Goal: Task Accomplishment & Management: Complete application form

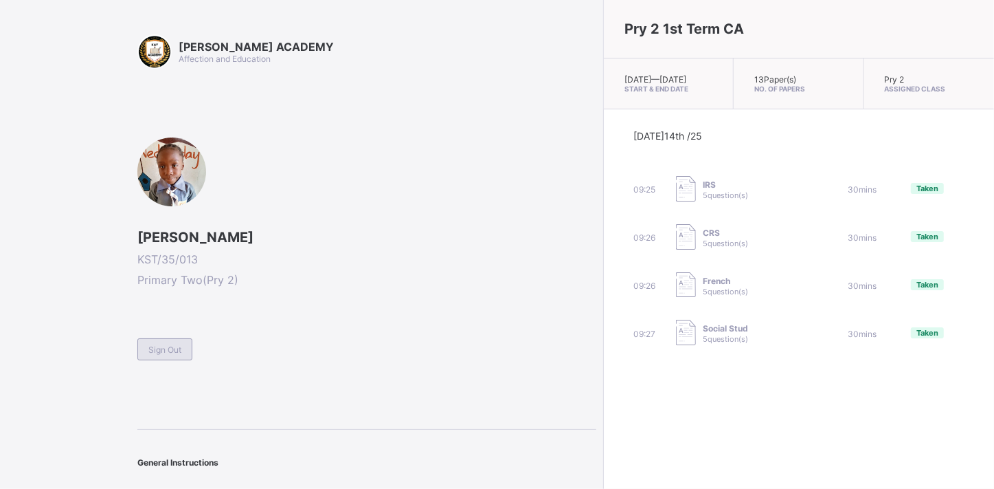
click at [159, 338] on div "Sign Out" at bounding box center [164, 349] width 55 height 22
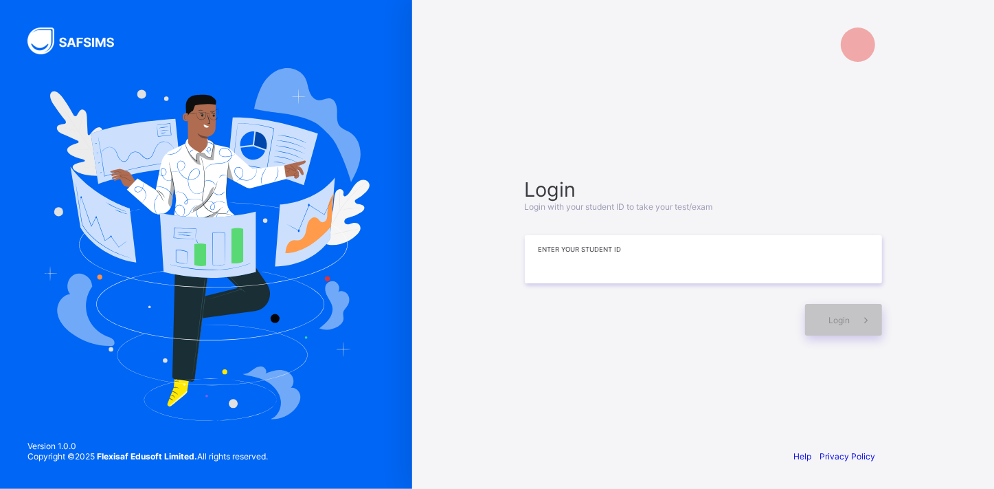
click at [539, 254] on input at bounding box center [703, 259] width 357 height 48
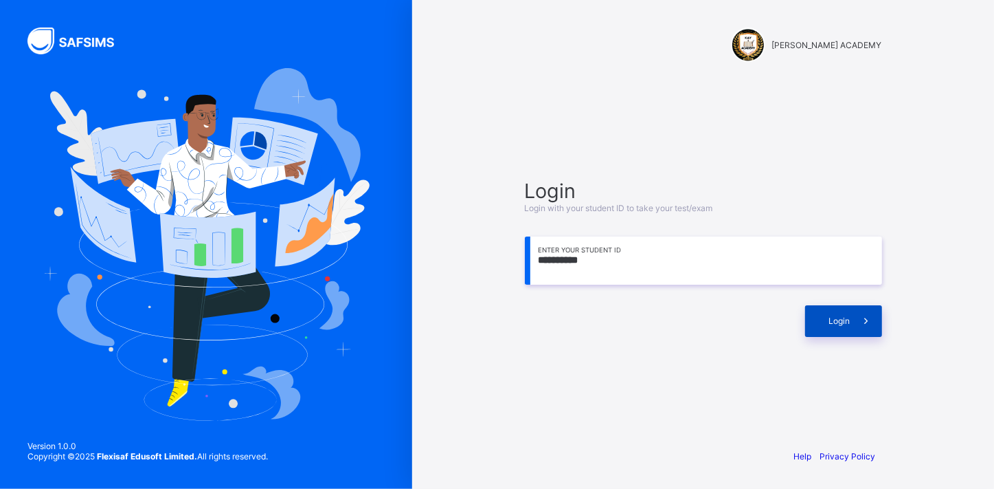
type input "**********"
click at [829, 313] on div "Login" at bounding box center [843, 321] width 77 height 32
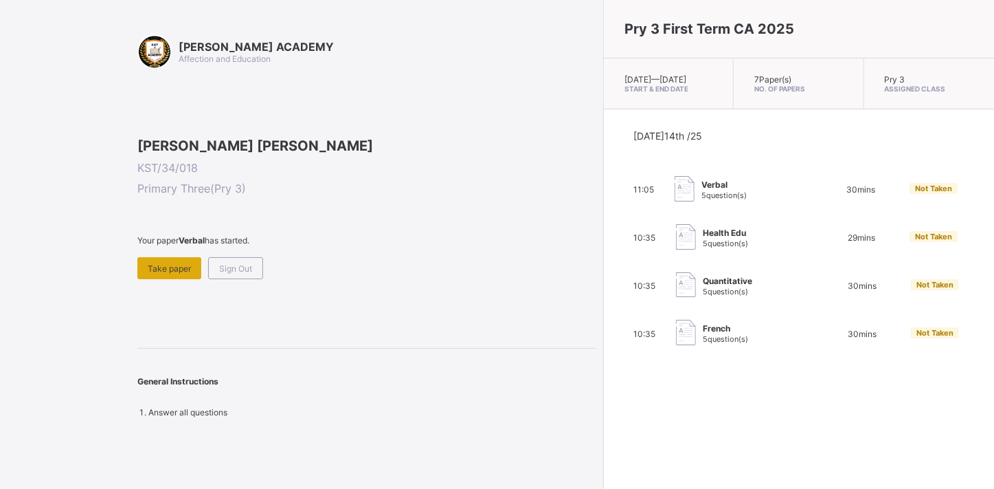
click at [184, 273] on span "Take paper" at bounding box center [169, 268] width 43 height 10
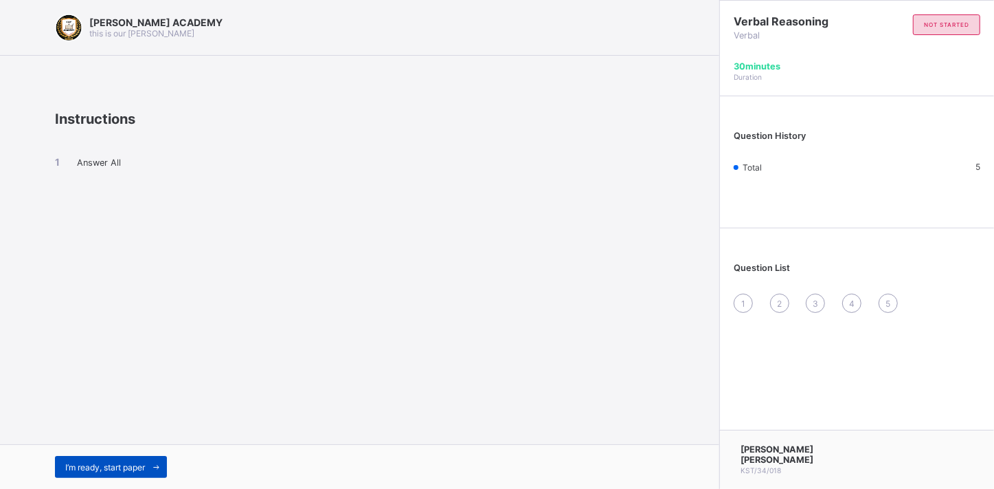
click at [110, 464] on span "I’m ready, start paper" at bounding box center [105, 467] width 80 height 10
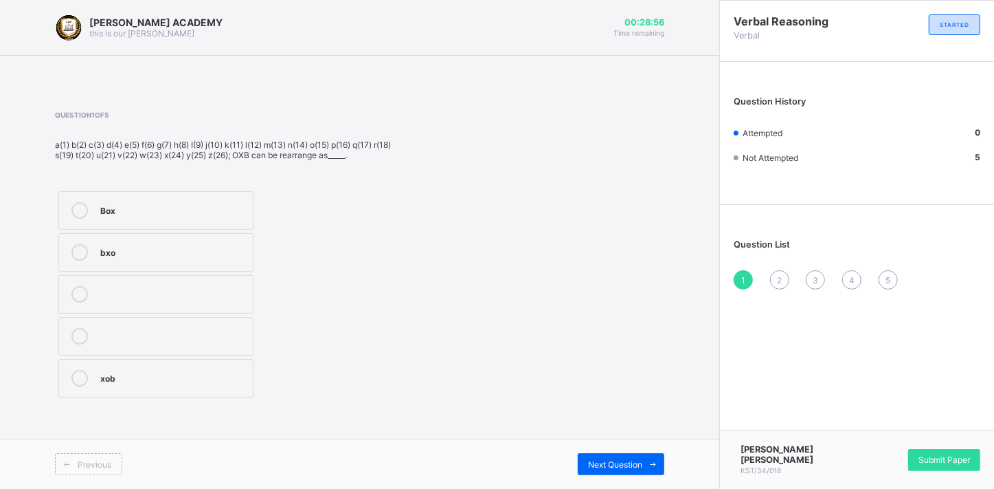
click at [143, 219] on label "Box" at bounding box center [155, 210] width 195 height 38
click at [629, 460] on span "Next Question" at bounding box center [615, 464] width 54 height 10
click at [186, 244] on div "Ice" at bounding box center [173, 251] width 146 height 14
click at [631, 464] on span "Next Question" at bounding box center [615, 464] width 54 height 10
click at [125, 341] on div "45516" at bounding box center [174, 345] width 149 height 14
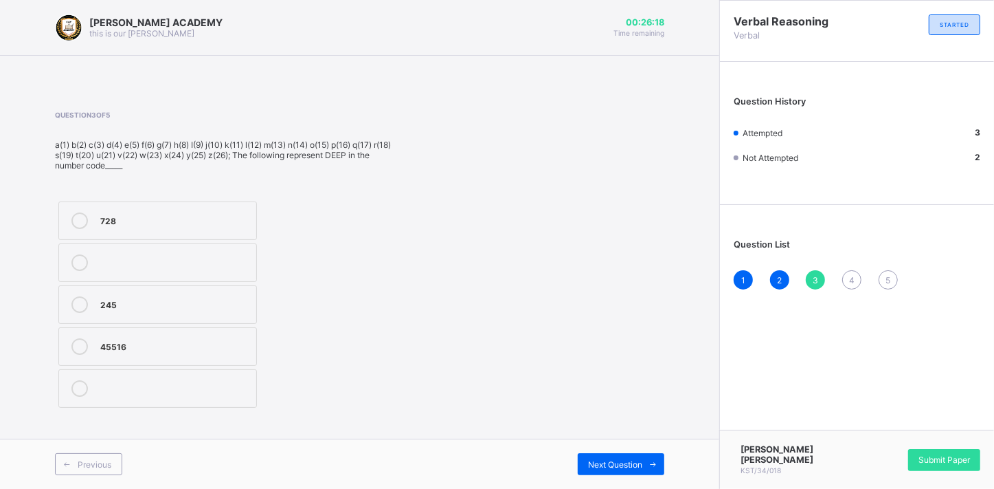
click at [125, 341] on div "45516" at bounding box center [174, 345] width 149 height 14
click at [598, 451] on div "Previous Next Question" at bounding box center [359, 463] width 719 height 50
click at [602, 463] on span "Next Question" at bounding box center [615, 464] width 54 height 10
click at [176, 333] on div "3,1,20" at bounding box center [174, 335] width 149 height 14
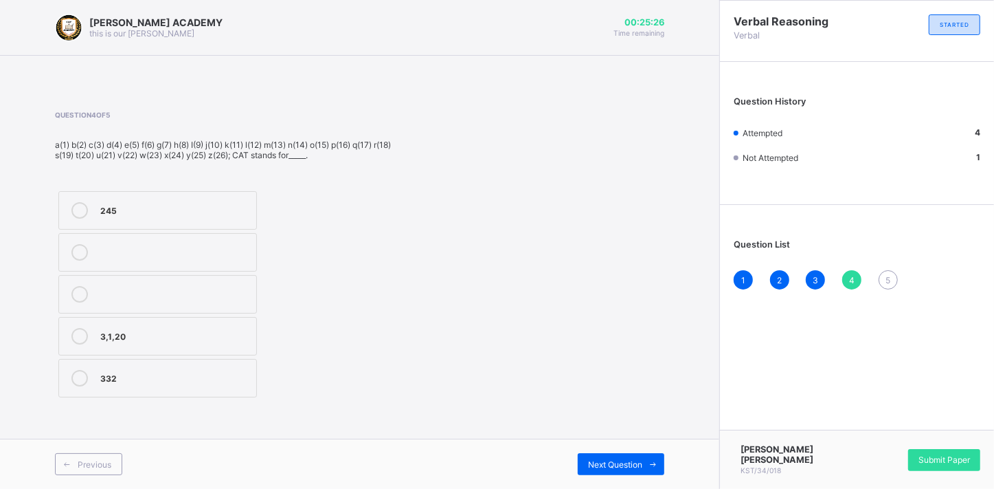
click at [176, 333] on div "3,1,20" at bounding box center [174, 335] width 149 height 14
click at [600, 462] on span "Next Question" at bounding box center [615, 464] width 54 height 10
click at [106, 254] on div "Code" at bounding box center [174, 251] width 148 height 14
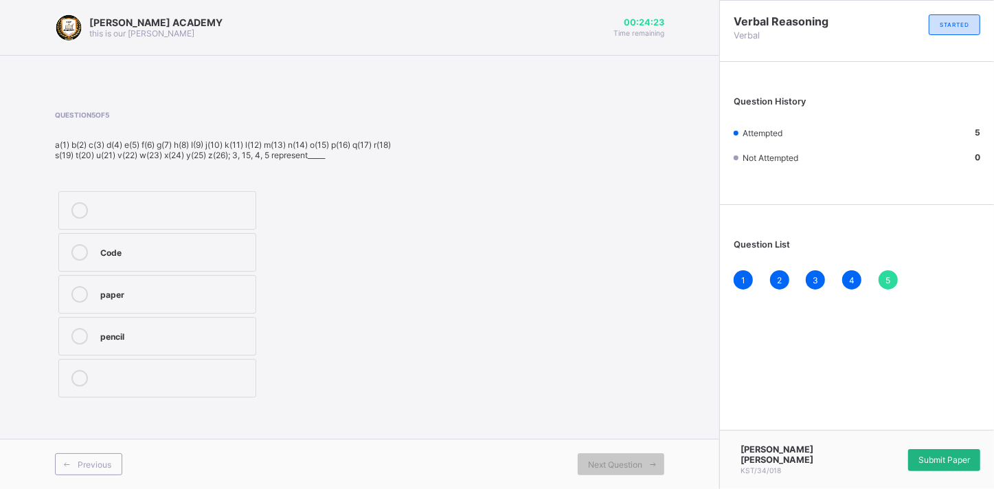
click at [946, 461] on span "Submit Paper" at bounding box center [945, 459] width 52 height 10
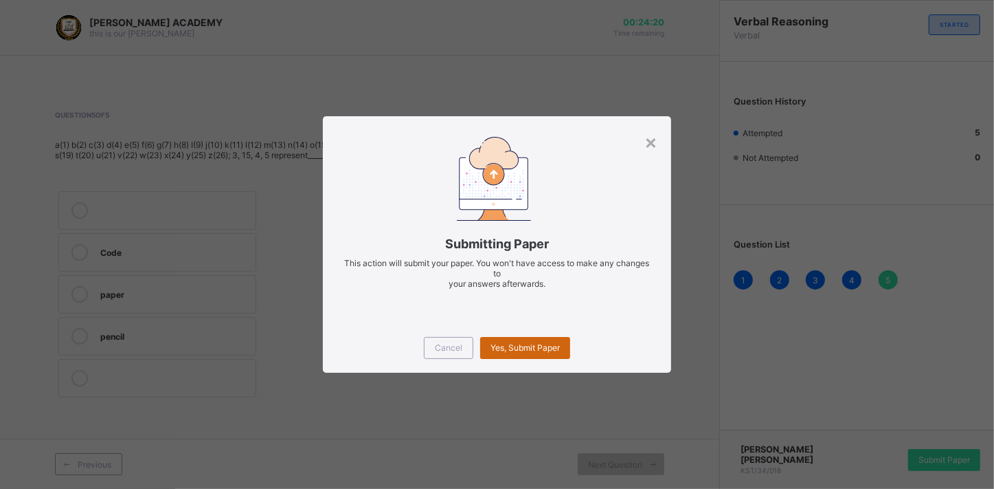
click at [541, 346] on span "Yes, Submit Paper" at bounding box center [525, 347] width 69 height 10
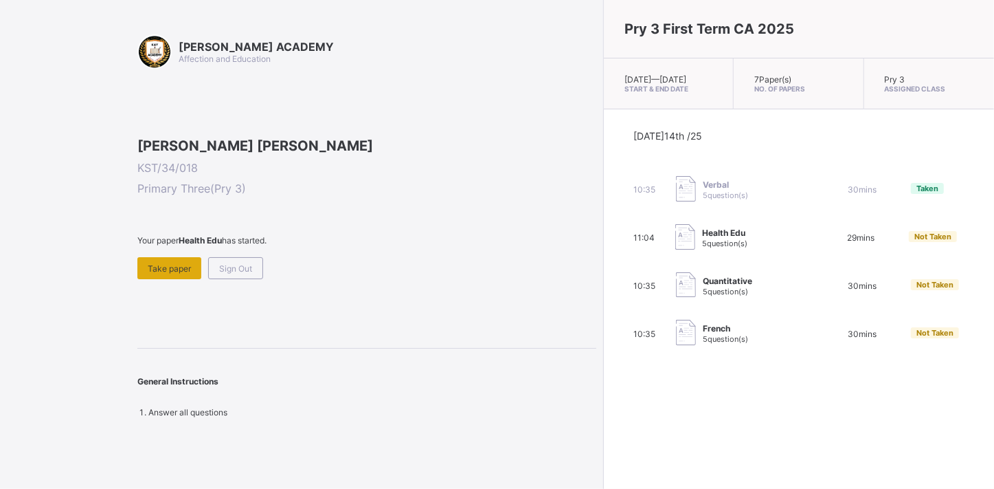
click at [164, 273] on span "Take paper" at bounding box center [169, 268] width 43 height 10
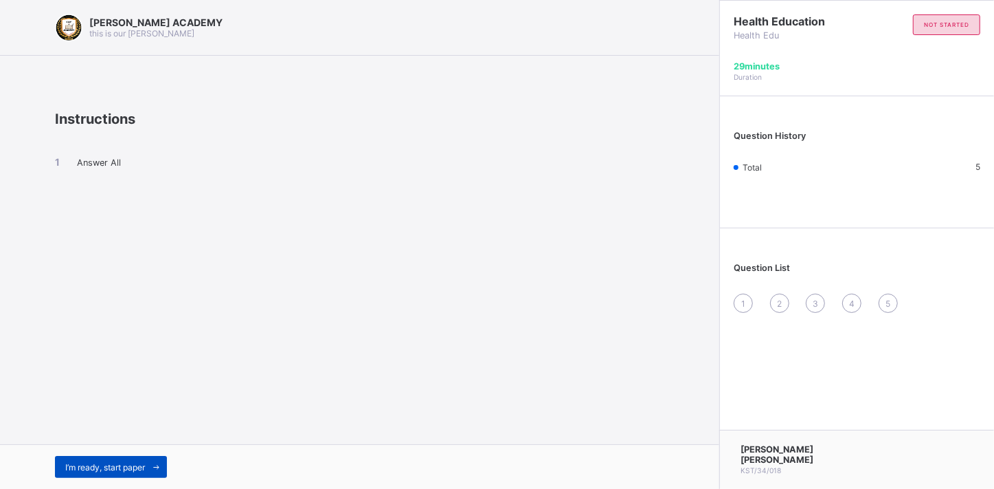
click at [128, 467] on span "I’m ready, start paper" at bounding box center [105, 467] width 80 height 10
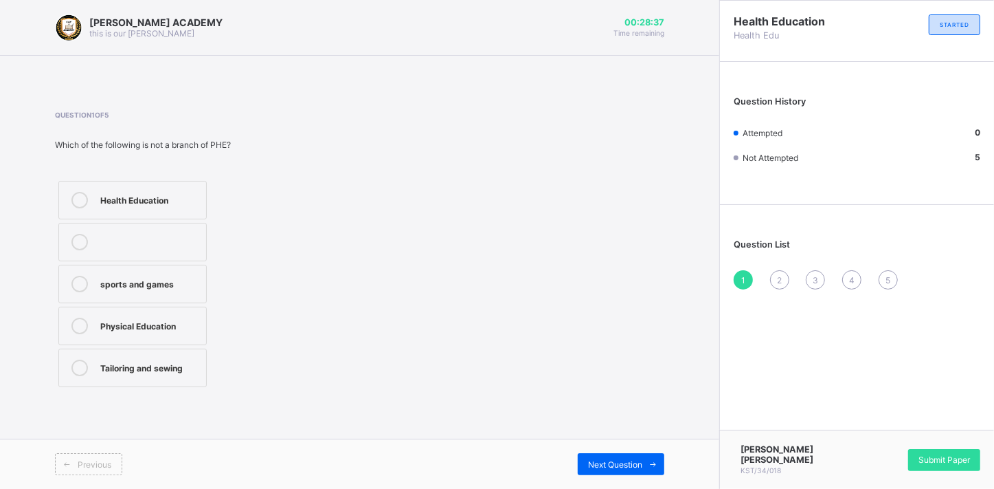
click at [75, 371] on icon at bounding box center [79, 367] width 16 height 16
click at [638, 462] on span "Next Question" at bounding box center [615, 464] width 54 height 10
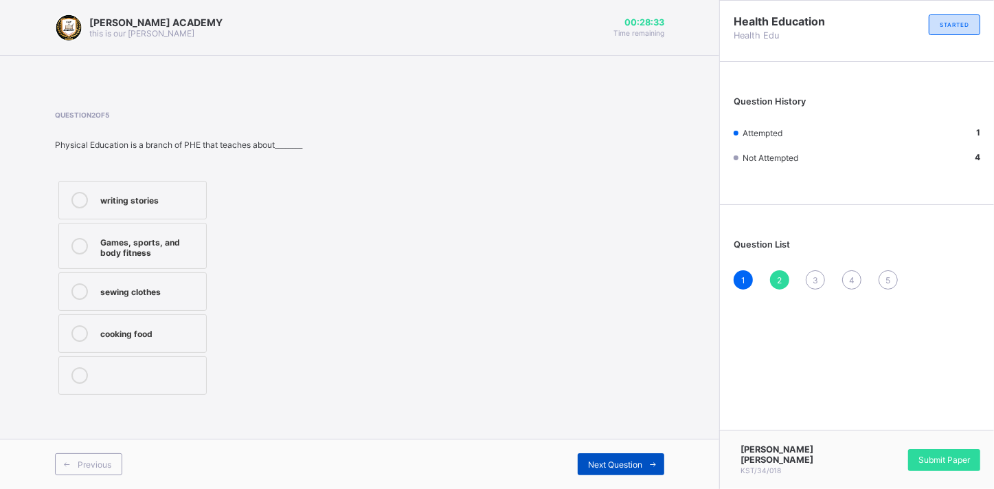
click at [638, 462] on span "Next Question" at bounding box center [615, 464] width 54 height 10
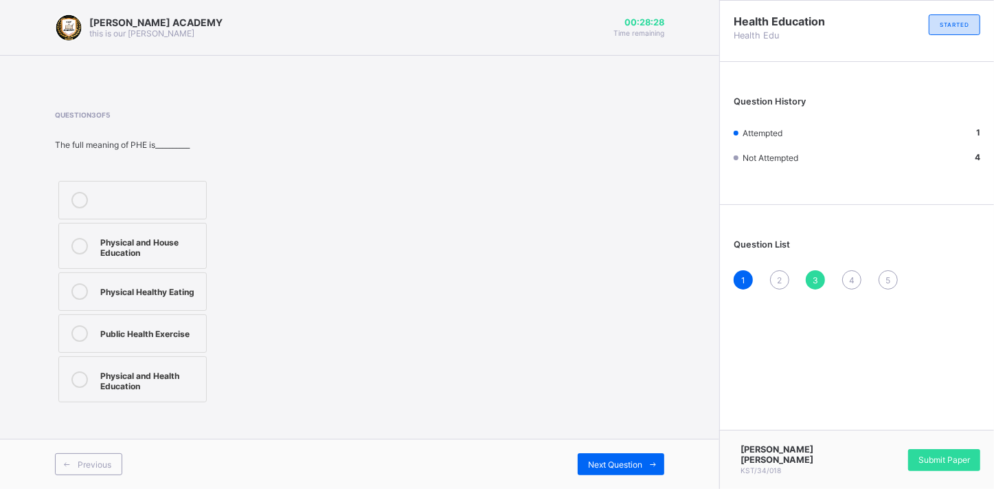
click at [774, 275] on div "2" at bounding box center [779, 279] width 19 height 19
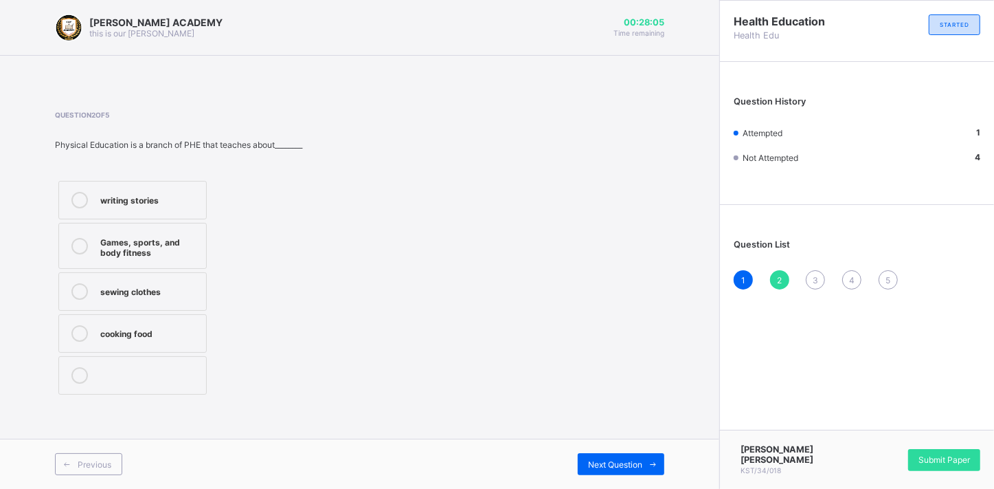
click at [89, 240] on div at bounding box center [79, 246] width 27 height 24
click at [614, 462] on span "Next Question" at bounding box center [615, 464] width 54 height 10
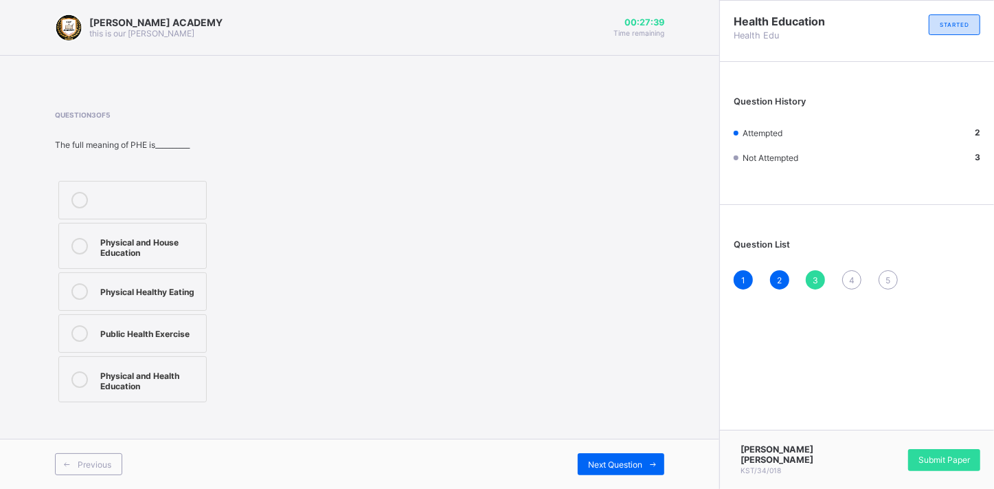
click at [152, 374] on div "Physical and Health Education" at bounding box center [149, 379] width 99 height 24
click at [617, 468] on span "Next Question" at bounding box center [615, 464] width 54 height 10
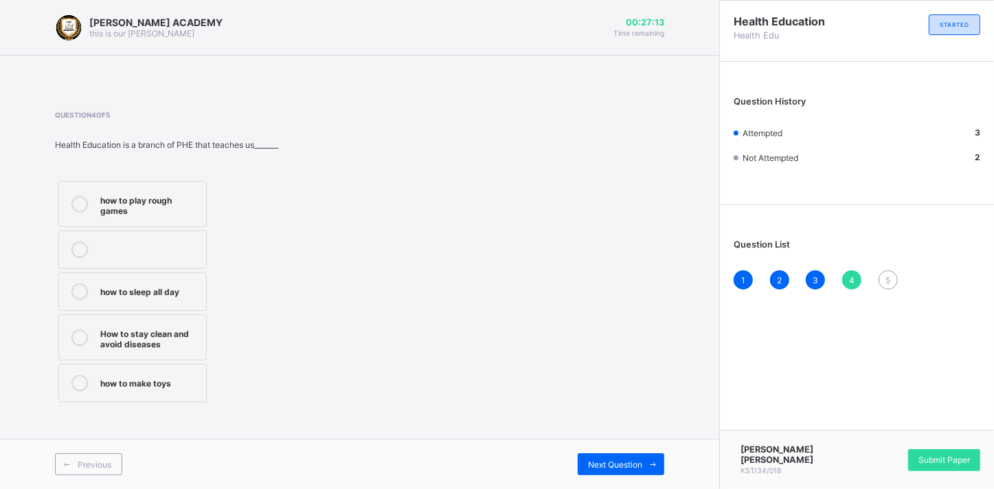
click at [148, 338] on div "How to stay clean and avoid diseases" at bounding box center [149, 337] width 99 height 24
click at [633, 460] on span "Next Question" at bounding box center [615, 464] width 54 height 10
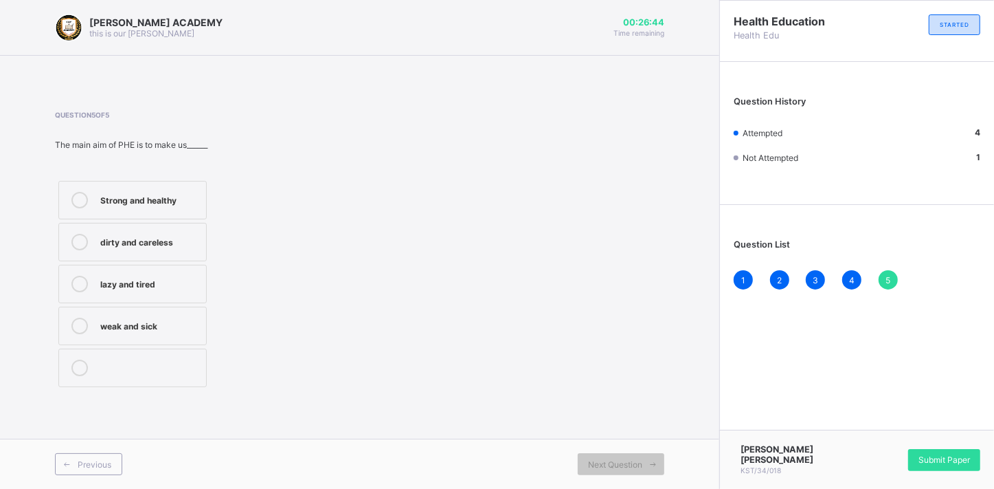
click at [160, 199] on div "Strong and healthy" at bounding box center [149, 199] width 99 height 14
click at [930, 460] on span "Submit Paper" at bounding box center [945, 459] width 52 height 10
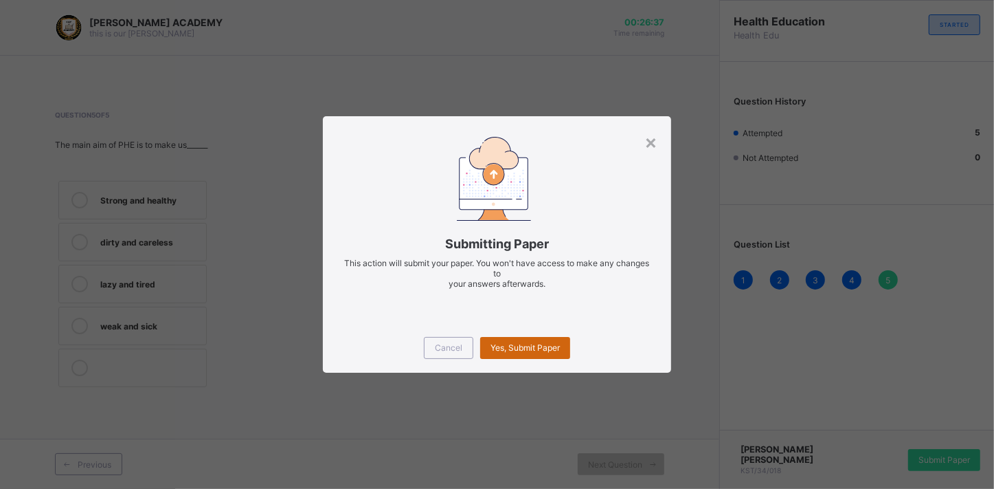
click at [540, 340] on div "Yes, Submit Paper" at bounding box center [525, 348] width 90 height 22
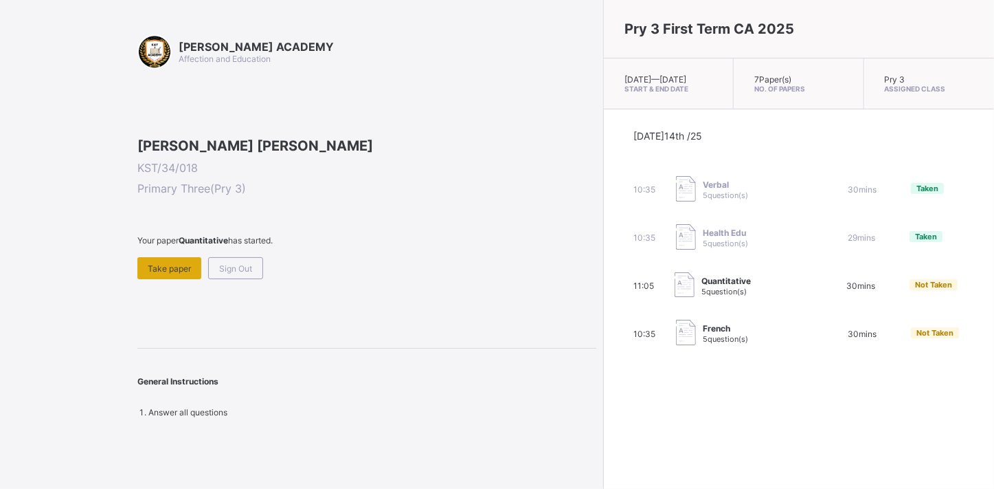
click at [159, 273] on span "Take paper" at bounding box center [169, 268] width 43 height 10
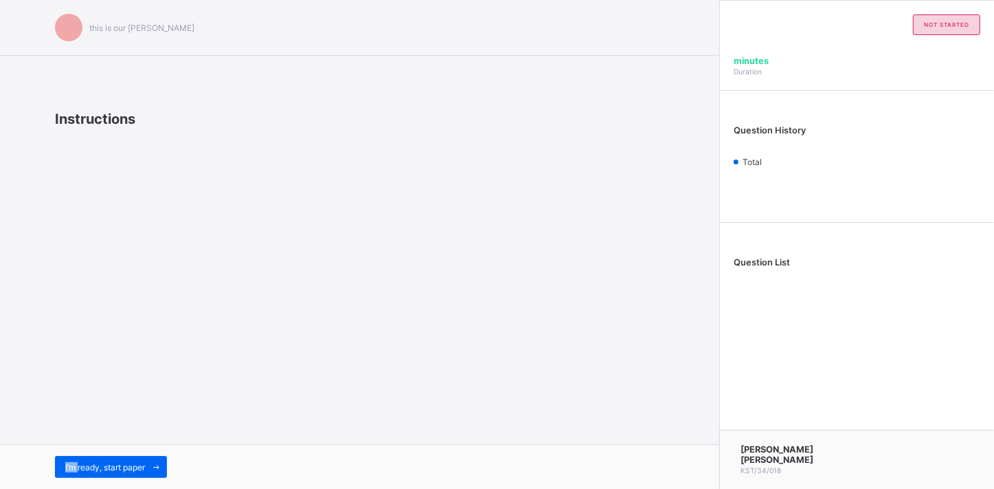
click at [159, 355] on div "this is our [PERSON_NAME] Instructions I’m ready, start paper" at bounding box center [359, 244] width 719 height 489
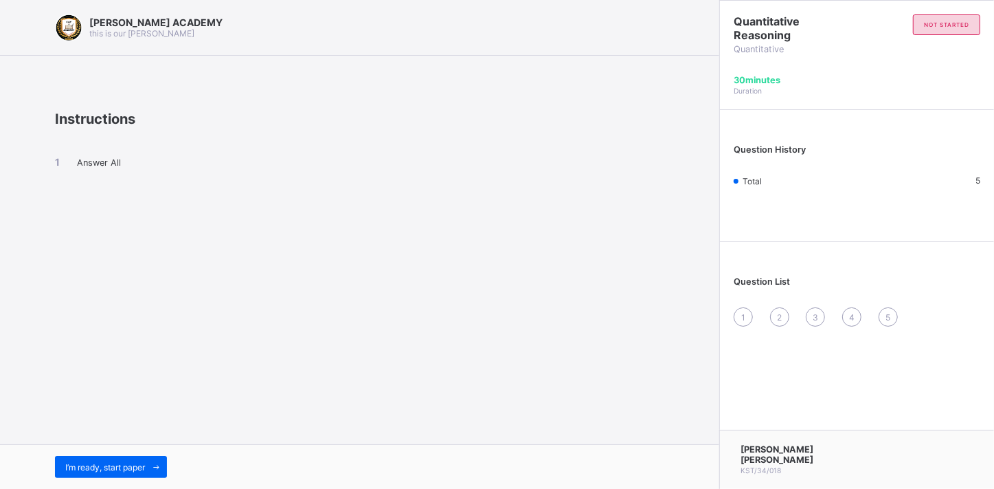
click at [326, 346] on div "[PERSON_NAME] ACADEMY this is our [PERSON_NAME] Instructions Answer All I’m rea…" at bounding box center [359, 244] width 719 height 489
click at [122, 464] on span "I’m ready, start paper" at bounding box center [105, 467] width 80 height 10
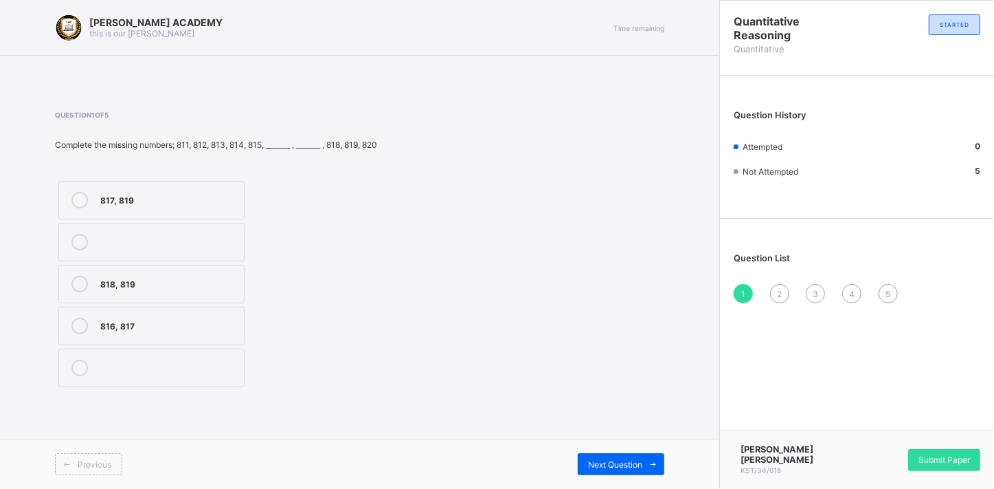
click at [122, 464] on div "Previous" at bounding box center [88, 464] width 67 height 22
click at [74, 318] on icon at bounding box center [79, 325] width 16 height 16
click at [637, 469] on div "Next Question" at bounding box center [621, 464] width 87 height 22
click at [76, 244] on icon at bounding box center [79, 242] width 16 height 16
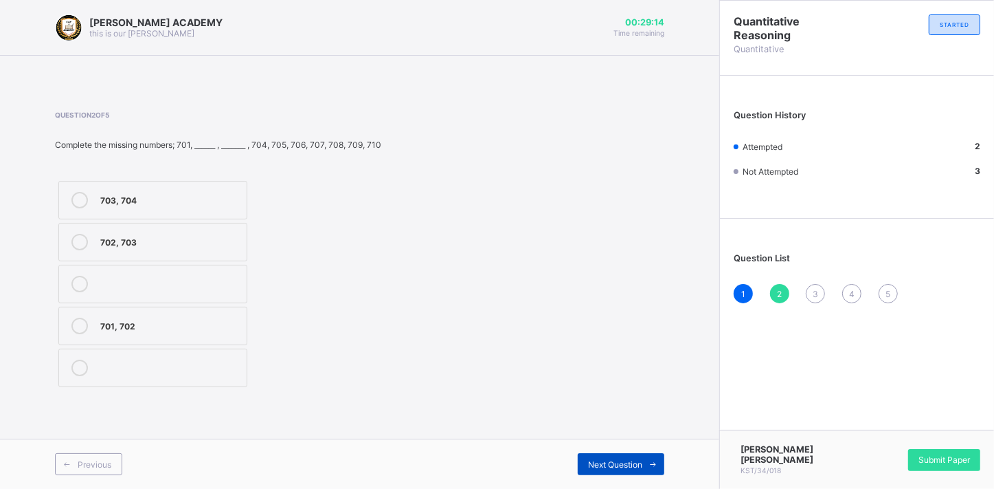
click at [609, 468] on span "Next Question" at bounding box center [615, 464] width 54 height 10
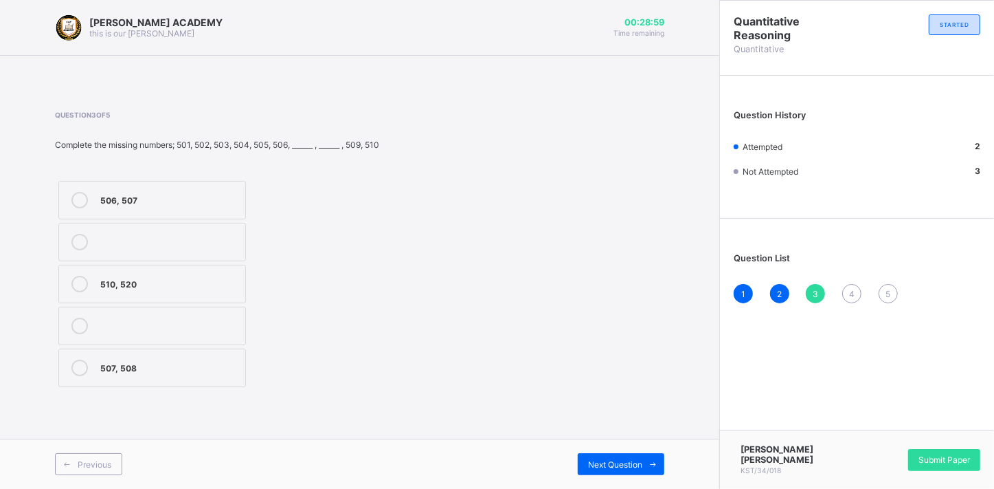
click at [128, 368] on div "507, 508" at bounding box center [169, 366] width 138 height 14
click at [619, 463] on span "Next Question" at bounding box center [615, 464] width 54 height 10
click at [82, 322] on icon at bounding box center [79, 325] width 16 height 16
click at [887, 289] on span "5" at bounding box center [888, 294] width 5 height 10
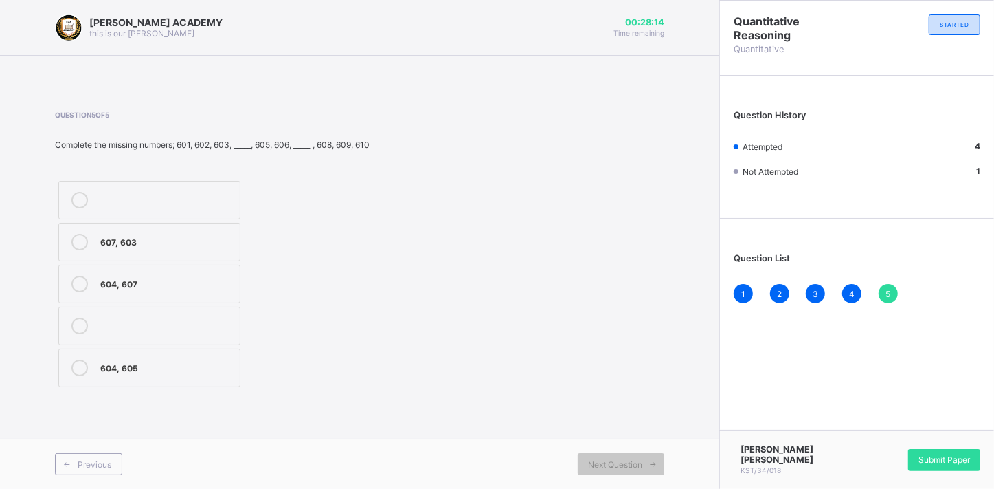
click at [77, 290] on icon at bounding box center [79, 284] width 16 height 16
click at [951, 459] on span "Submit Paper" at bounding box center [945, 459] width 52 height 10
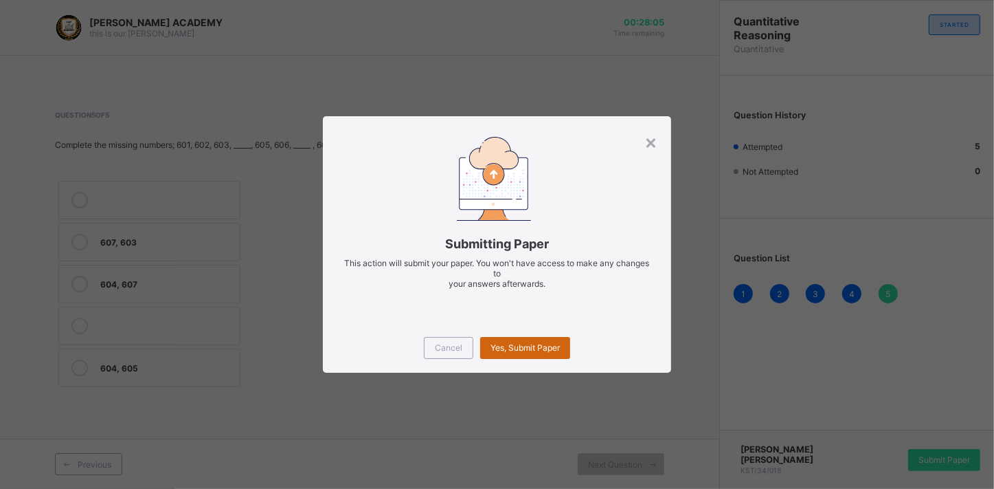
click at [534, 344] on span "Yes, Submit Paper" at bounding box center [525, 347] width 69 height 10
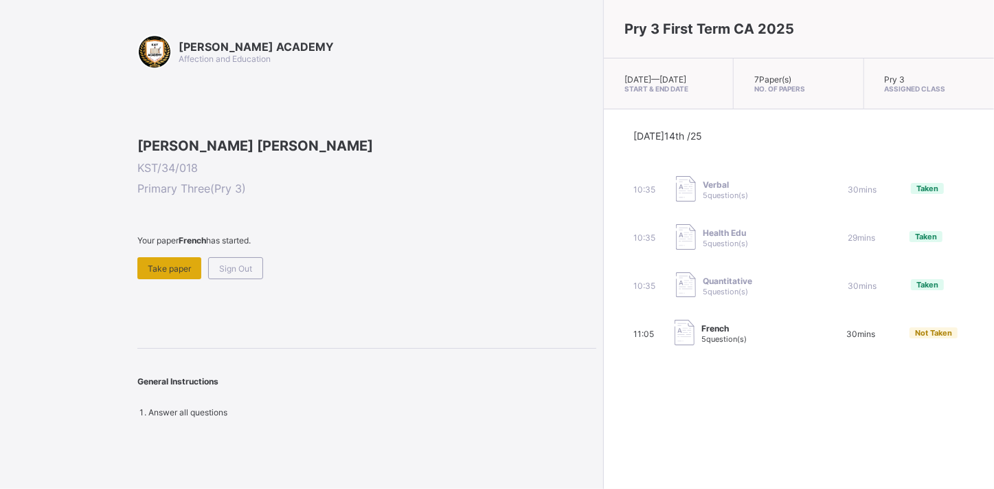
click at [148, 273] on span "Take paper" at bounding box center [169, 268] width 43 height 10
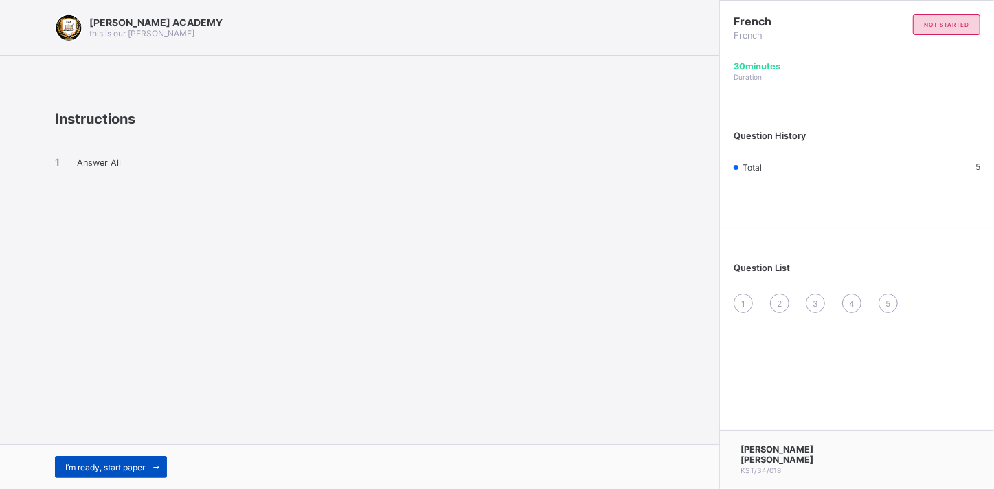
click at [125, 462] on span "I’m ready, start paper" at bounding box center [105, 467] width 80 height 10
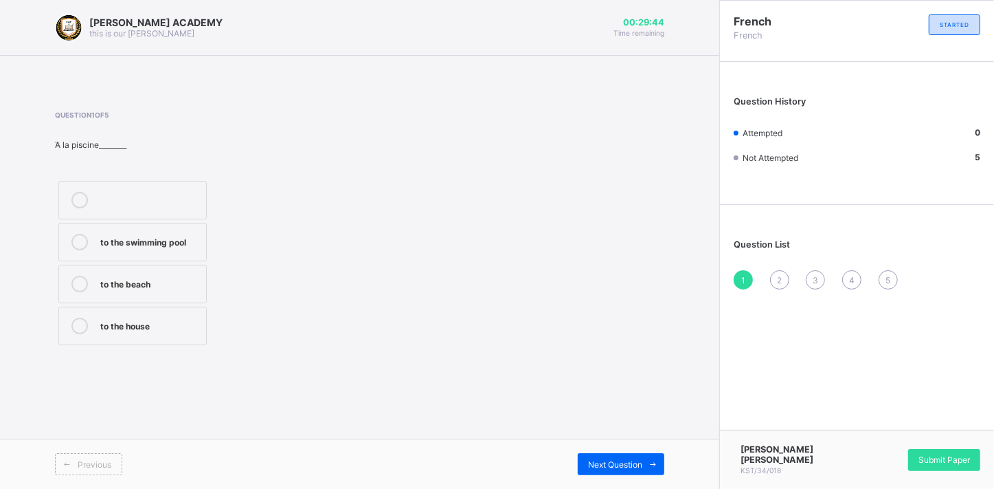
click at [120, 242] on div "to the swimming pool" at bounding box center [149, 241] width 99 height 14
click at [597, 460] on span "Next Question" at bounding box center [615, 464] width 54 height 10
click at [106, 372] on div "how are you" at bounding box center [149, 366] width 99 height 14
drag, startPoint x: 794, startPoint y: 404, endPoint x: 797, endPoint y: 353, distance: 50.9
click at [797, 353] on div "French French STARTED Question History Attempted 2 Not Attempted 3 Question Lis…" at bounding box center [856, 244] width 275 height 489
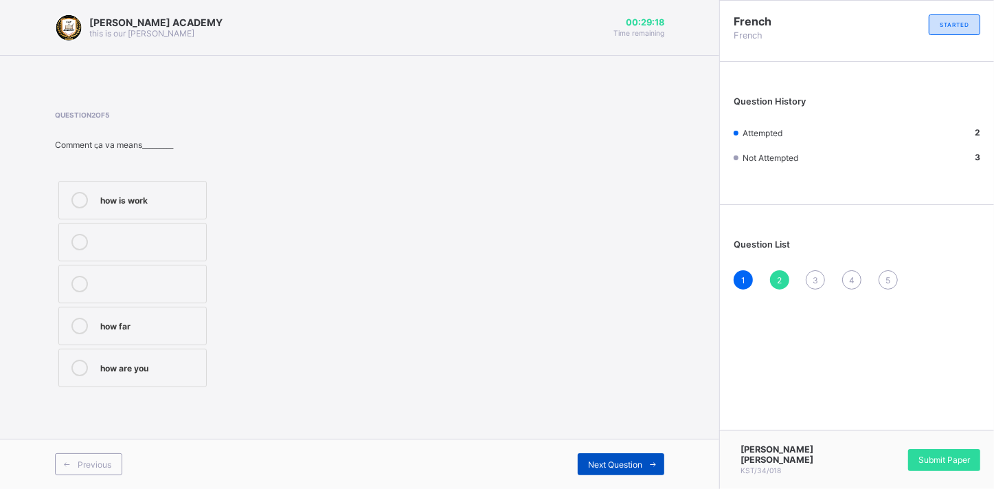
click at [625, 457] on div "Next Question" at bounding box center [621, 464] width 87 height 22
click at [60, 328] on label "Thank you very much" at bounding box center [132, 325] width 148 height 38
click at [630, 464] on span "Next Question" at bounding box center [615, 464] width 54 height 10
click at [86, 197] on icon at bounding box center [79, 200] width 16 height 16
click at [628, 469] on div "Next Question" at bounding box center [621, 464] width 87 height 22
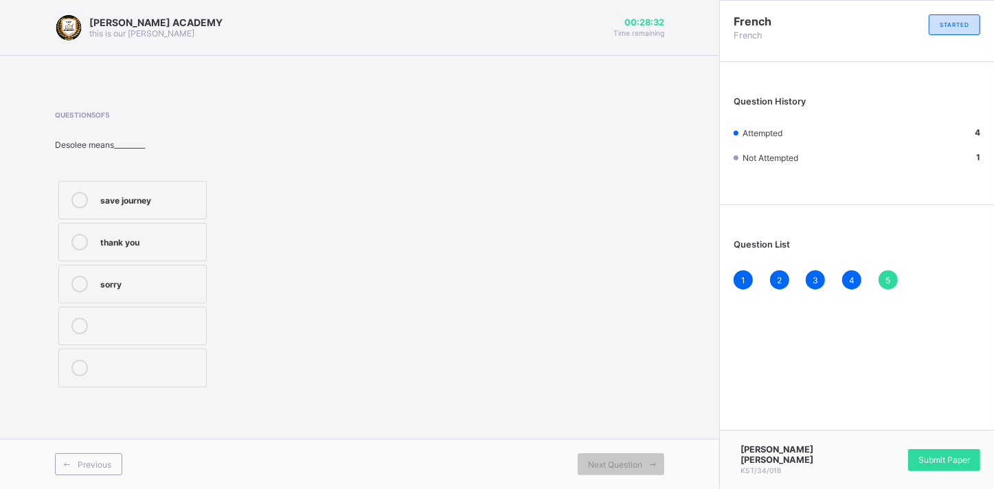
click at [85, 192] on div at bounding box center [79, 200] width 27 height 16
click at [919, 460] on span "Submit Paper" at bounding box center [945, 459] width 52 height 10
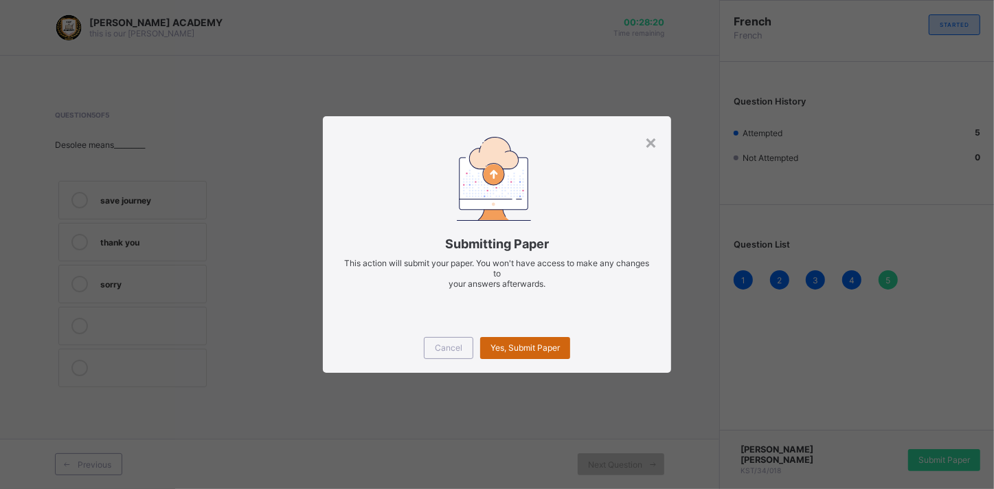
click at [519, 348] on span "Yes, Submit Paper" at bounding box center [525, 347] width 69 height 10
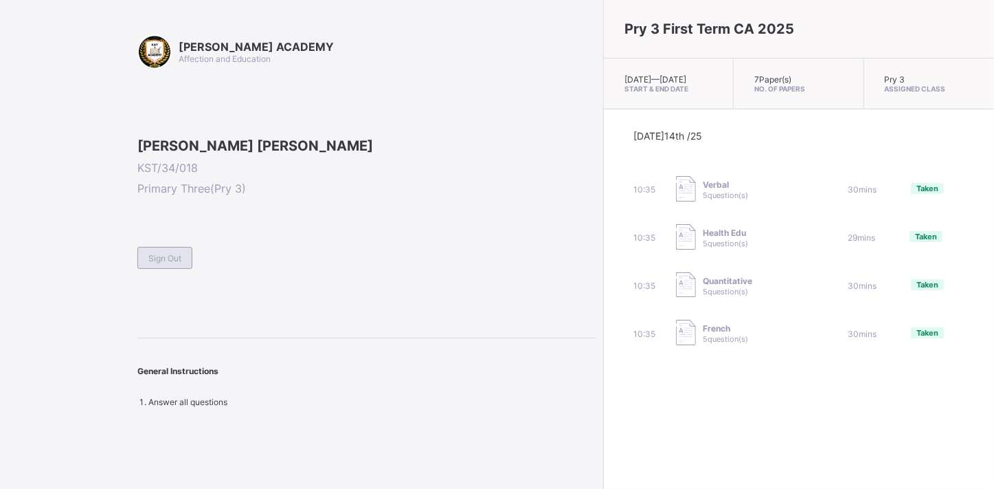
click at [180, 269] on div "Sign Out" at bounding box center [164, 258] width 55 height 22
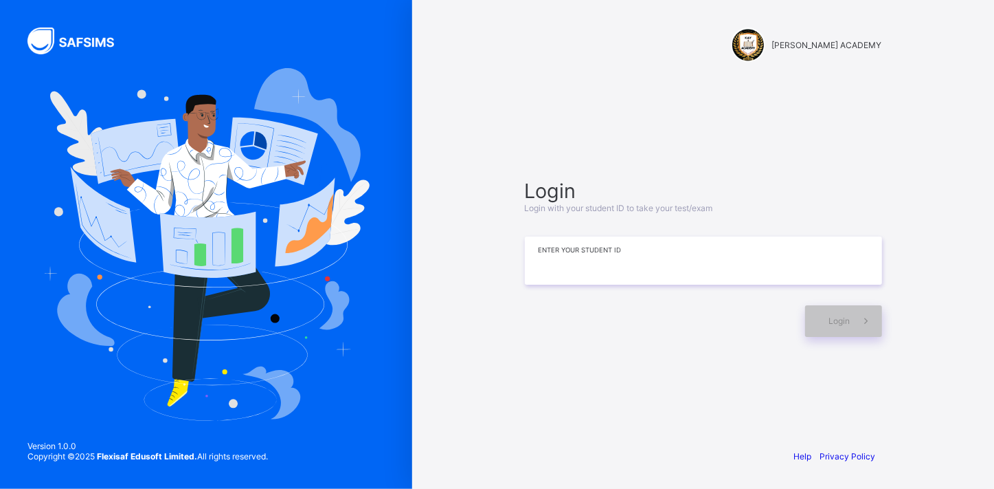
click at [567, 266] on input at bounding box center [703, 260] width 357 height 48
type input "**********"
click at [822, 317] on div "Login" at bounding box center [843, 321] width 77 height 32
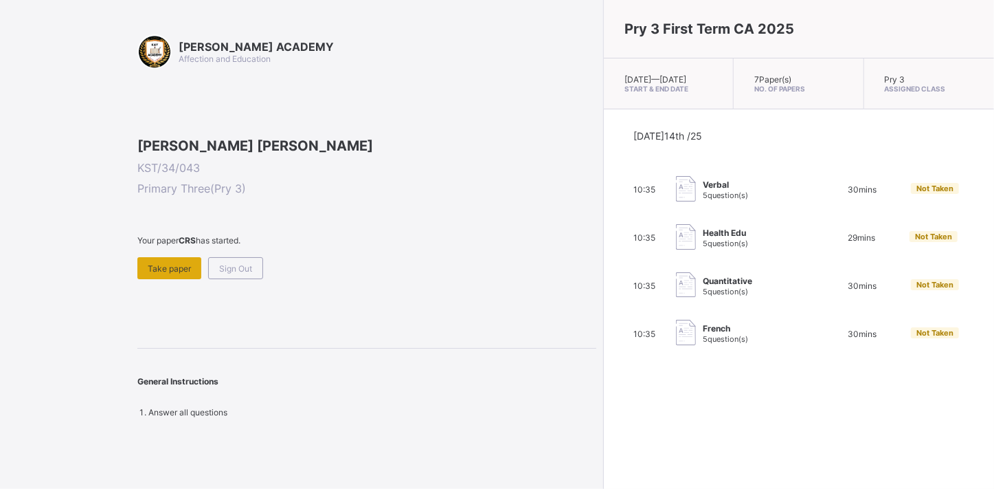
click at [177, 273] on span "Take paper" at bounding box center [169, 268] width 43 height 10
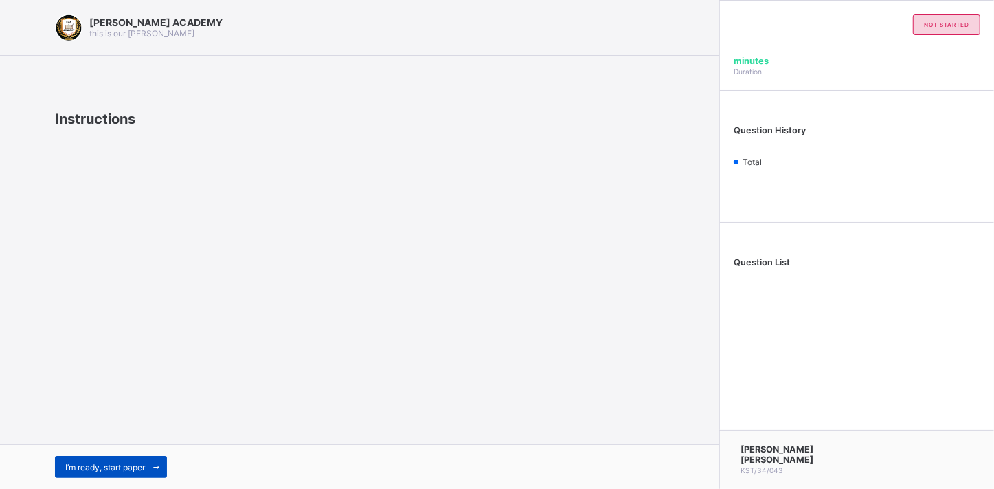
click at [125, 460] on div "I’m ready, start paper" at bounding box center [111, 467] width 112 height 22
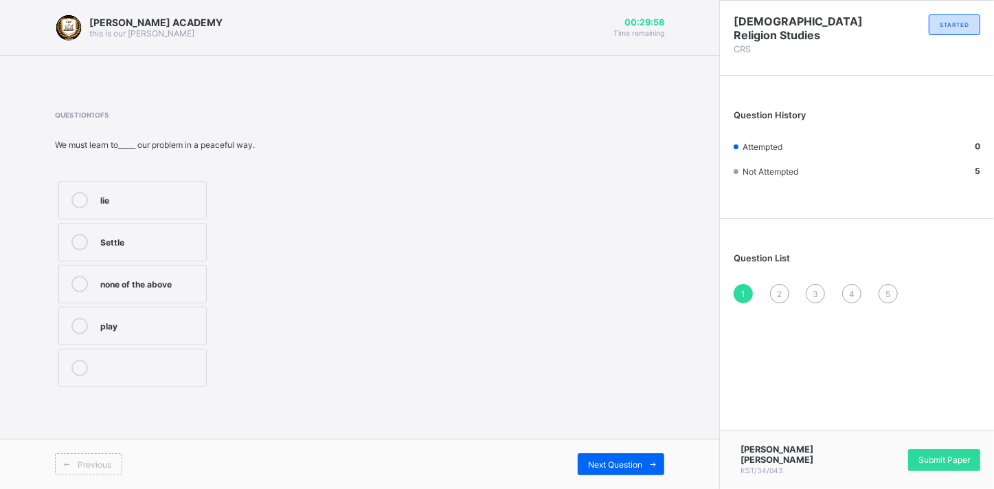
click at [166, 182] on label "lie" at bounding box center [132, 200] width 148 height 38
click at [934, 456] on div "Submit Paper" at bounding box center [944, 460] width 72 height 22
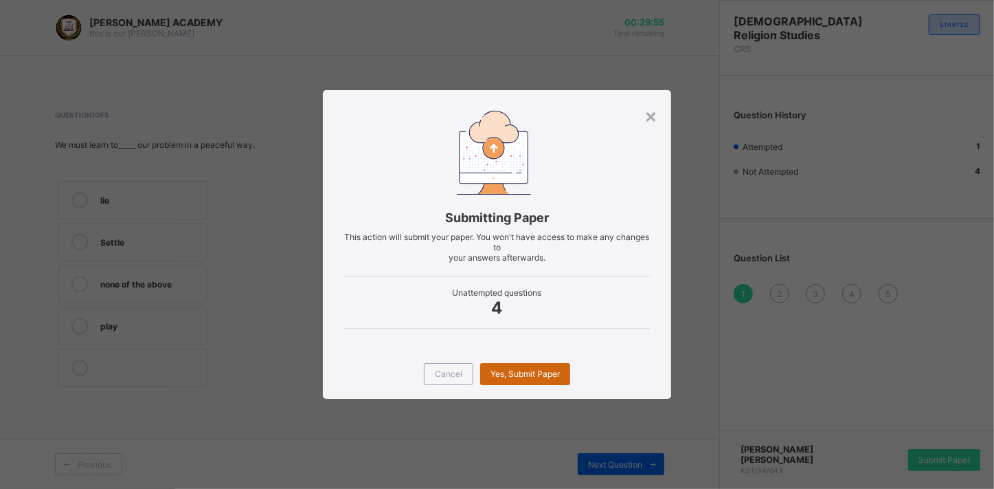
click at [554, 369] on span "Yes, Submit Paper" at bounding box center [525, 373] width 69 height 10
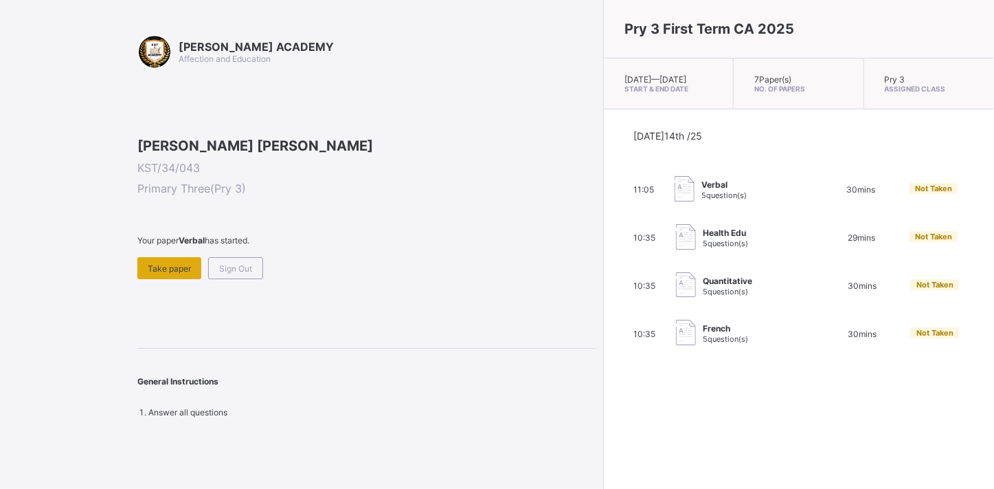
click at [171, 273] on span "Take paper" at bounding box center [169, 268] width 43 height 10
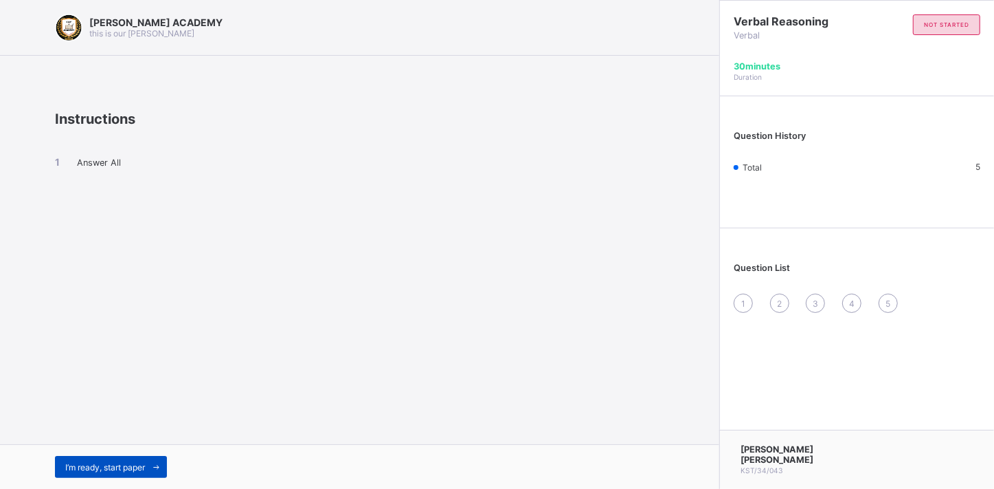
click at [101, 469] on span "I’m ready, start paper" at bounding box center [105, 467] width 80 height 10
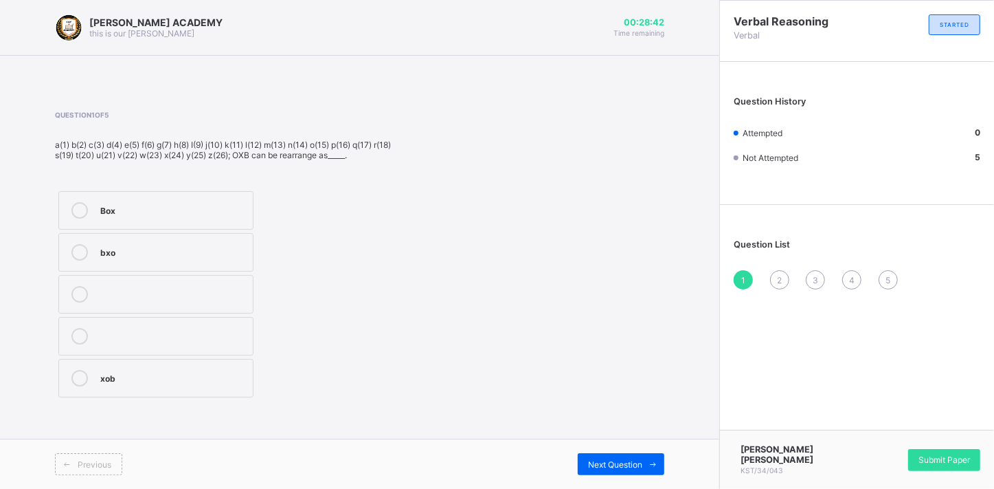
click at [80, 246] on icon at bounding box center [79, 252] width 16 height 16
drag, startPoint x: 121, startPoint y: 315, endPoint x: 80, endPoint y: 258, distance: 70.0
click at [80, 258] on icon at bounding box center [79, 252] width 16 height 16
click at [82, 257] on icon at bounding box center [79, 252] width 16 height 16
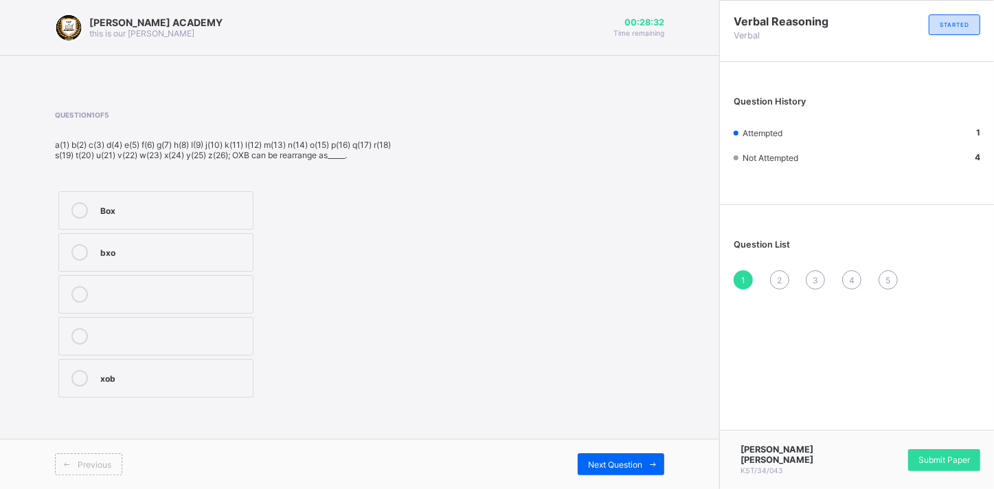
click at [82, 257] on icon at bounding box center [79, 252] width 16 height 16
click at [620, 461] on span "Next Question" at bounding box center [615, 464] width 54 height 10
click at [85, 372] on icon at bounding box center [79, 378] width 16 height 16
click at [617, 462] on span "Next Question" at bounding box center [615, 464] width 54 height 10
click at [80, 215] on icon at bounding box center [79, 220] width 16 height 16
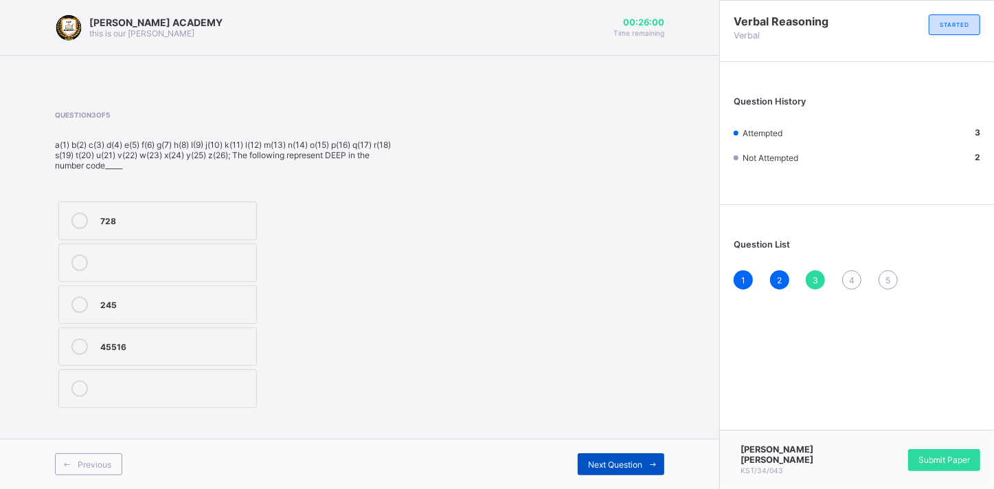
click at [620, 462] on span "Next Question" at bounding box center [615, 464] width 54 height 10
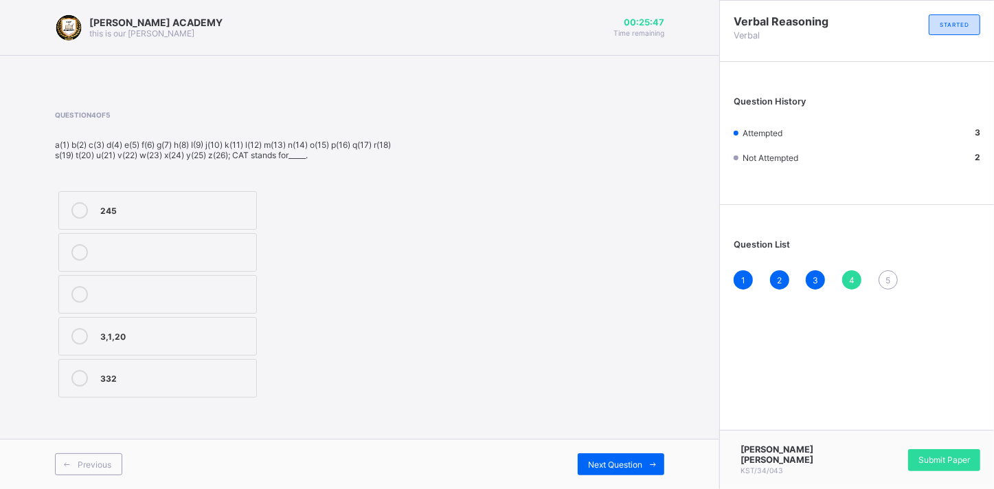
click at [75, 203] on icon at bounding box center [79, 210] width 16 height 16
drag, startPoint x: 618, startPoint y: 478, endPoint x: 617, endPoint y: 438, distance: 39.2
click at [617, 438] on div "Previous Next Question" at bounding box center [359, 463] width 719 height 50
drag, startPoint x: 617, startPoint y: 438, endPoint x: 619, endPoint y: 463, distance: 24.8
click at [619, 463] on span "Next Question" at bounding box center [615, 464] width 54 height 10
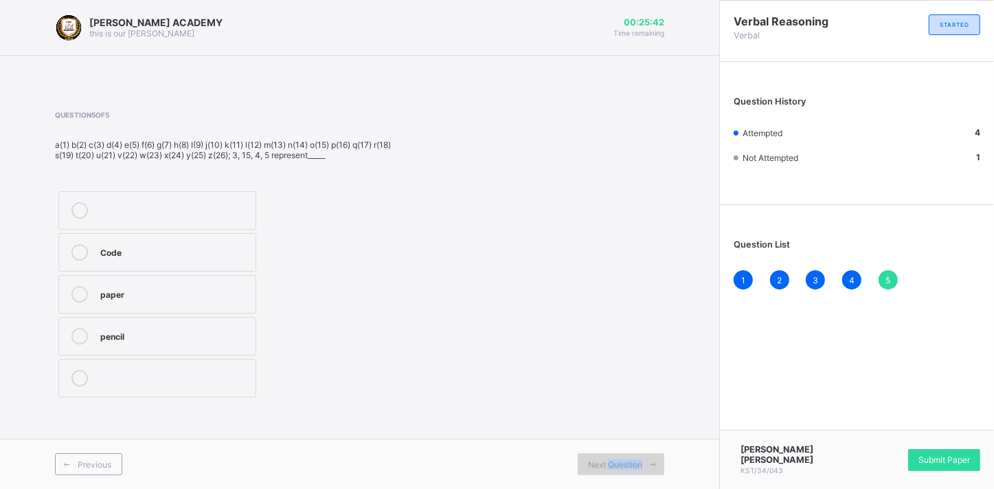
click at [619, 463] on span "Next Question" at bounding box center [615, 464] width 54 height 10
click at [78, 299] on icon at bounding box center [79, 294] width 16 height 16
click at [932, 458] on span "Submit Paper" at bounding box center [945, 459] width 52 height 10
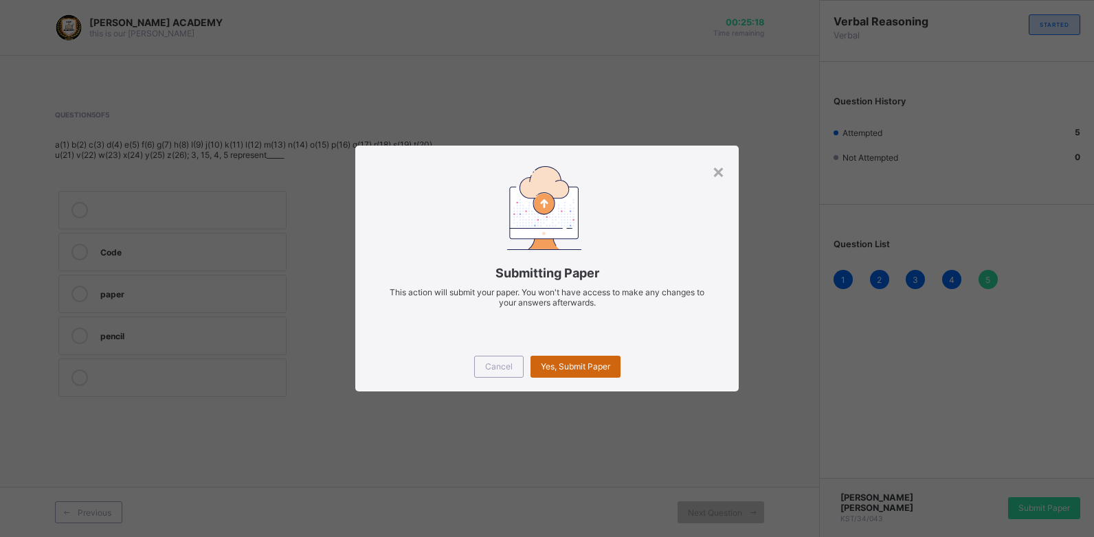
click at [571, 366] on span "Yes, Submit Paper" at bounding box center [575, 366] width 69 height 10
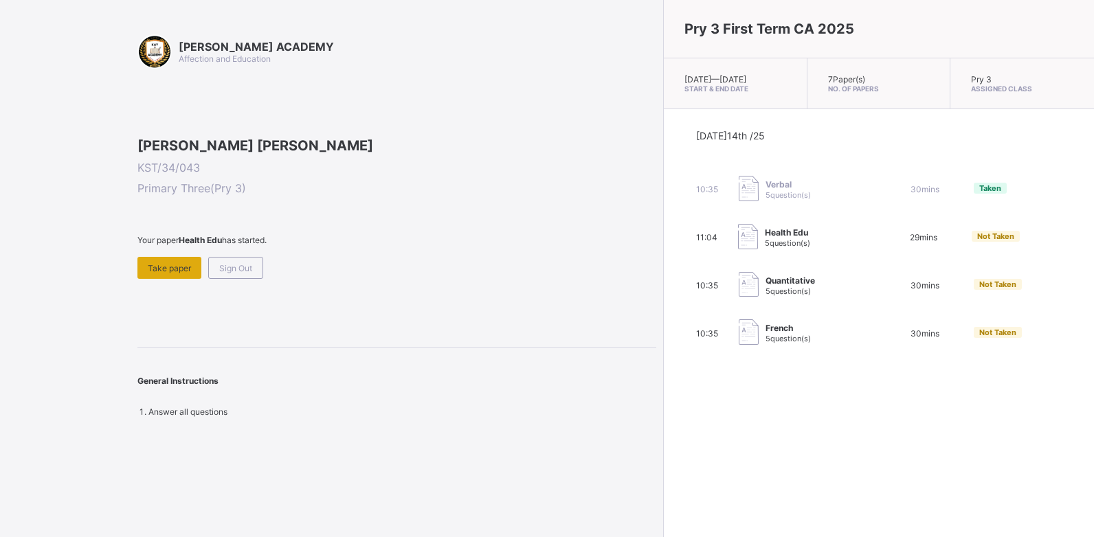
click at [156, 273] on span "Take paper" at bounding box center [169, 268] width 43 height 10
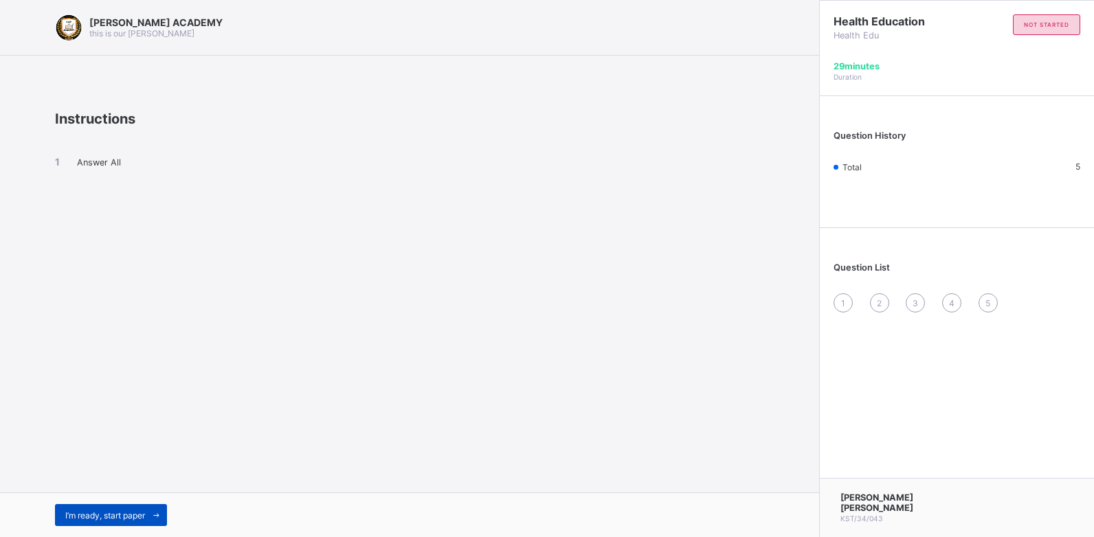
click at [132, 488] on span "I’m ready, start paper" at bounding box center [105, 516] width 80 height 10
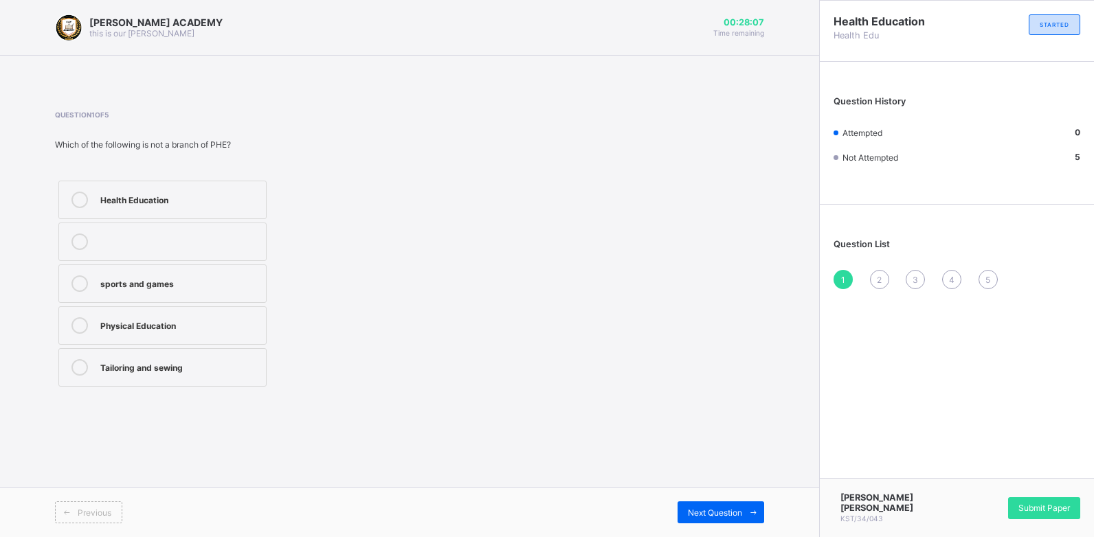
click at [78, 282] on icon at bounding box center [79, 284] width 16 height 16
click at [728, 488] on div "Next Question" at bounding box center [720, 513] width 87 height 22
click at [80, 275] on label "sewing clothes" at bounding box center [162, 284] width 208 height 38
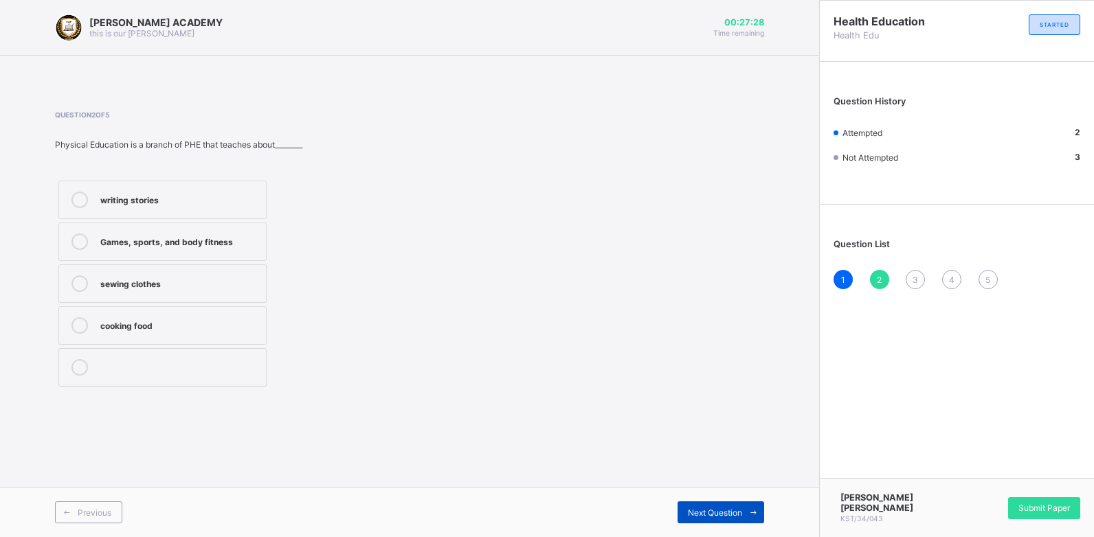
click at [714, 488] on span "Next Question" at bounding box center [715, 513] width 54 height 10
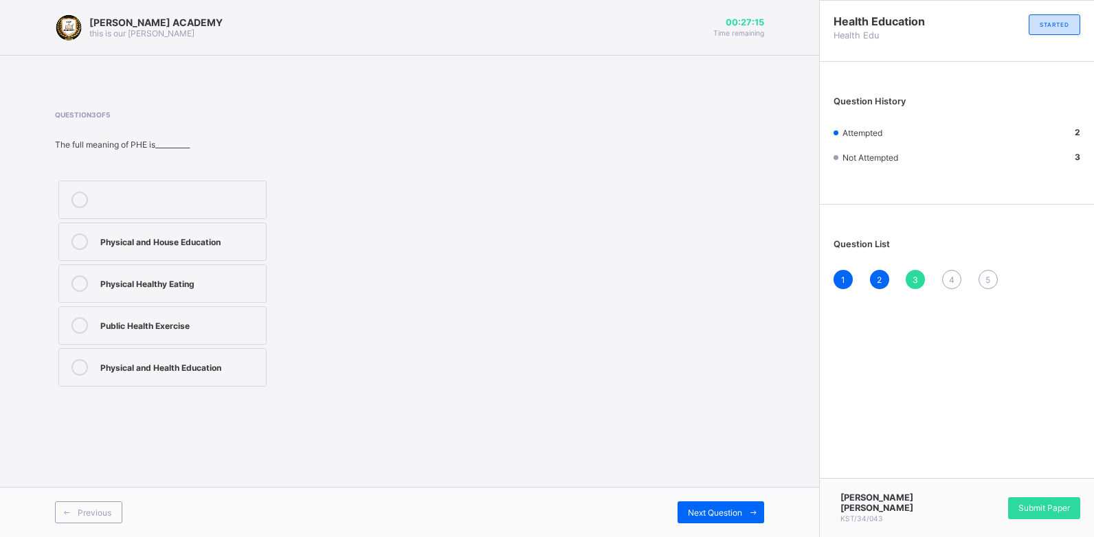
click at [82, 367] on icon at bounding box center [79, 367] width 16 height 16
click at [713, 488] on div "Next Question" at bounding box center [720, 513] width 87 height 22
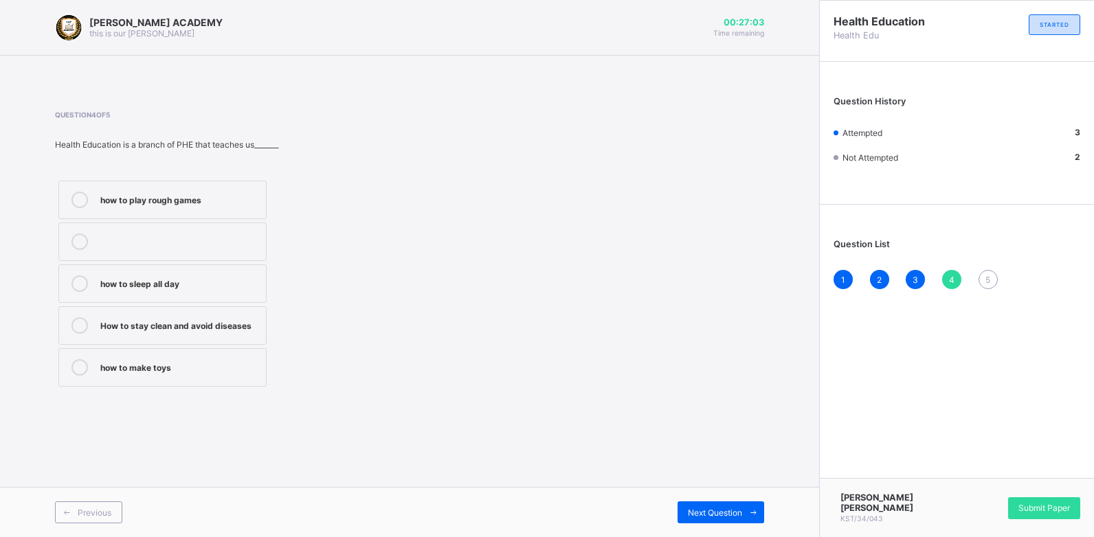
click at [78, 315] on label "How to stay clean and avoid diseases" at bounding box center [162, 325] width 208 height 38
click at [717, 488] on span "Next Question" at bounding box center [715, 513] width 54 height 10
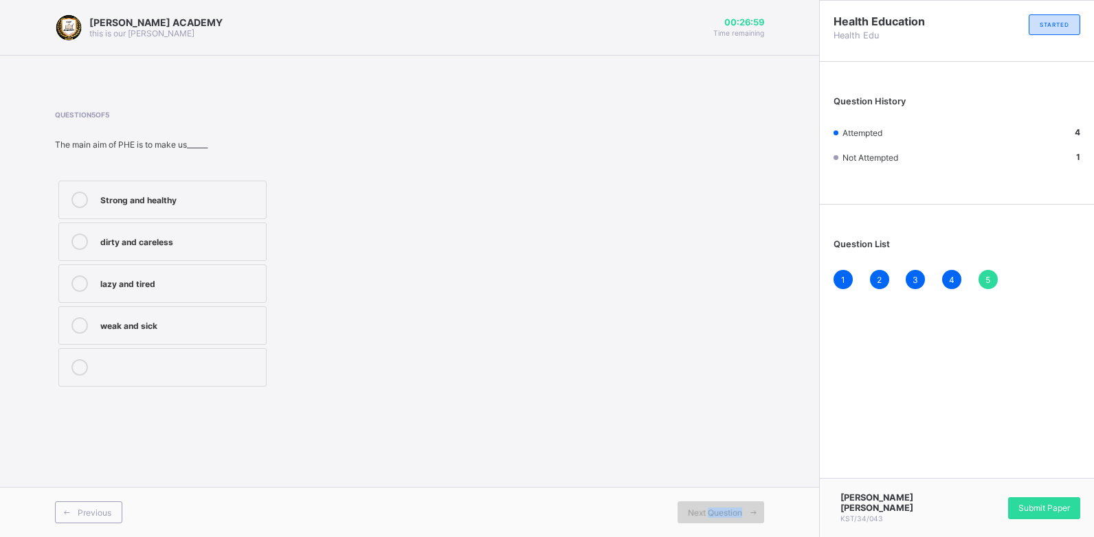
click at [717, 488] on span "Next Question" at bounding box center [715, 513] width 54 height 10
click at [80, 237] on icon at bounding box center [79, 242] width 16 height 16
click at [994, 488] on div "Submit Paper" at bounding box center [1044, 508] width 72 height 22
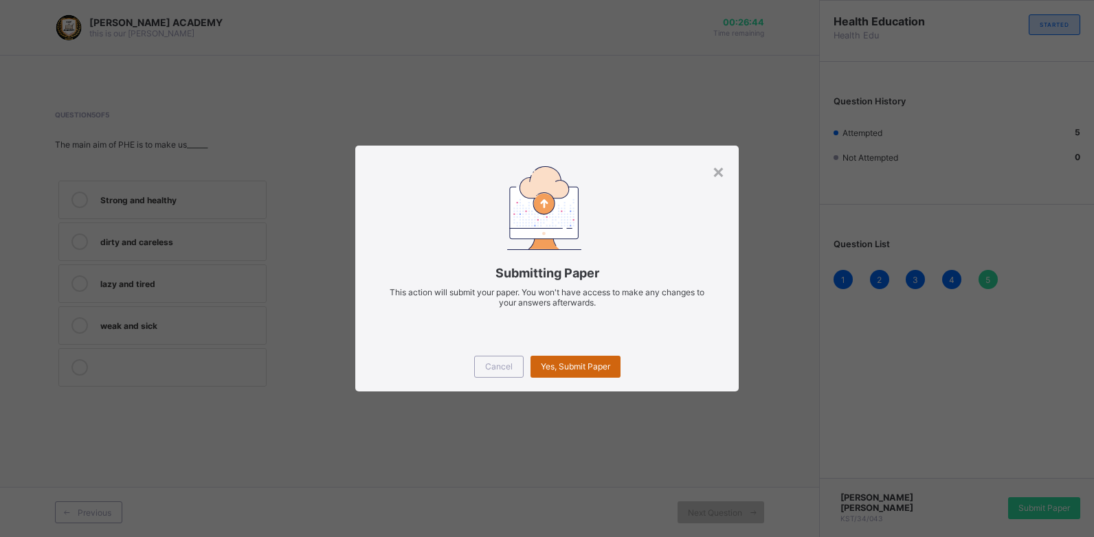
click at [560, 360] on div "Yes, Submit Paper" at bounding box center [575, 367] width 90 height 22
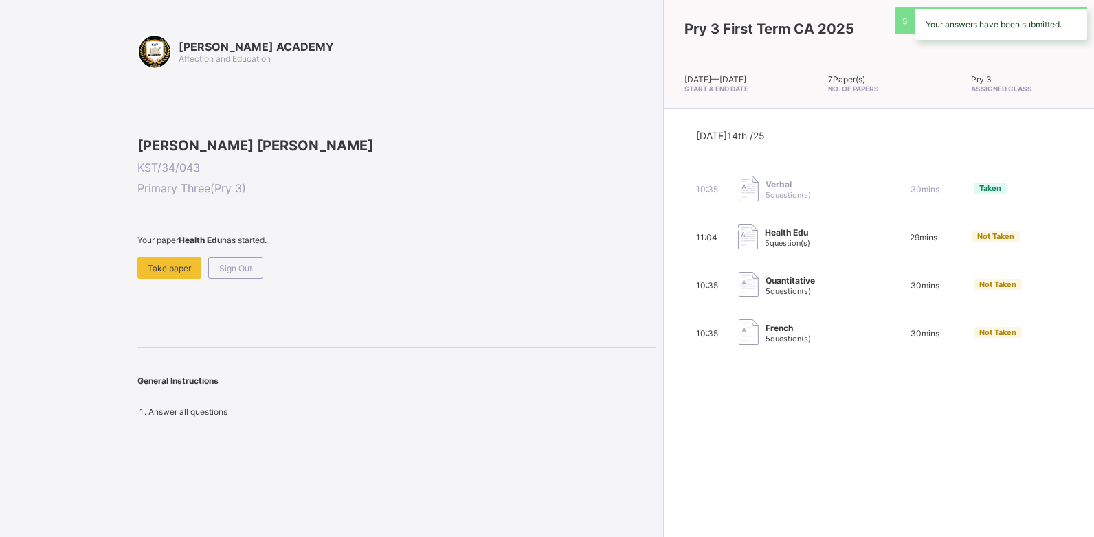
click at [664, 360] on div "[DATE] 14th /25 10:35 Verbal 5 question(s) 30 mins Taken 11:04 Health Edu 5 que…" at bounding box center [879, 238] width 430 height 258
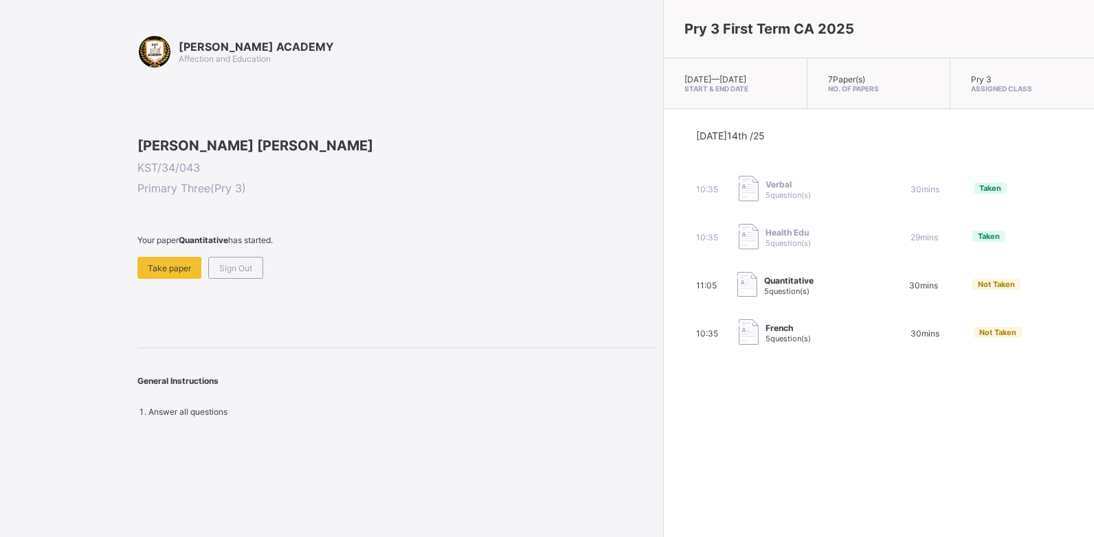
click at [464, 279] on div "[PERSON_NAME] [PERSON_NAME] KST/34/043 Primary Three ( Pry 3 ) Your paper Quant…" at bounding box center [396, 208] width 519 height 142
click at [169, 273] on span "Take paper" at bounding box center [169, 268] width 43 height 10
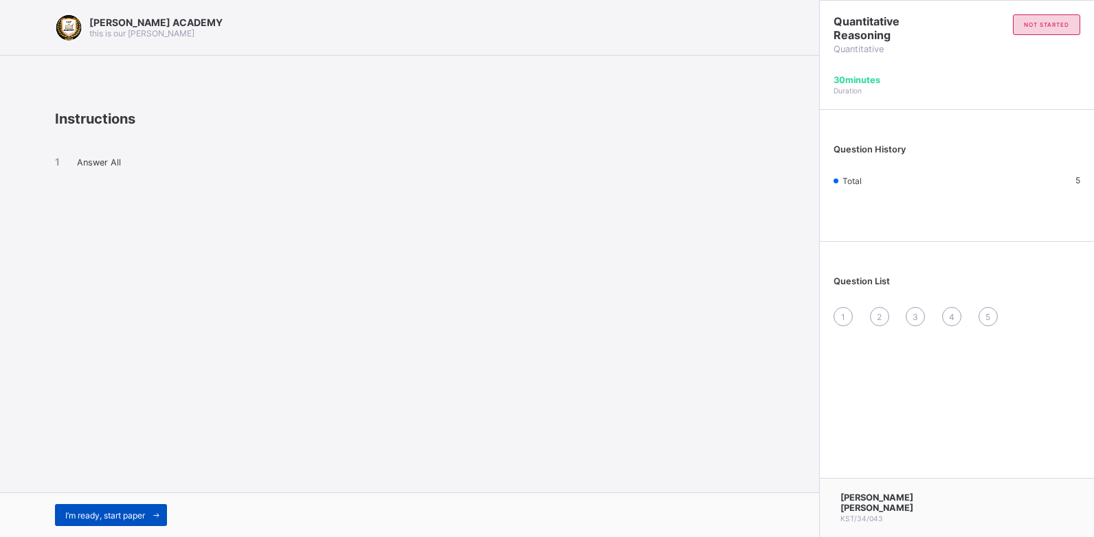
click at [113, 488] on span "I’m ready, start paper" at bounding box center [105, 516] width 80 height 10
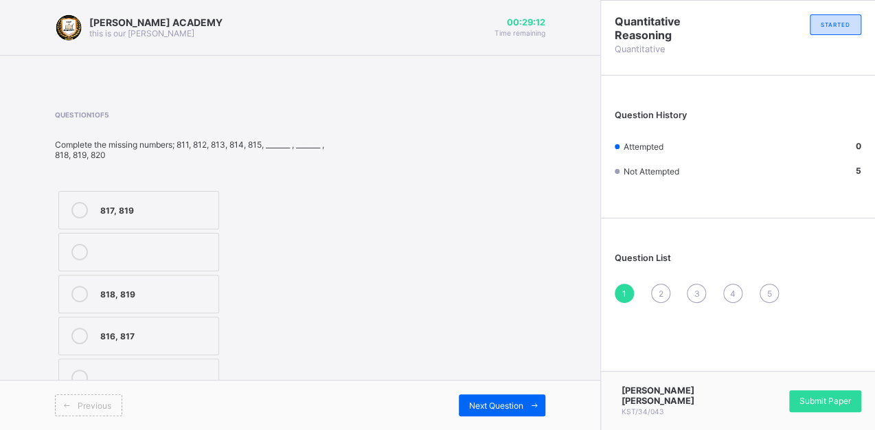
click at [80, 206] on icon at bounding box center [79, 210] width 16 height 16
click at [497, 398] on div "Next Question" at bounding box center [502, 405] width 87 height 22
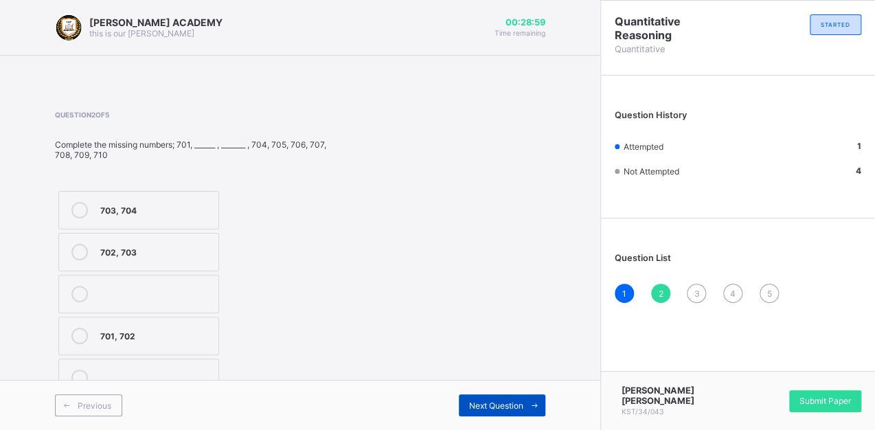
click at [497, 404] on span "Next Question" at bounding box center [496, 406] width 54 height 10
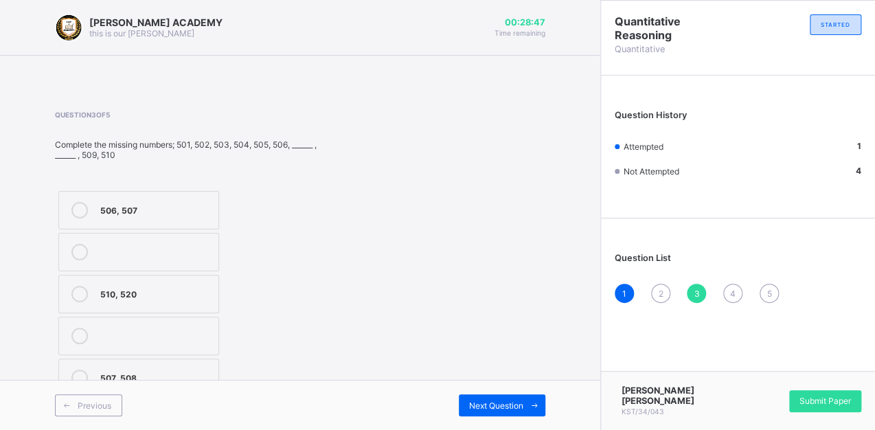
click at [660, 289] on span "2" at bounding box center [660, 294] width 5 height 10
click at [78, 335] on icon at bounding box center [79, 336] width 16 height 16
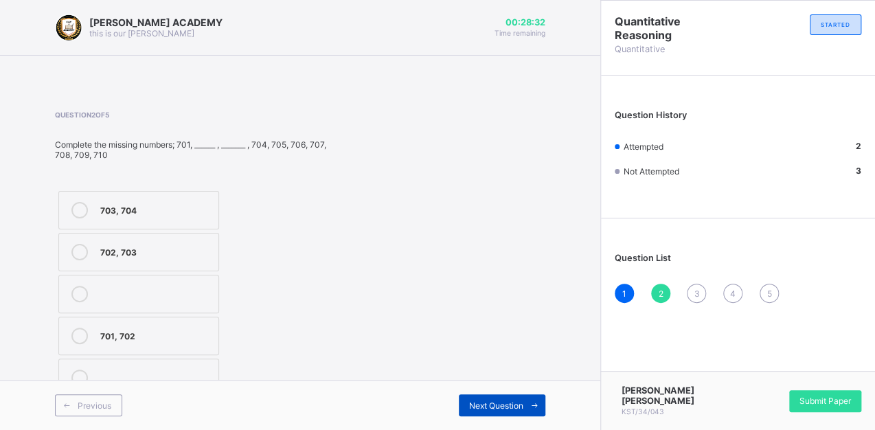
click at [497, 401] on span "Next Question" at bounding box center [496, 406] width 54 height 10
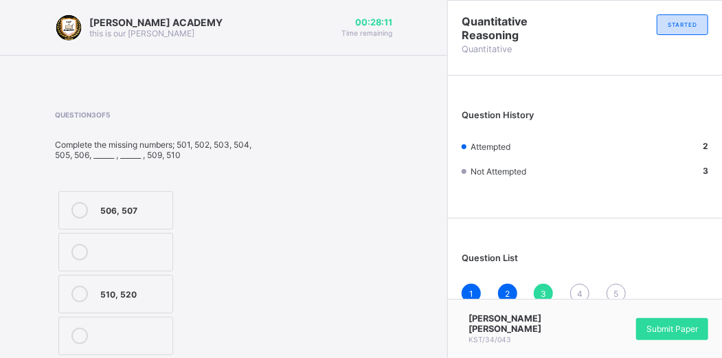
click at [79, 299] on icon at bounding box center [79, 294] width 16 height 16
click at [80, 213] on icon at bounding box center [79, 210] width 16 height 16
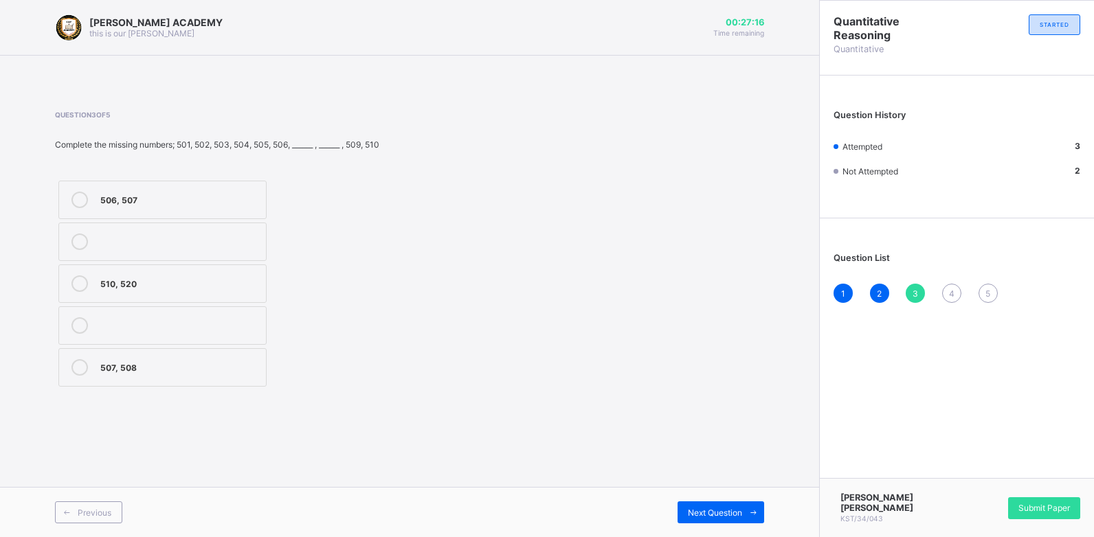
click at [388, 345] on div "506, 507 510, 520 507, 508" at bounding box center [234, 283] width 359 height 213
drag, startPoint x: 388, startPoint y: 345, endPoint x: 377, endPoint y: 348, distance: 11.5
click at [388, 345] on div "506, 507 510, 520 507, 508" at bounding box center [234, 283] width 359 height 213
click at [377, 348] on div "506, 507 510, 520 507, 508" at bounding box center [234, 283] width 359 height 213
click at [400, 348] on div "506, 507 510, 520 507, 508" at bounding box center [234, 283] width 359 height 213
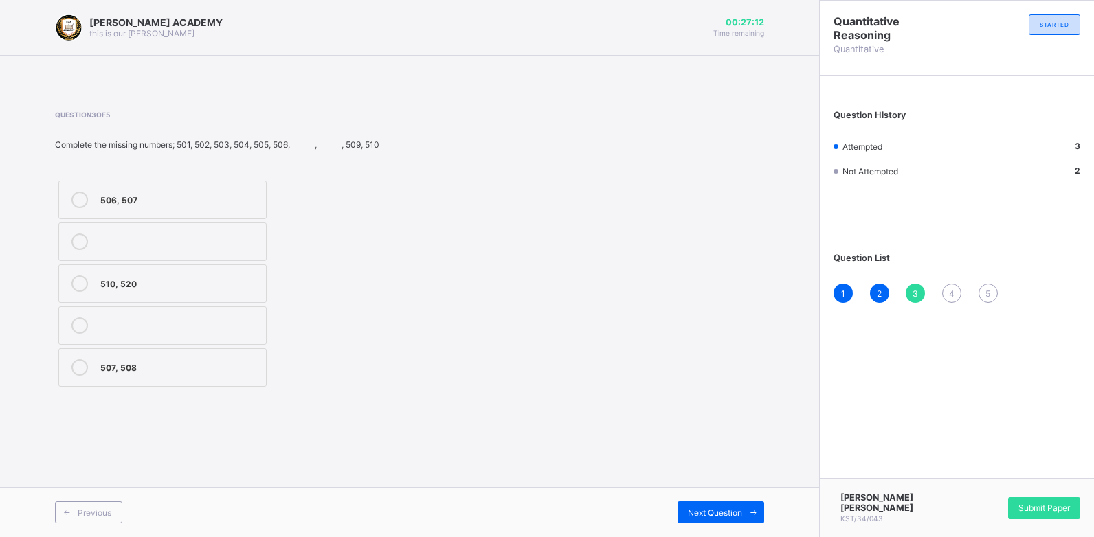
click at [216, 366] on div "507, 508" at bounding box center [179, 366] width 159 height 14
click at [703, 488] on span "Next Question" at bounding box center [715, 513] width 54 height 10
click at [100, 320] on label "905, 909" at bounding box center [162, 325] width 208 height 38
click at [713, 488] on span "Next Question" at bounding box center [715, 513] width 54 height 10
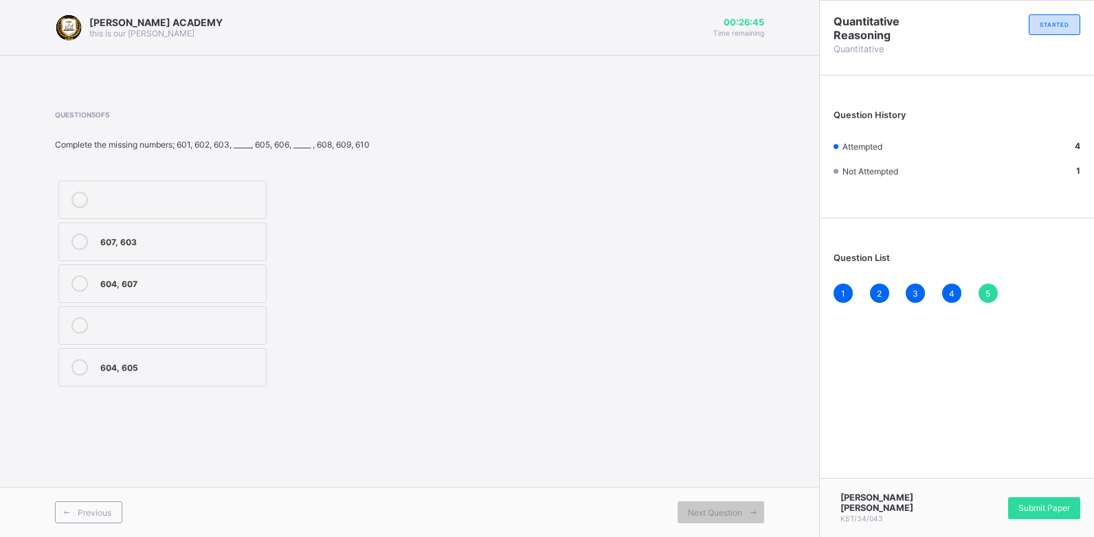
click at [154, 278] on div "604, 607" at bounding box center [179, 283] width 159 height 14
click at [994, 488] on span "Submit Paper" at bounding box center [1044, 508] width 52 height 10
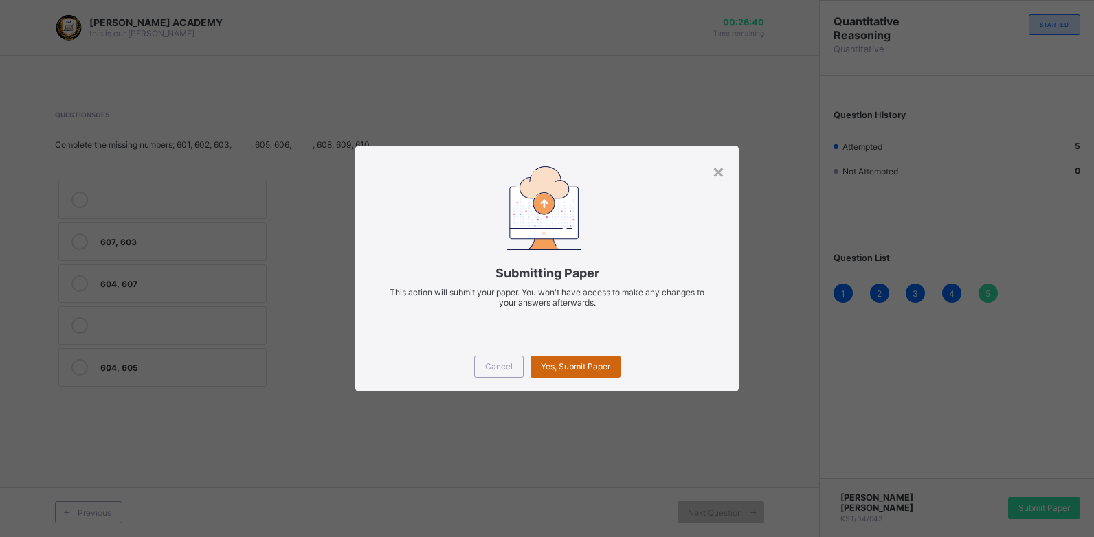
click at [572, 372] on div "Yes, Submit Paper" at bounding box center [575, 367] width 90 height 22
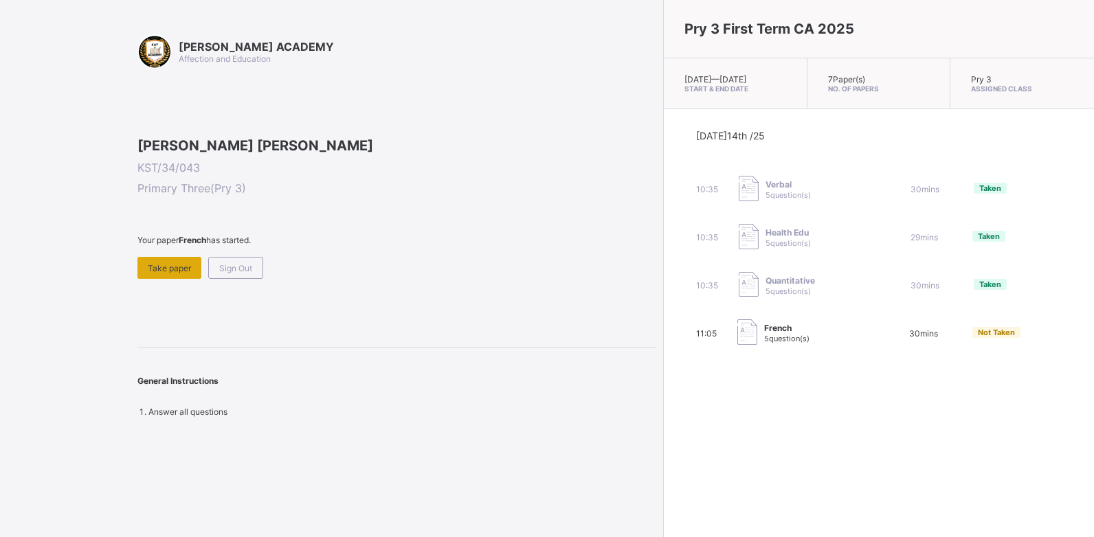
click at [163, 273] on span "Take paper" at bounding box center [169, 268] width 43 height 10
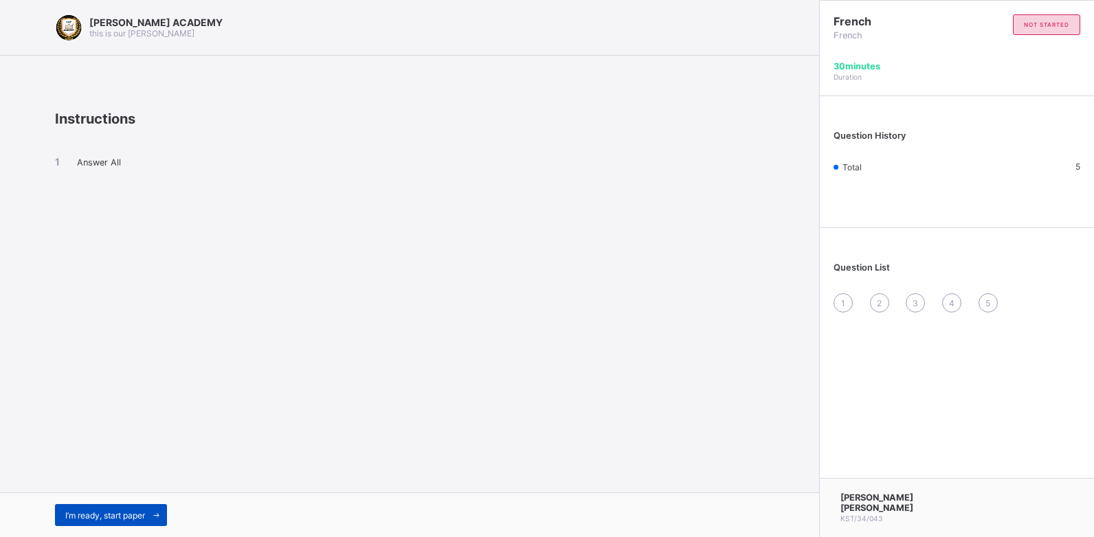
click at [113, 488] on span "I’m ready, start paper" at bounding box center [105, 516] width 80 height 10
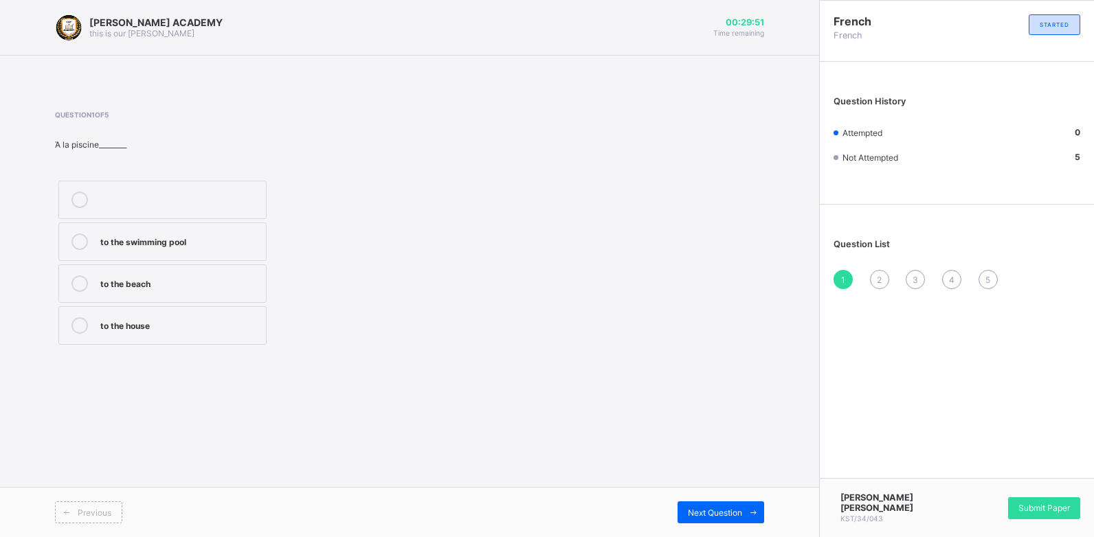
click at [106, 244] on div "to the swimming pool" at bounding box center [179, 241] width 159 height 14
click at [721, 488] on span "Next Question" at bounding box center [715, 513] width 54 height 10
click at [86, 319] on div at bounding box center [79, 325] width 27 height 16
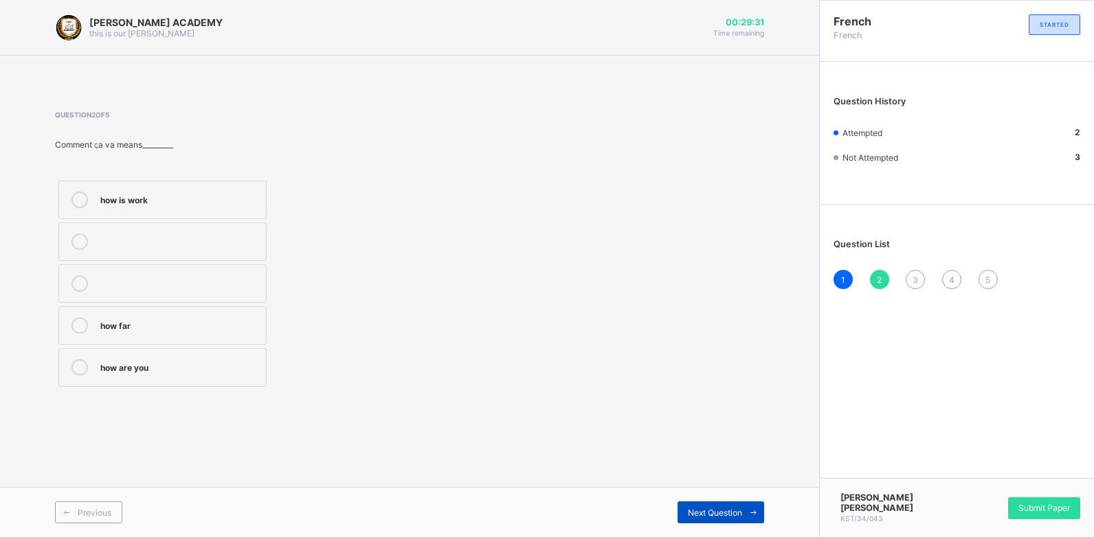
click at [713, 488] on span "Next Question" at bounding box center [715, 513] width 54 height 10
click at [81, 319] on icon at bounding box center [79, 325] width 16 height 16
click at [699, 488] on span "Next Question" at bounding box center [715, 513] width 54 height 10
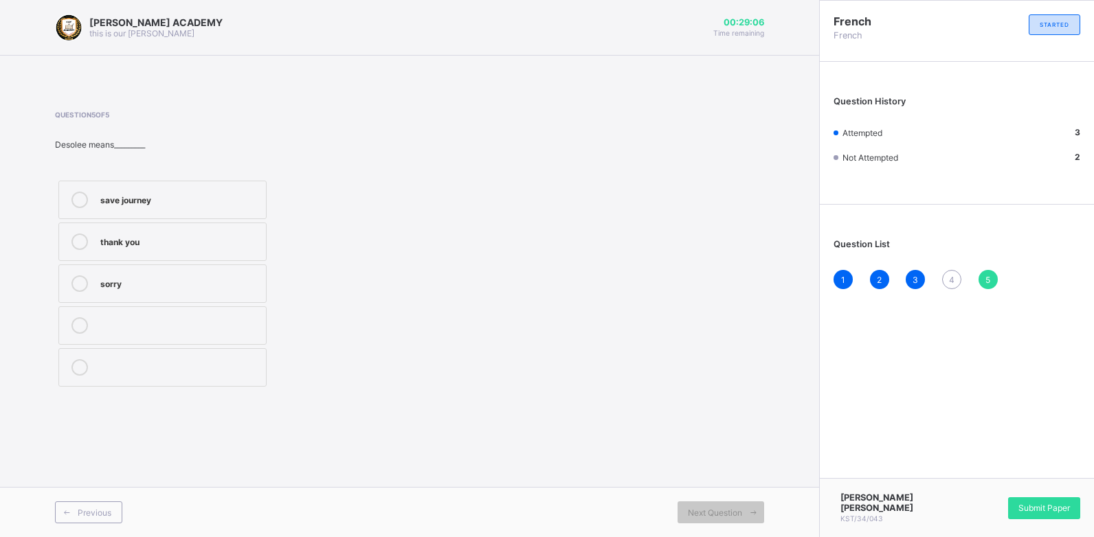
click at [954, 271] on div "4" at bounding box center [951, 279] width 19 height 19
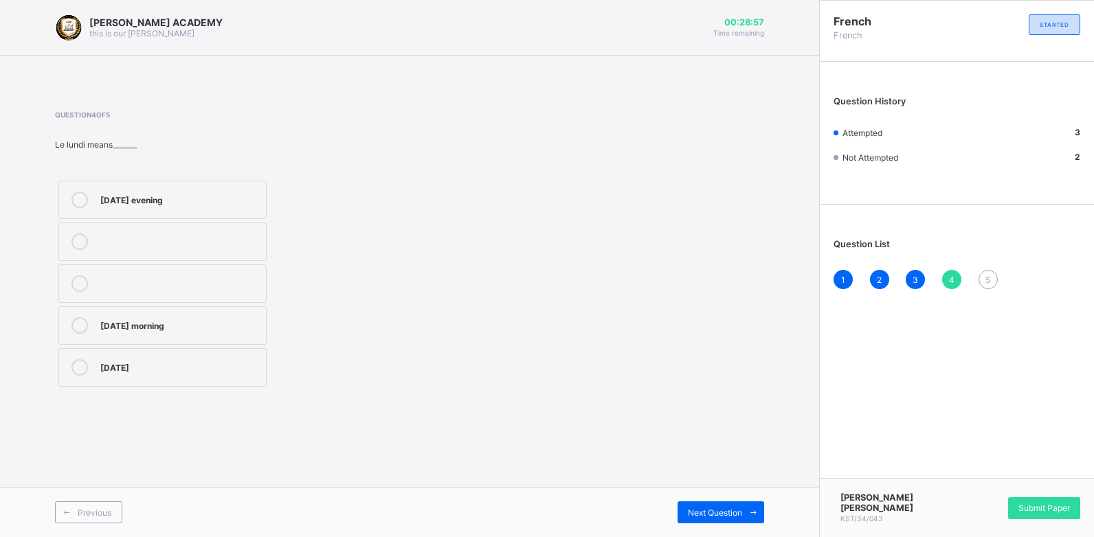
click at [385, 372] on div "[DATE] evening [DATE] morning [DATE]" at bounding box center [234, 283] width 359 height 213
click at [87, 328] on icon at bounding box center [79, 325] width 16 height 16
click at [730, 488] on span "Next Question" at bounding box center [715, 513] width 54 height 10
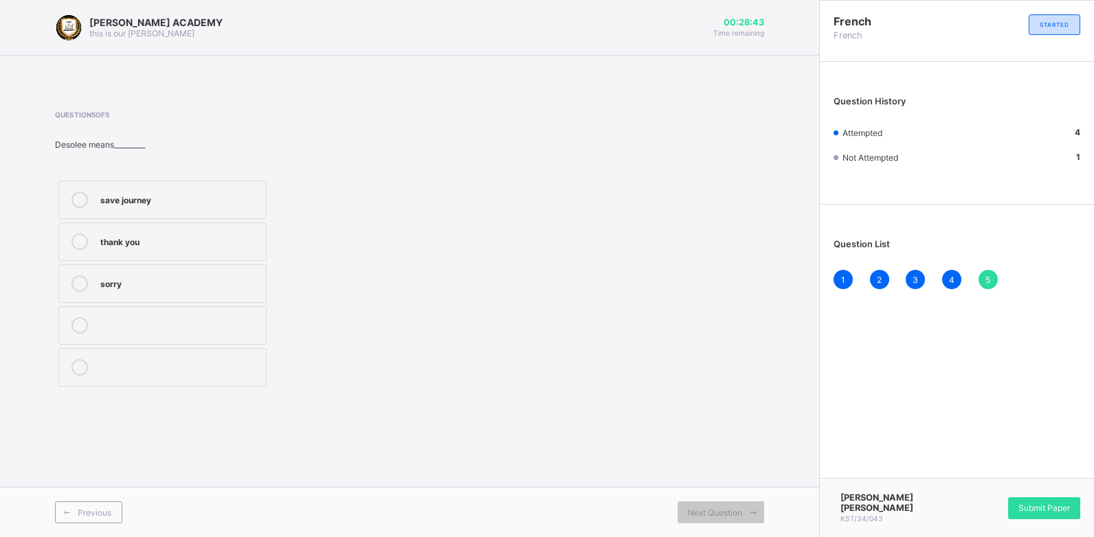
click at [81, 235] on icon at bounding box center [79, 242] width 16 height 16
click at [994, 488] on div "Submit Paper" at bounding box center [1044, 508] width 72 height 22
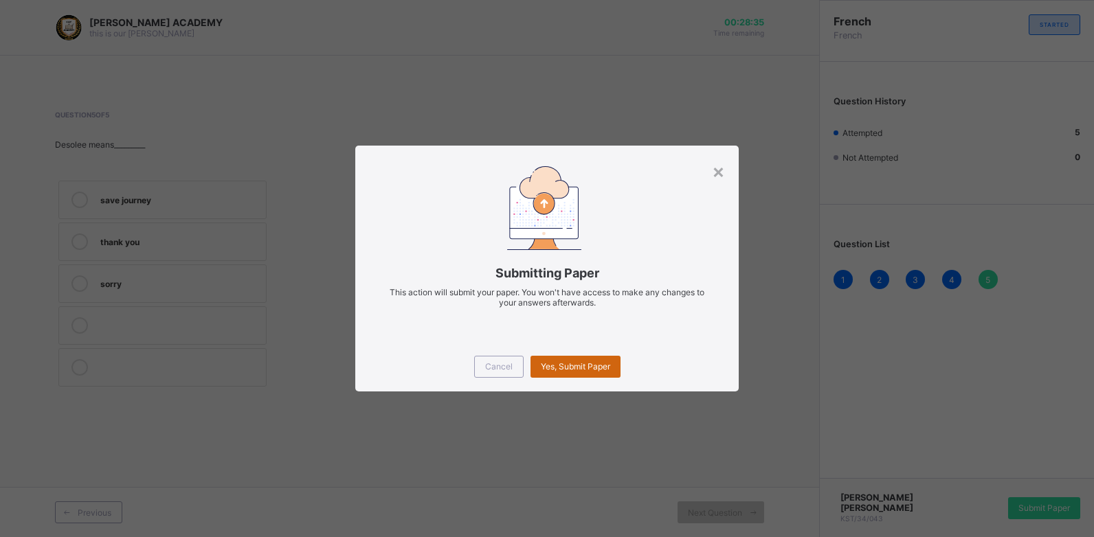
click at [566, 359] on div "Yes, Submit Paper" at bounding box center [575, 367] width 90 height 22
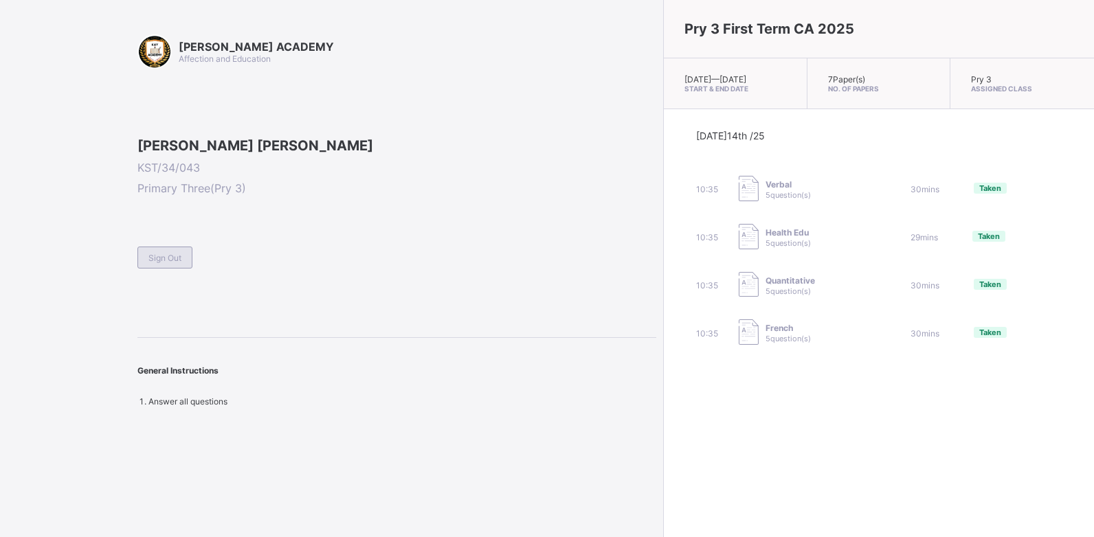
click at [162, 263] on span "Sign Out" at bounding box center [164, 258] width 33 height 10
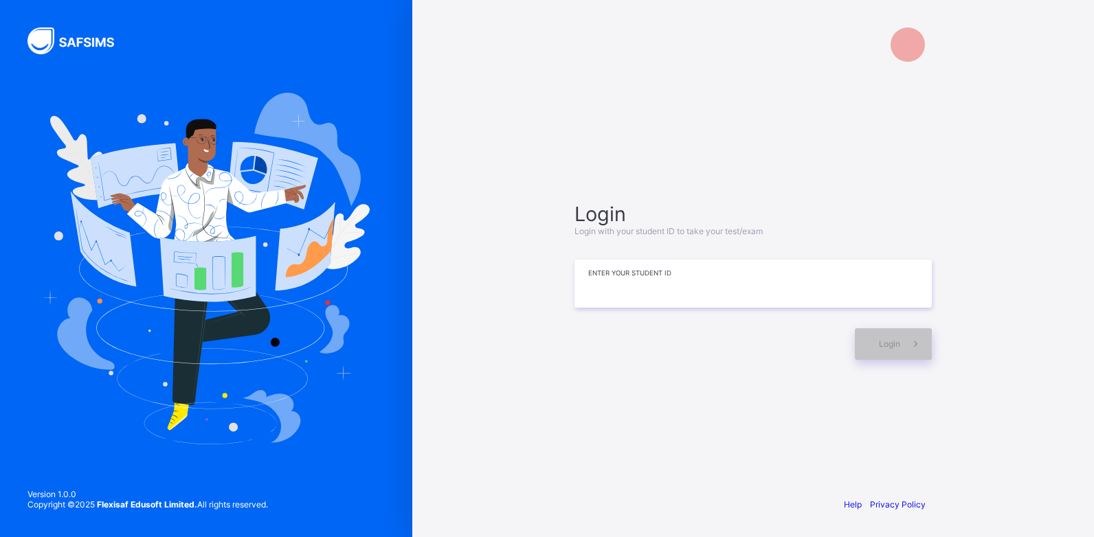
click at [646, 280] on input at bounding box center [752, 284] width 357 height 48
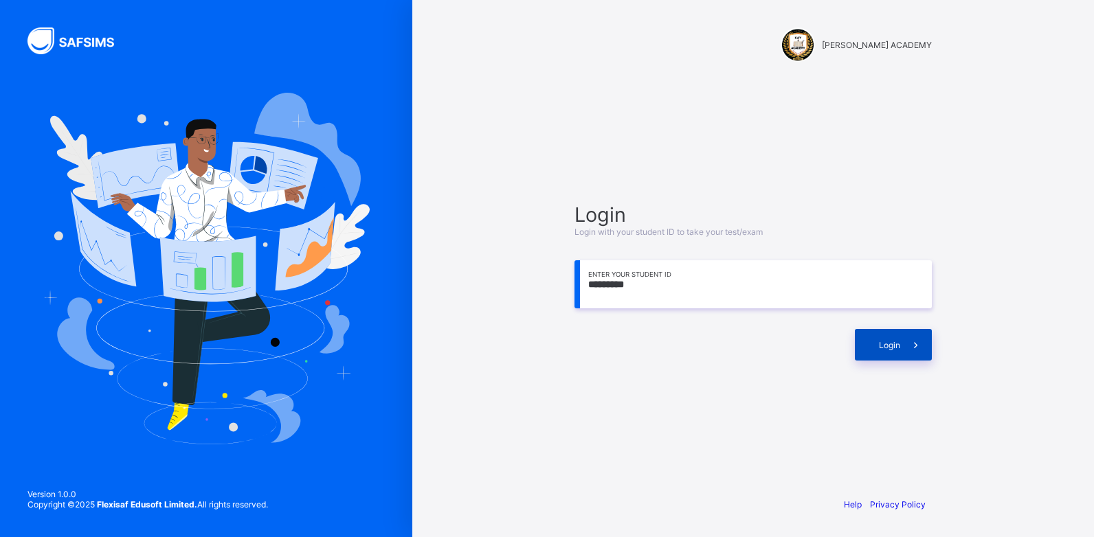
type input "*********"
click at [873, 340] on div "Login" at bounding box center [893, 345] width 77 height 32
click at [873, 341] on div "Login" at bounding box center [893, 345] width 77 height 32
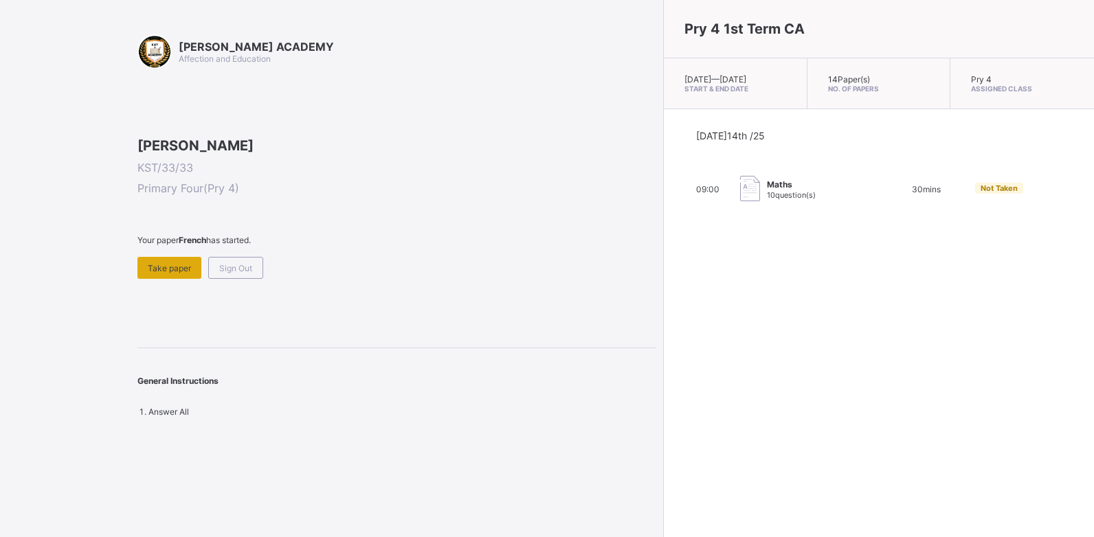
click at [169, 279] on div "Take paper" at bounding box center [169, 268] width 64 height 22
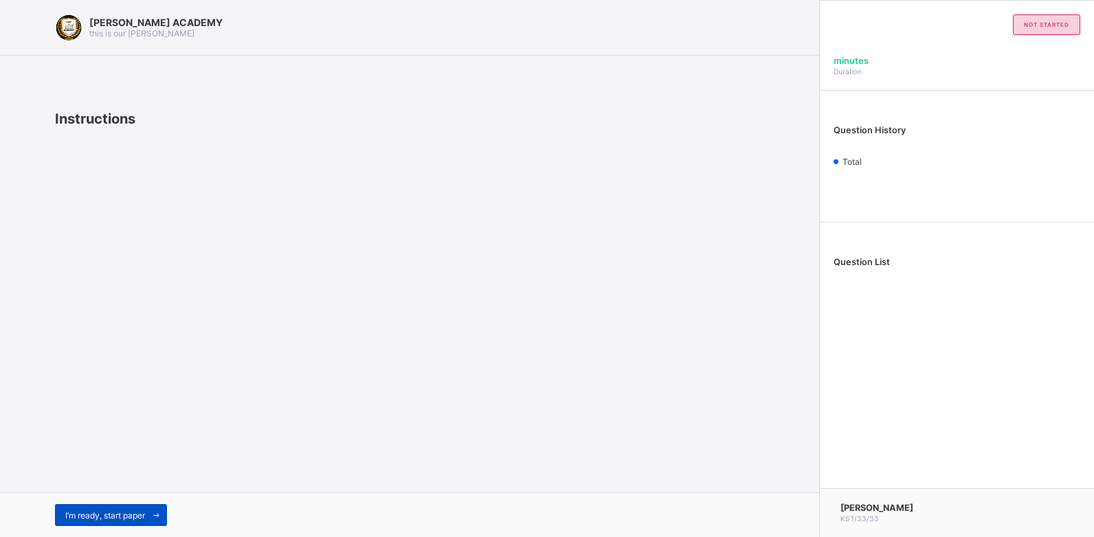
click at [107, 488] on div "I’m ready, start paper" at bounding box center [111, 515] width 112 height 22
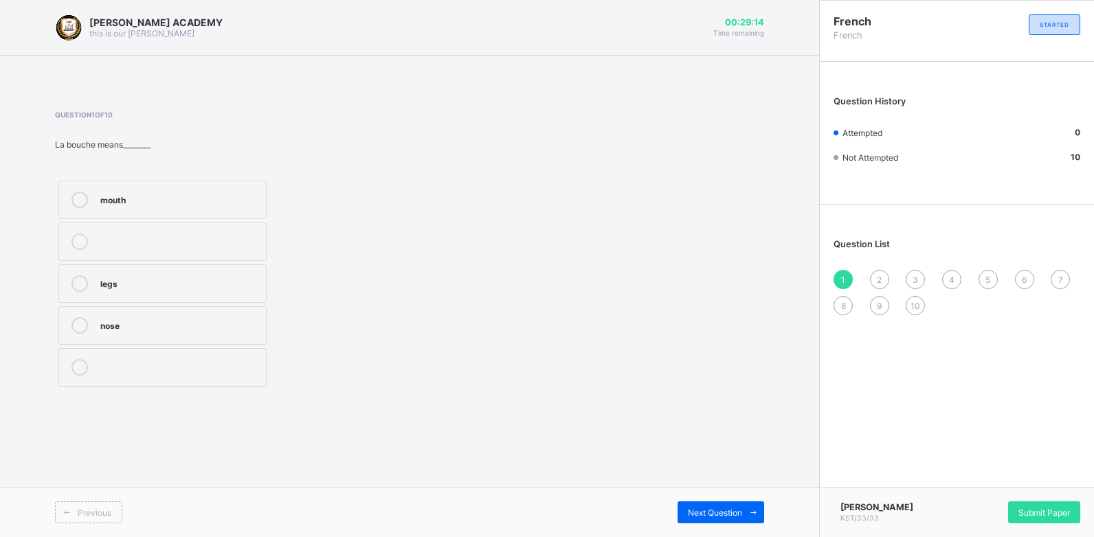
click at [133, 200] on div "mouth" at bounding box center [179, 199] width 159 height 14
click at [735, 488] on span "Next Question" at bounding box center [715, 513] width 54 height 10
click at [555, 377] on div "Question 2 of 10 La tete means_______ head noise mouth" at bounding box center [409, 251] width 709 height 280
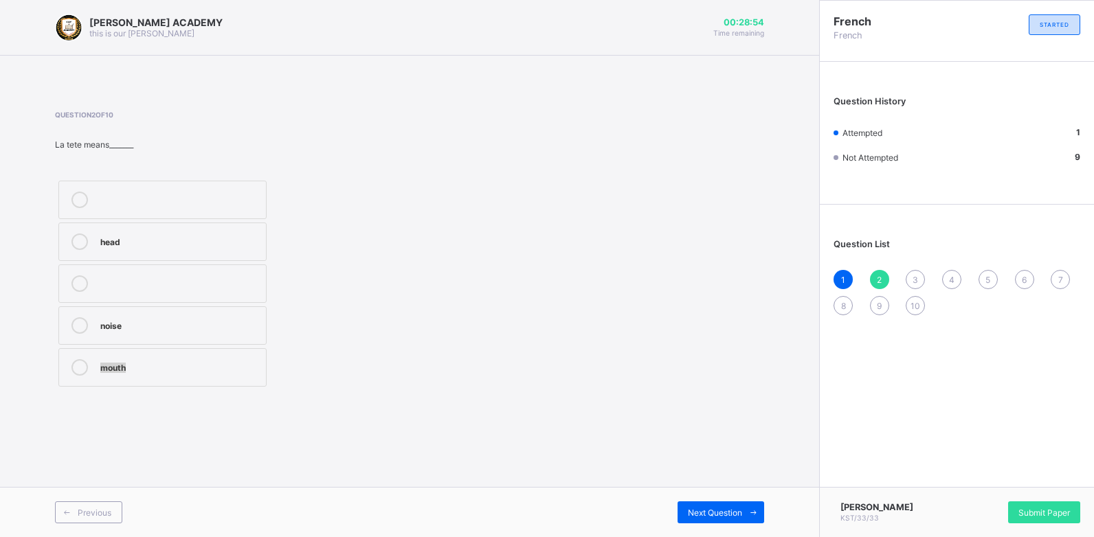
click at [555, 377] on div "Question 2 of 10 La tete means_______ head noise mouth" at bounding box center [409, 251] width 709 height 280
click at [156, 363] on div "mouth" at bounding box center [179, 366] width 159 height 14
click at [700, 488] on span "Next Question" at bounding box center [715, 513] width 54 height 10
click at [251, 234] on div "how are you" at bounding box center [179, 241] width 159 height 14
click at [691, 488] on span "Next Question" at bounding box center [715, 513] width 54 height 10
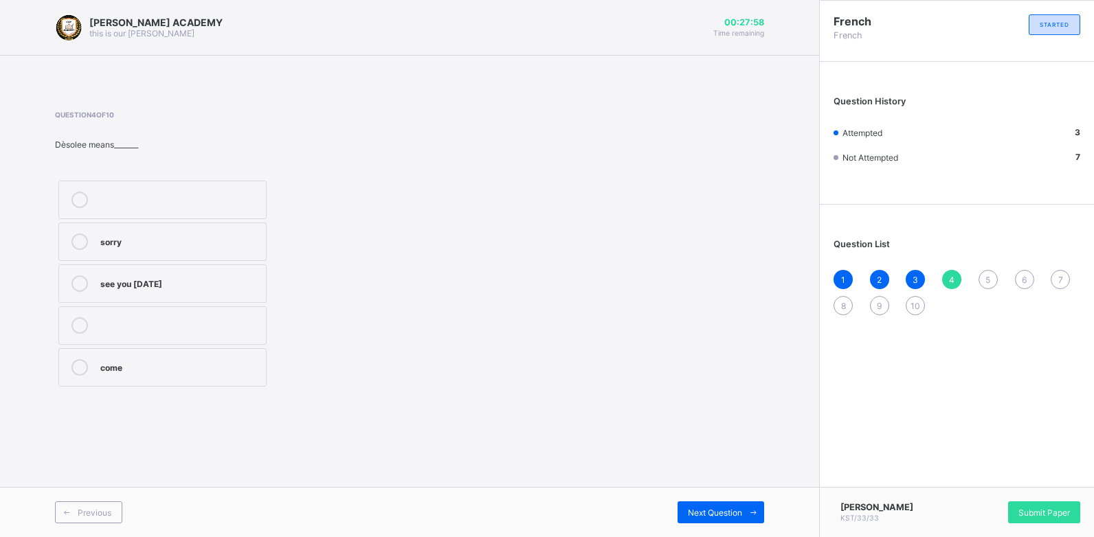
click at [201, 294] on label "see you [DATE]" at bounding box center [162, 284] width 208 height 38
click at [688, 488] on span "Next Question" at bounding box center [715, 513] width 54 height 10
click at [229, 198] on div "come" at bounding box center [179, 199] width 159 height 14
click at [142, 359] on label "see you next time" at bounding box center [162, 367] width 208 height 38
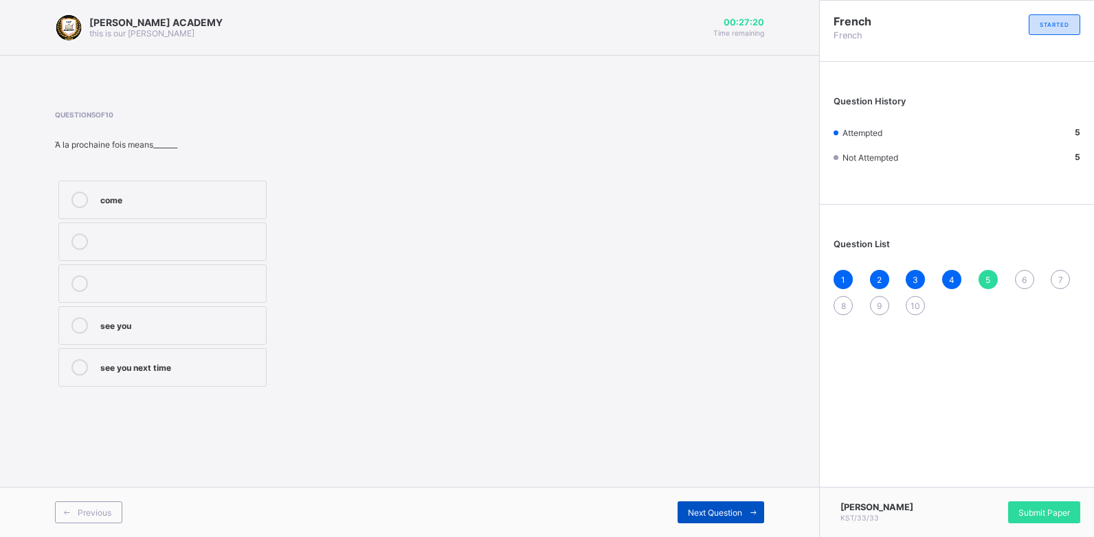
click at [724, 488] on div "Next Question" at bounding box center [720, 513] width 87 height 22
click at [994, 281] on div "6" at bounding box center [1024, 279] width 19 height 19
click at [189, 372] on div "see you soon" at bounding box center [179, 366] width 159 height 14
click at [731, 488] on div "Next Question" at bounding box center [720, 513] width 87 height 22
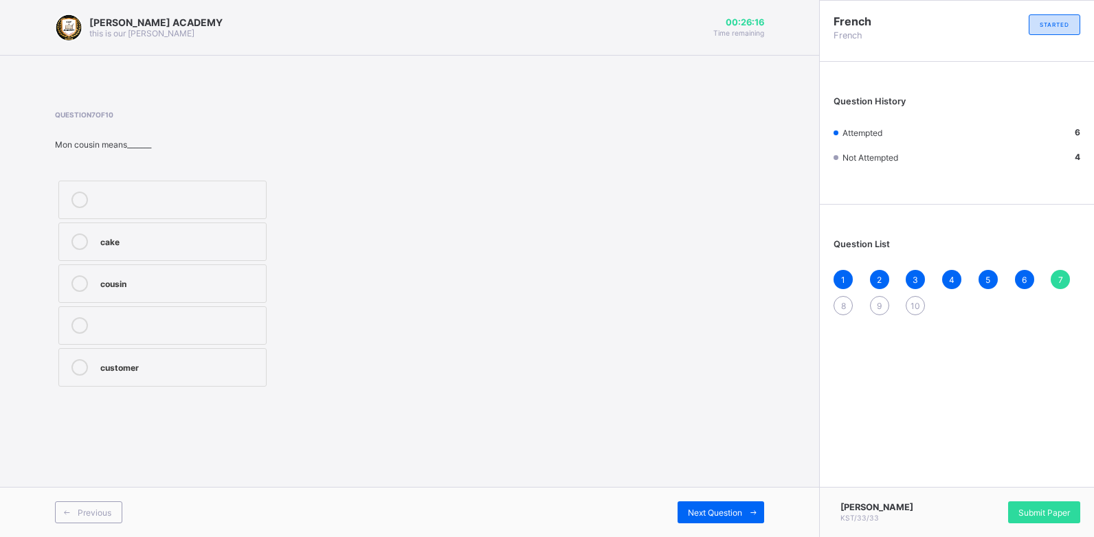
click at [128, 244] on div "cake" at bounding box center [179, 241] width 159 height 14
click at [208, 367] on div "customer" at bounding box center [179, 366] width 159 height 14
click at [684, 488] on div "Next Question" at bounding box center [720, 513] width 87 height 22
click at [167, 322] on div "sister" at bounding box center [179, 324] width 159 height 14
click at [725, 488] on div "Next Question" at bounding box center [720, 513] width 87 height 22
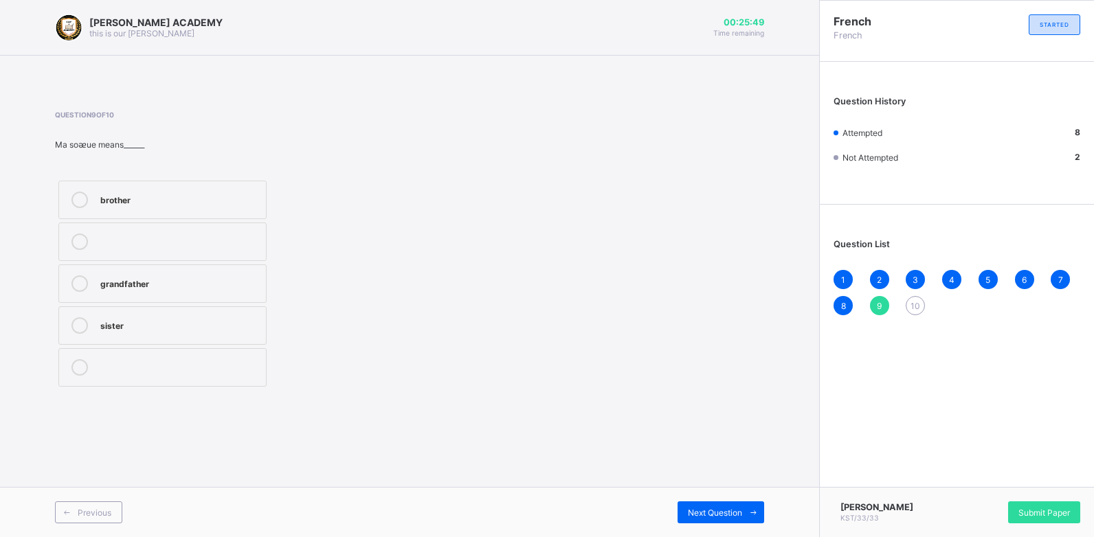
click at [133, 279] on div "grandfather" at bounding box center [179, 283] width 159 height 14
drag, startPoint x: 702, startPoint y: 513, endPoint x: 470, endPoint y: 310, distance: 308.3
click at [470, 310] on div "Question 9 of 10 Ma soᴂue means______ brother grandfather sister" at bounding box center [409, 251] width 709 height 280
click at [705, 488] on div "Next Question" at bounding box center [720, 513] width 87 height 22
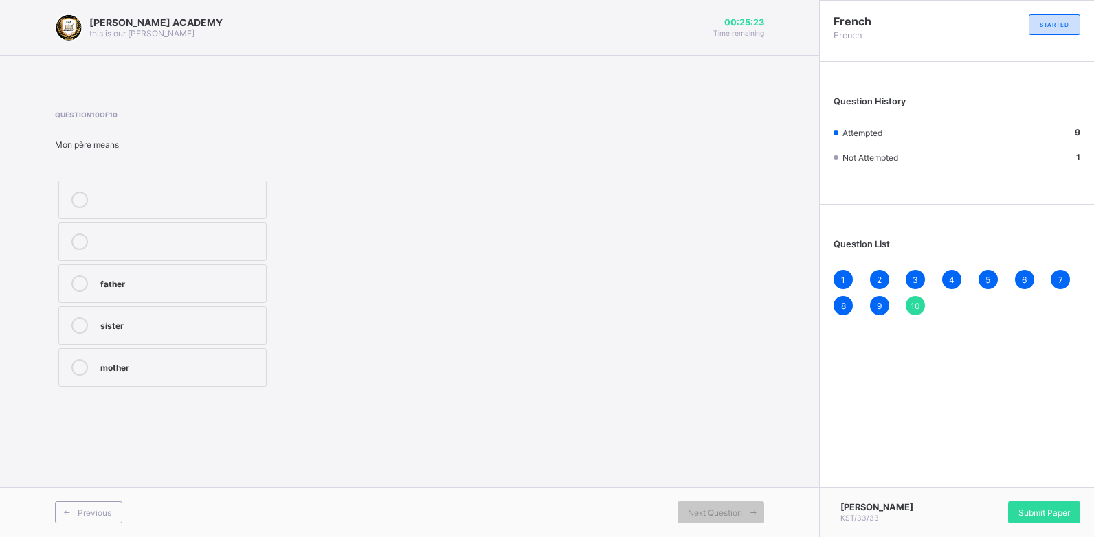
click at [187, 286] on div "father" at bounding box center [179, 283] width 159 height 14
click at [994, 488] on span "Submit Paper" at bounding box center [1044, 513] width 52 height 10
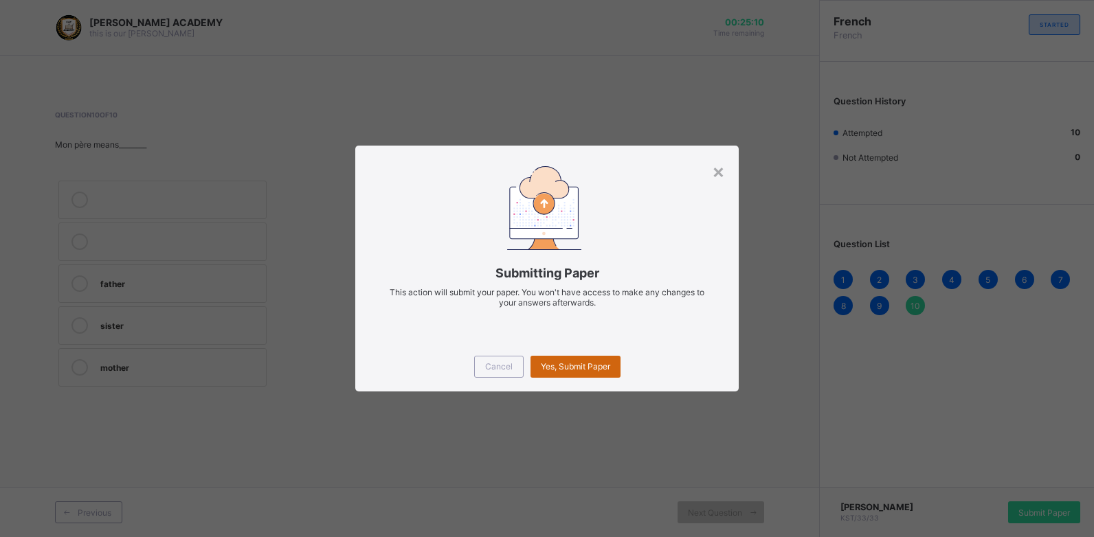
click at [573, 369] on span "Yes, Submit Paper" at bounding box center [575, 366] width 69 height 10
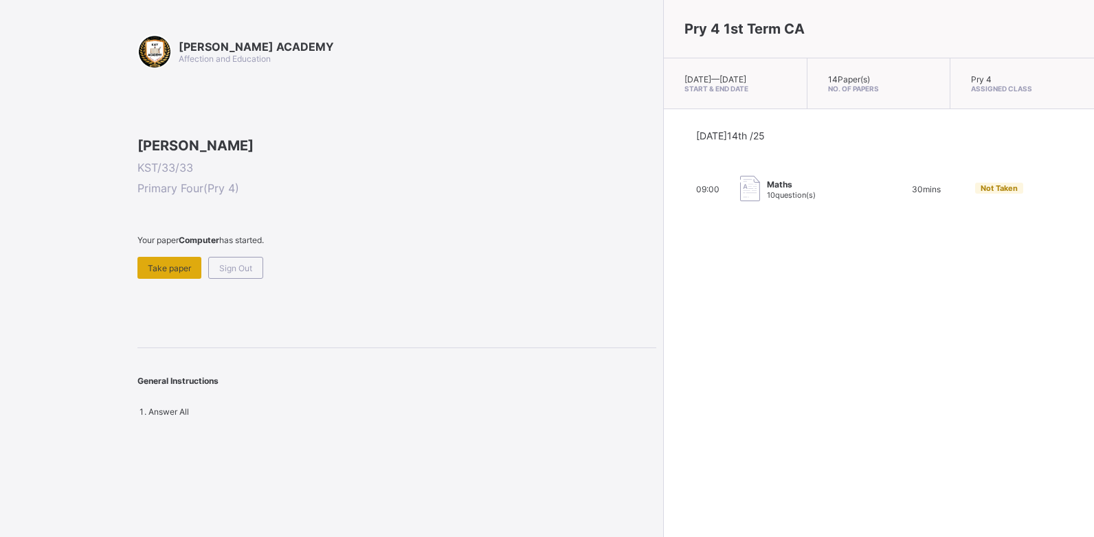
click at [172, 279] on div "Take paper" at bounding box center [169, 268] width 64 height 22
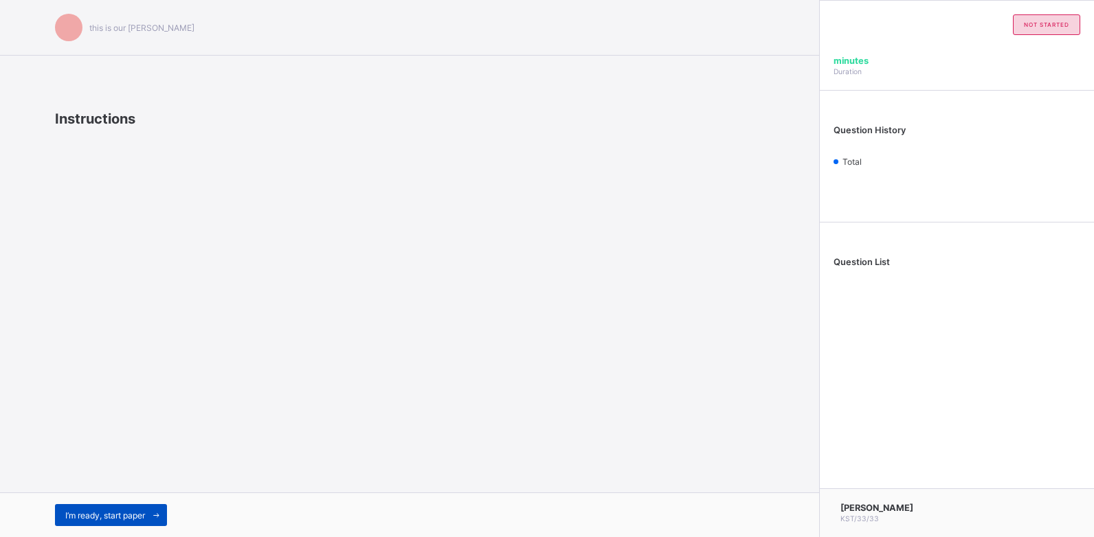
click at [98, 488] on span "I’m ready, start paper" at bounding box center [105, 516] width 80 height 10
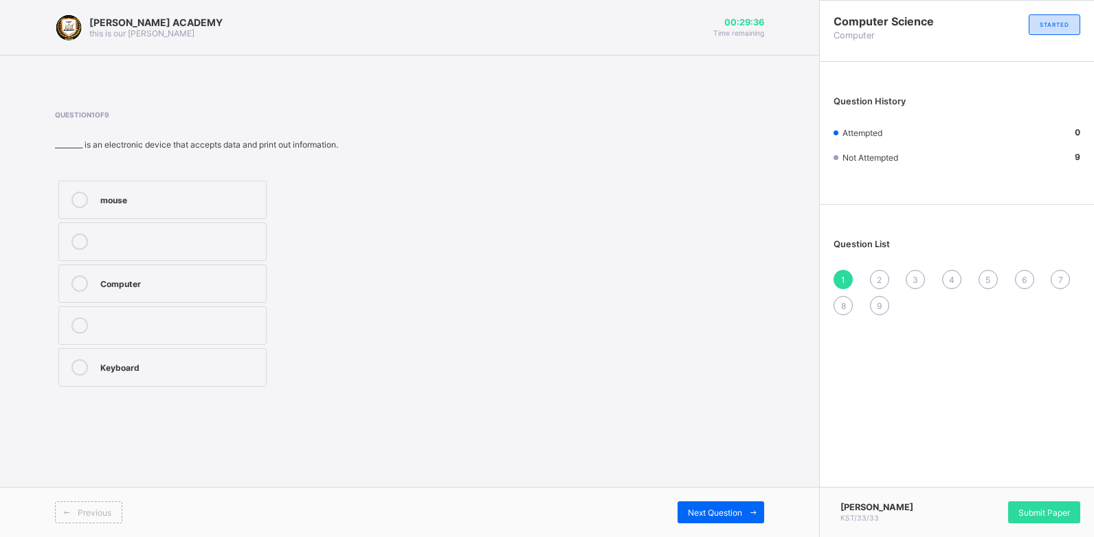
click at [117, 206] on div "mouse" at bounding box center [179, 200] width 159 height 16
click at [707, 488] on span "Next Question" at bounding box center [715, 513] width 54 height 10
click at [182, 362] on div "Travelling" at bounding box center [179, 366] width 159 height 14
click at [521, 451] on div "[PERSON_NAME] ACADEMY this is our [PERSON_NAME] 00:28:44 Time remaining Questio…" at bounding box center [409, 268] width 819 height 537
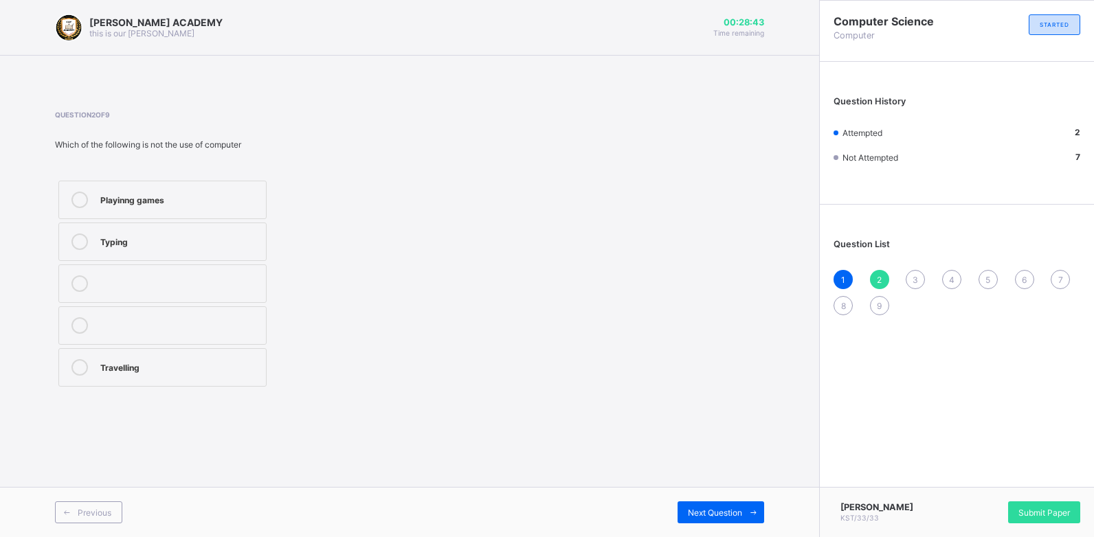
click at [521, 451] on div "[PERSON_NAME] ACADEMY this is our [PERSON_NAME] 00:28:43 Time remaining Questio…" at bounding box center [409, 268] width 819 height 537
click at [521, 451] on div "[PERSON_NAME] ACADEMY this is our [PERSON_NAME] 00:28:42 Time remaining Questio…" at bounding box center [409, 268] width 819 height 537
click at [521, 451] on div "[PERSON_NAME] ACADEMY this is our [PERSON_NAME] 00:28:41 Time remaining Questio…" at bounding box center [409, 268] width 819 height 537
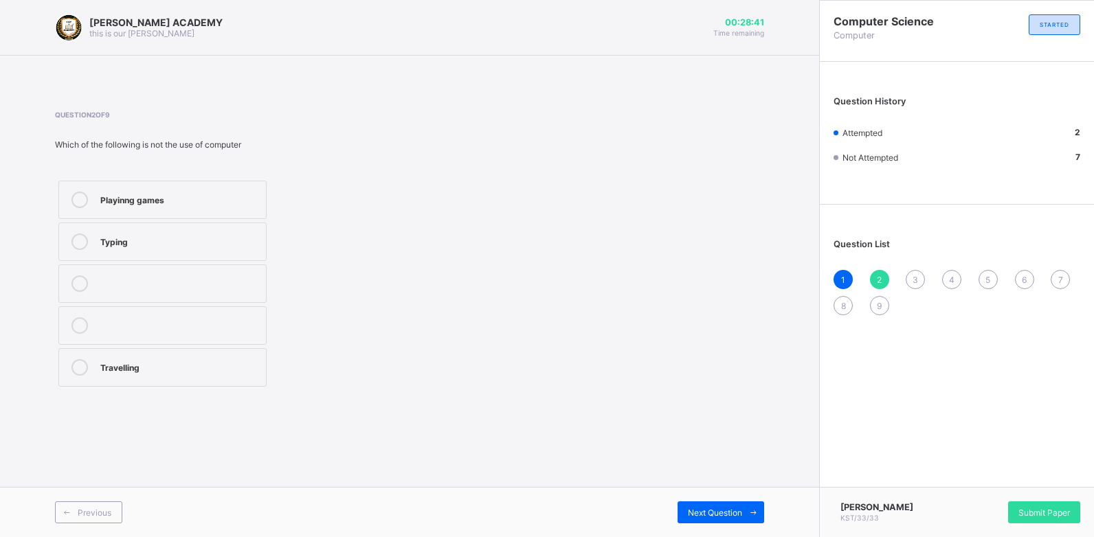
click at [521, 451] on div "[PERSON_NAME] ACADEMY this is our [PERSON_NAME] 00:28:41 Time remaining Questio…" at bounding box center [409, 268] width 819 height 537
click at [521, 451] on div "[PERSON_NAME] ACADEMY this is our [PERSON_NAME] 00:28:40 Time remaining Questio…" at bounding box center [409, 268] width 819 height 537
click at [688, 488] on span "Next Question" at bounding box center [715, 513] width 54 height 10
click at [194, 315] on label "TRUE" at bounding box center [162, 325] width 208 height 38
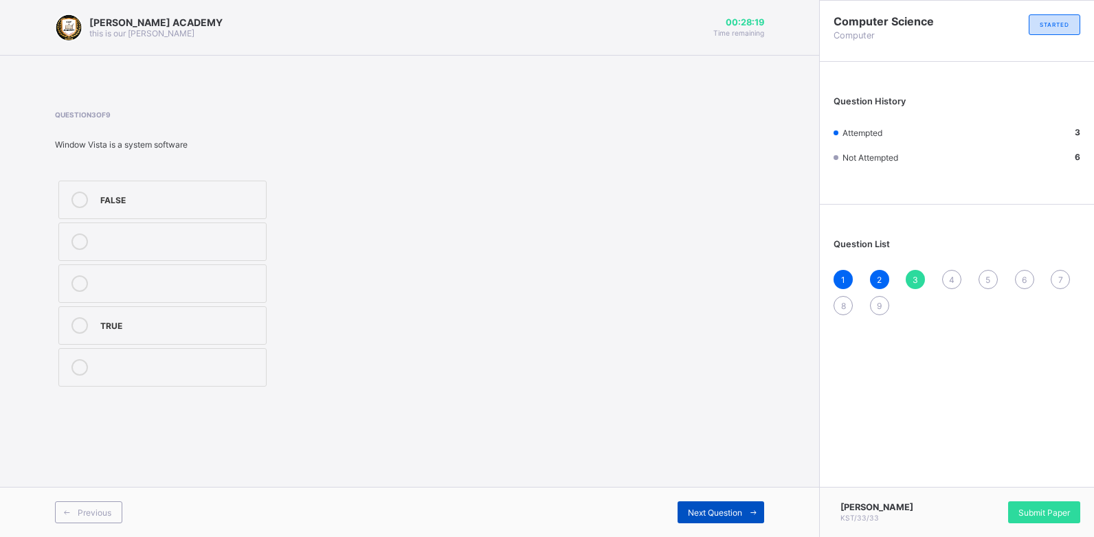
click at [702, 488] on div "Next Question" at bounding box center [720, 513] width 87 height 22
click at [219, 208] on label "Printer" at bounding box center [162, 200] width 208 height 38
click at [704, 488] on span "Next Question" at bounding box center [715, 513] width 54 height 10
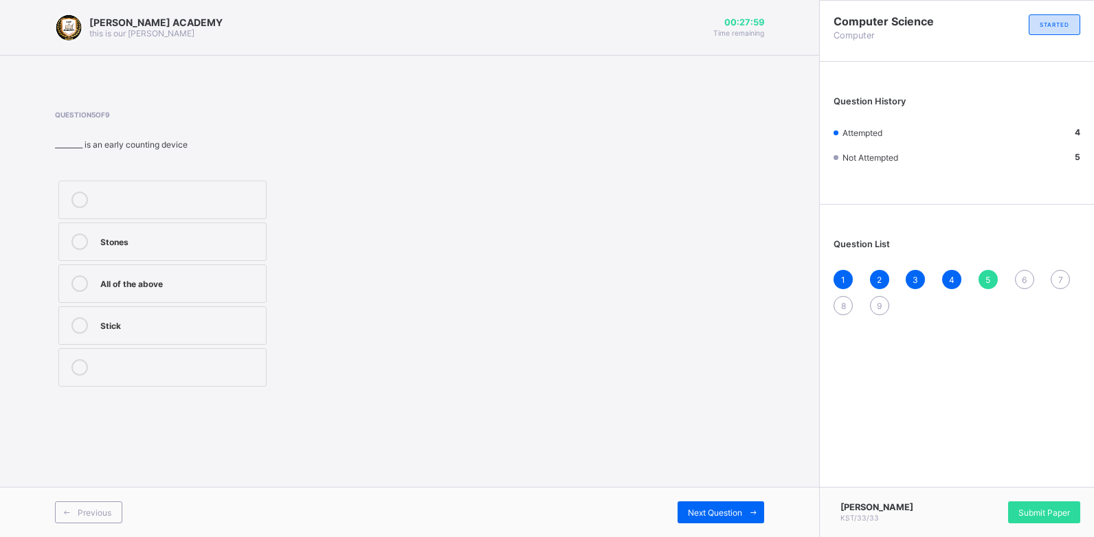
click at [164, 282] on div "All of the above" at bounding box center [179, 283] width 159 height 14
click at [727, 488] on span "Next Question" at bounding box center [715, 513] width 54 height 10
click at [225, 254] on label "Monitor" at bounding box center [162, 242] width 208 height 38
click at [693, 488] on div "Next Question" at bounding box center [720, 513] width 87 height 22
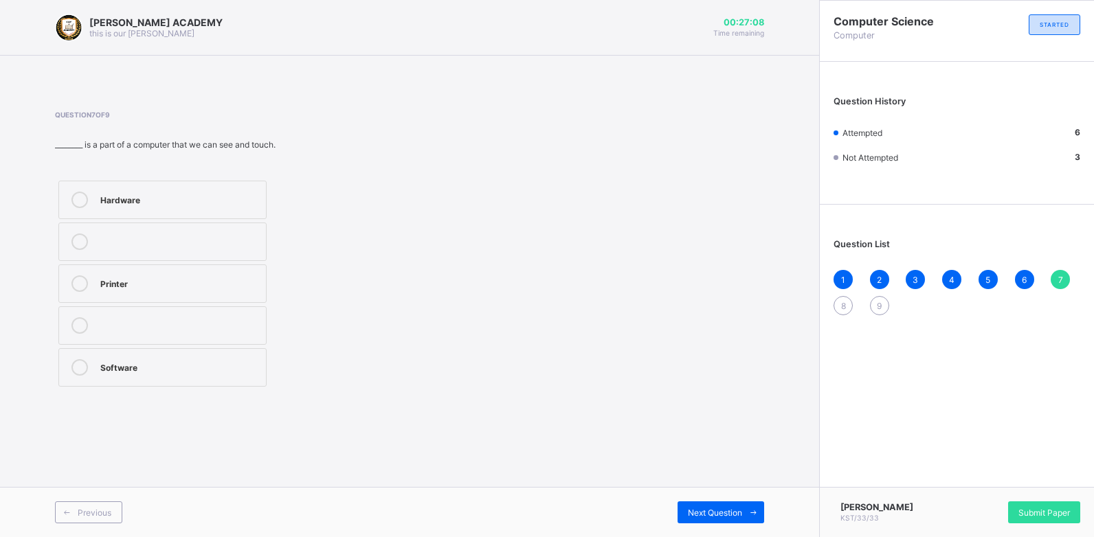
click at [96, 290] on label "Printer" at bounding box center [162, 284] width 208 height 38
click at [706, 488] on span "Next Question" at bounding box center [715, 513] width 54 height 10
click at [132, 363] on div "Computer" at bounding box center [179, 366] width 159 height 14
click at [715, 488] on span "Next Question" at bounding box center [715, 513] width 54 height 10
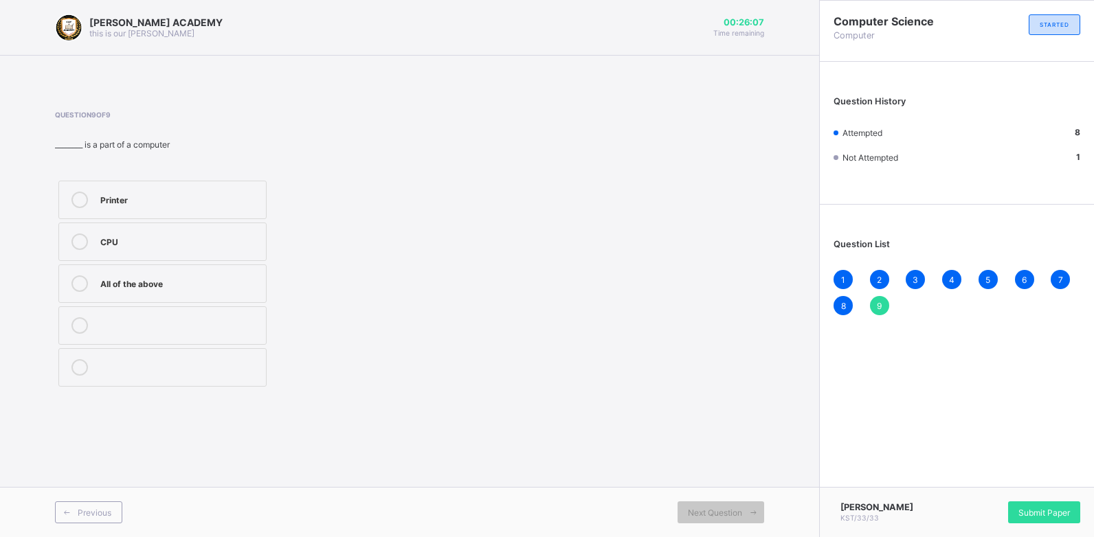
click at [223, 233] on label "CPU" at bounding box center [162, 242] width 208 height 38
click at [733, 488] on div "Next Question" at bounding box center [720, 513] width 87 height 22
click at [994, 488] on span "Submit Paper" at bounding box center [1044, 513] width 52 height 10
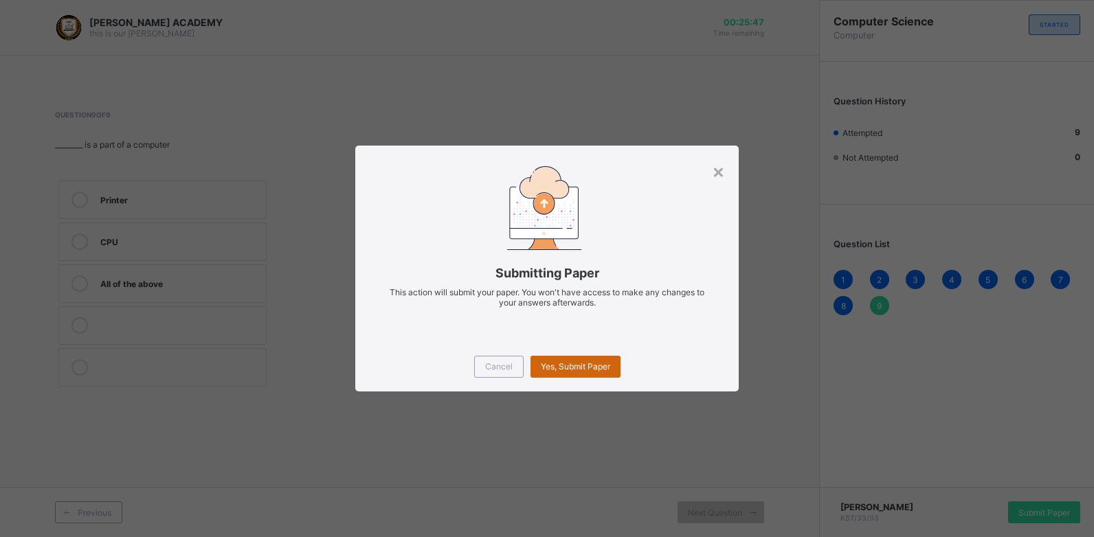
click at [564, 363] on span "Yes, Submit Paper" at bounding box center [575, 366] width 69 height 10
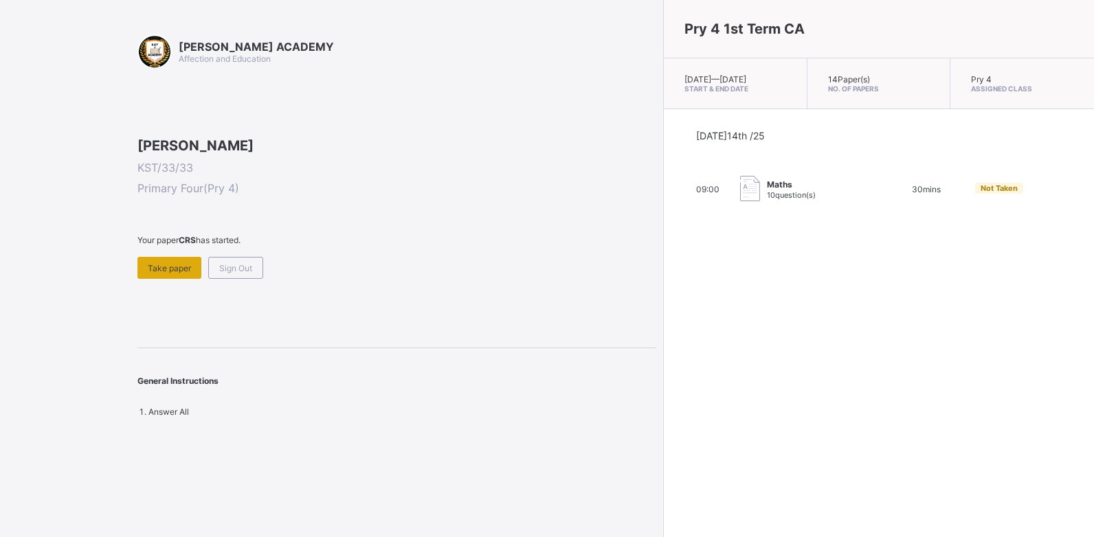
click at [179, 279] on div "Take paper" at bounding box center [169, 268] width 64 height 22
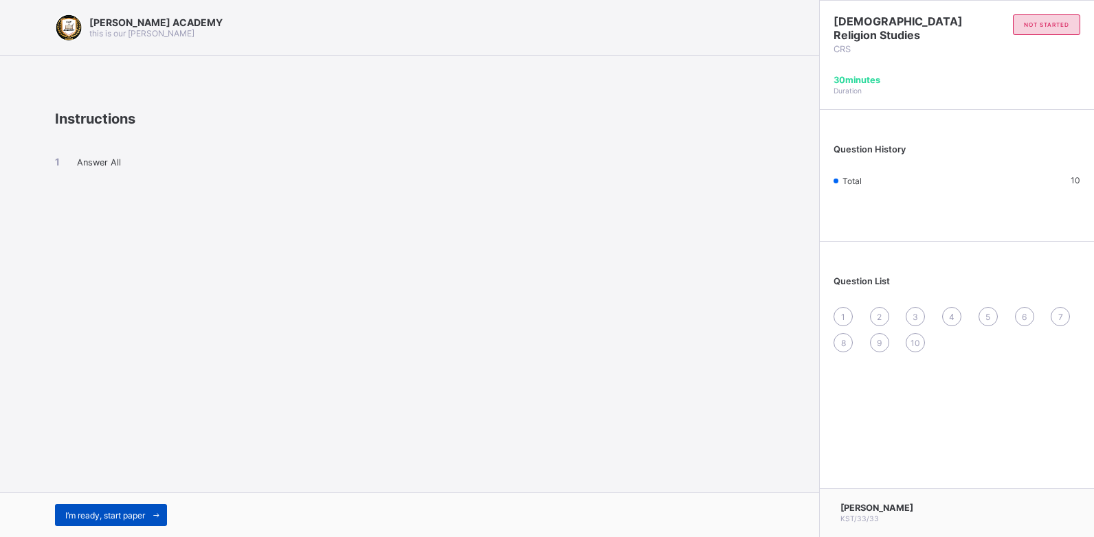
click at [76, 488] on span "I’m ready, start paper" at bounding box center [105, 516] width 80 height 10
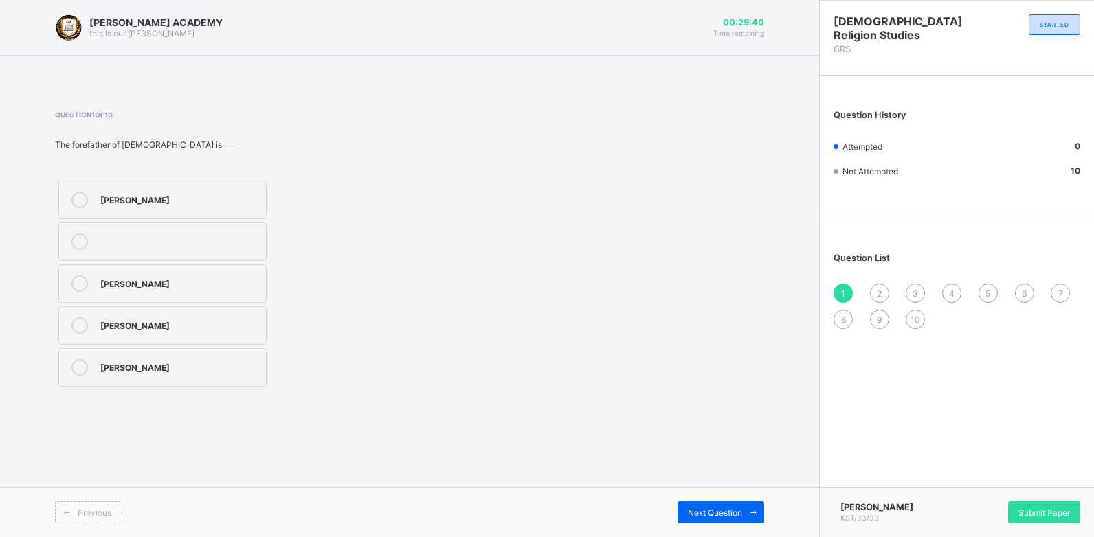
click at [315, 302] on div "[PERSON_NAME] [PERSON_NAME]" at bounding box center [234, 283] width 359 height 213
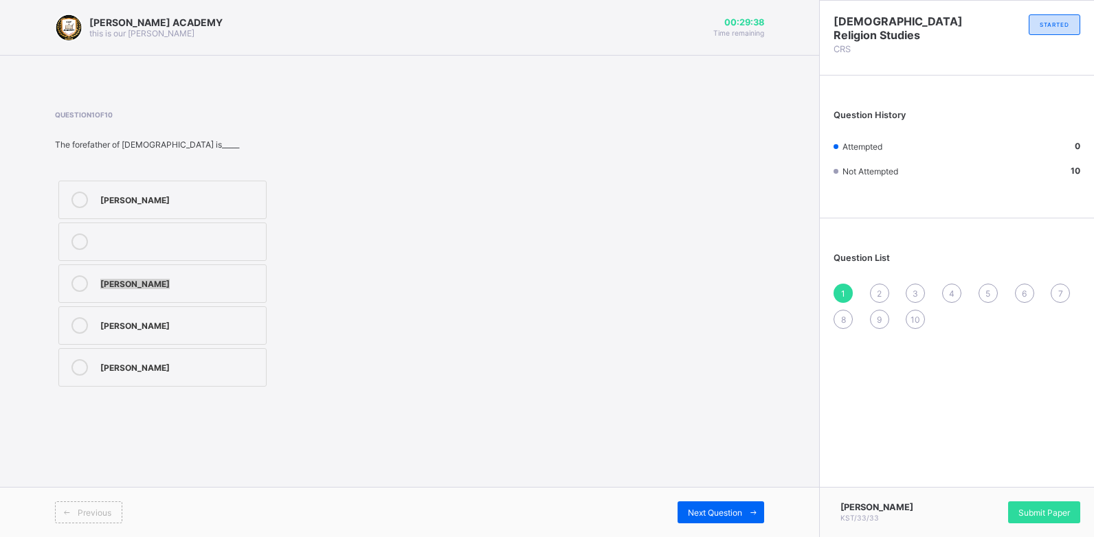
click at [315, 302] on div "[PERSON_NAME] [PERSON_NAME]" at bounding box center [234, 283] width 359 height 213
click at [150, 271] on label "[PERSON_NAME]" at bounding box center [162, 284] width 208 height 38
drag, startPoint x: 150, startPoint y: 271, endPoint x: 288, endPoint y: 317, distance: 145.6
click at [288, 317] on div "[PERSON_NAME] [PERSON_NAME]" at bounding box center [234, 283] width 359 height 213
click at [720, 488] on div "Next Question" at bounding box center [720, 513] width 87 height 22
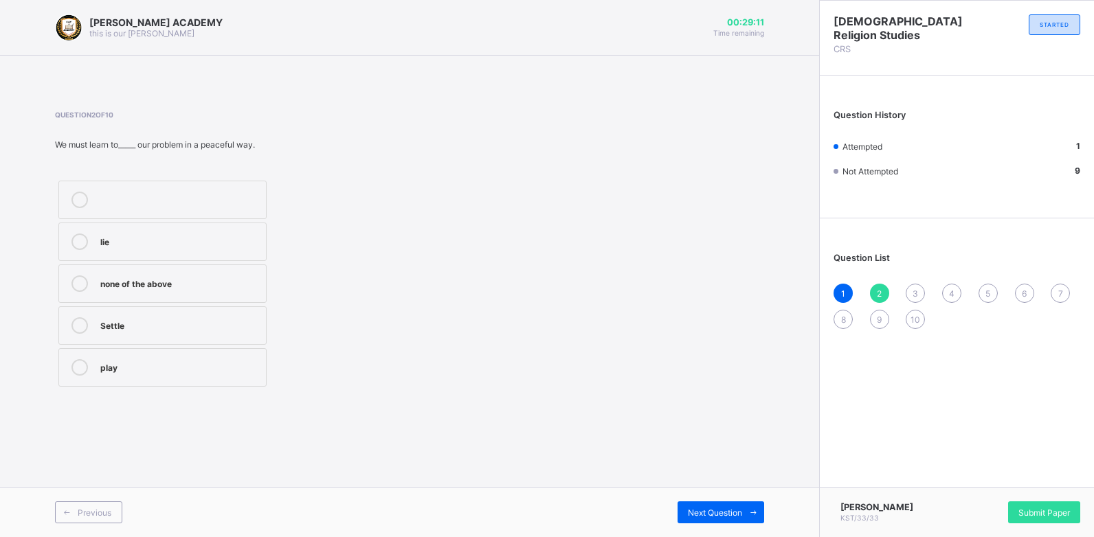
click at [418, 344] on div "Question 2 of 10 We must learn to_____ our problem in a peaceful way. lie none …" at bounding box center [409, 251] width 709 height 280
click at [315, 258] on div "lie none of the above Settle play" at bounding box center [234, 283] width 359 height 213
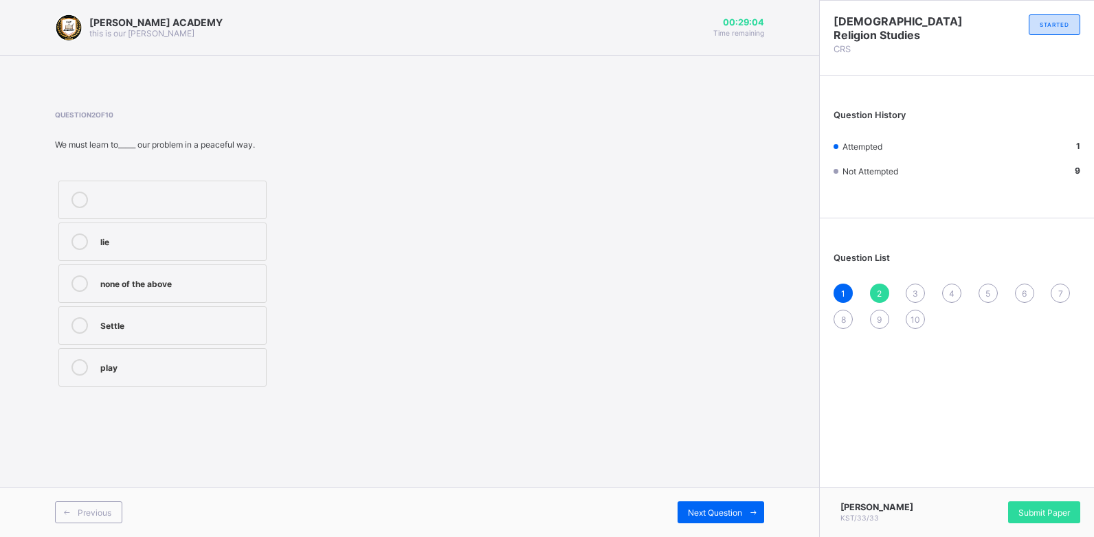
click at [315, 258] on div "lie none of the above Settle play" at bounding box center [234, 283] width 359 height 213
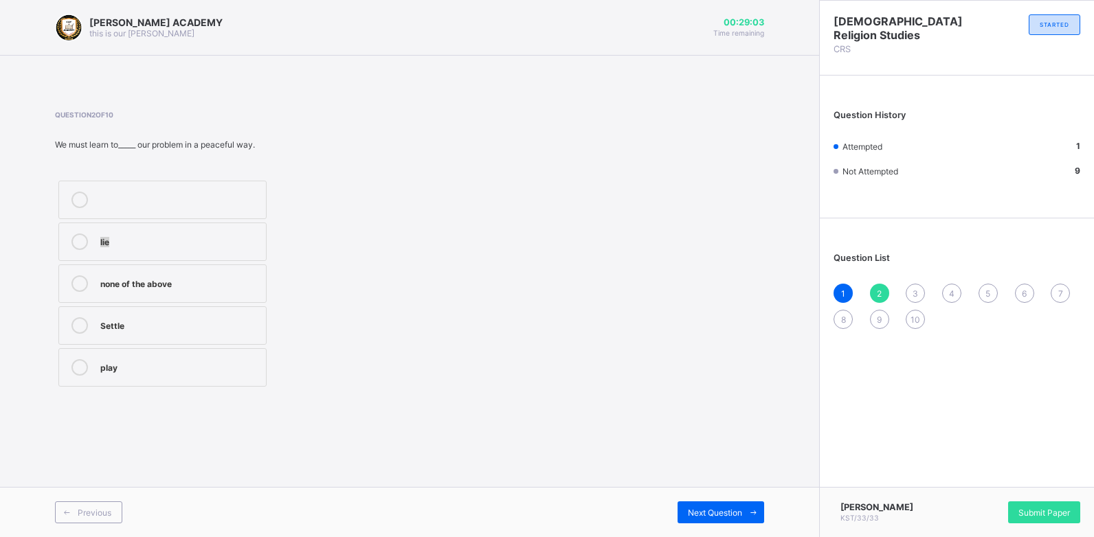
click at [315, 258] on div "lie none of the above Settle play" at bounding box center [234, 283] width 359 height 213
click at [183, 234] on div "lie" at bounding box center [179, 241] width 159 height 14
click at [700, 488] on span "Next Question" at bounding box center [715, 513] width 54 height 10
click at [199, 200] on div "Laban" at bounding box center [179, 199] width 159 height 14
click at [994, 488] on span "Submit Paper" at bounding box center [1044, 513] width 52 height 10
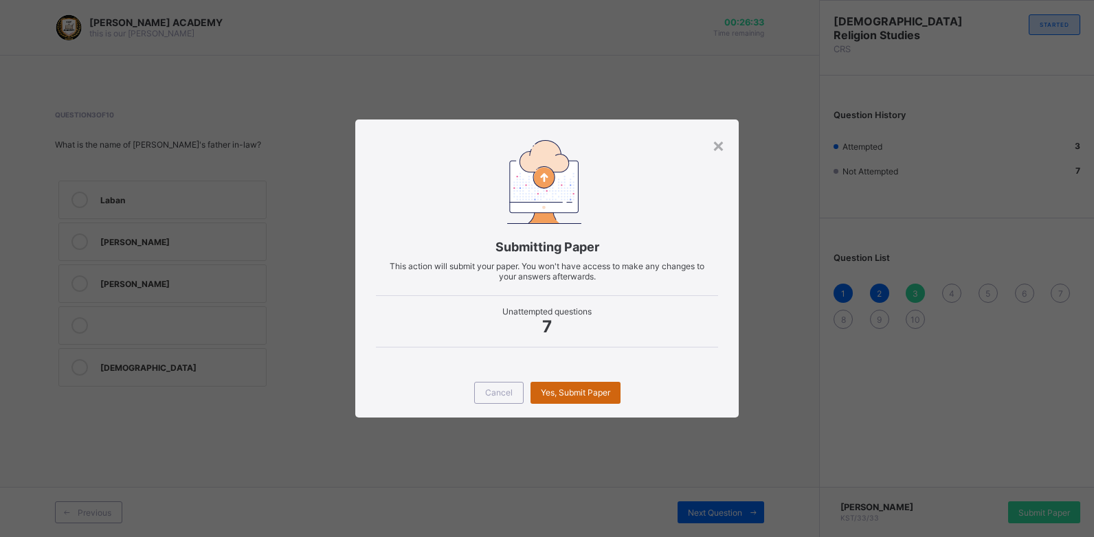
click at [585, 390] on span "Yes, Submit Paper" at bounding box center [575, 393] width 69 height 10
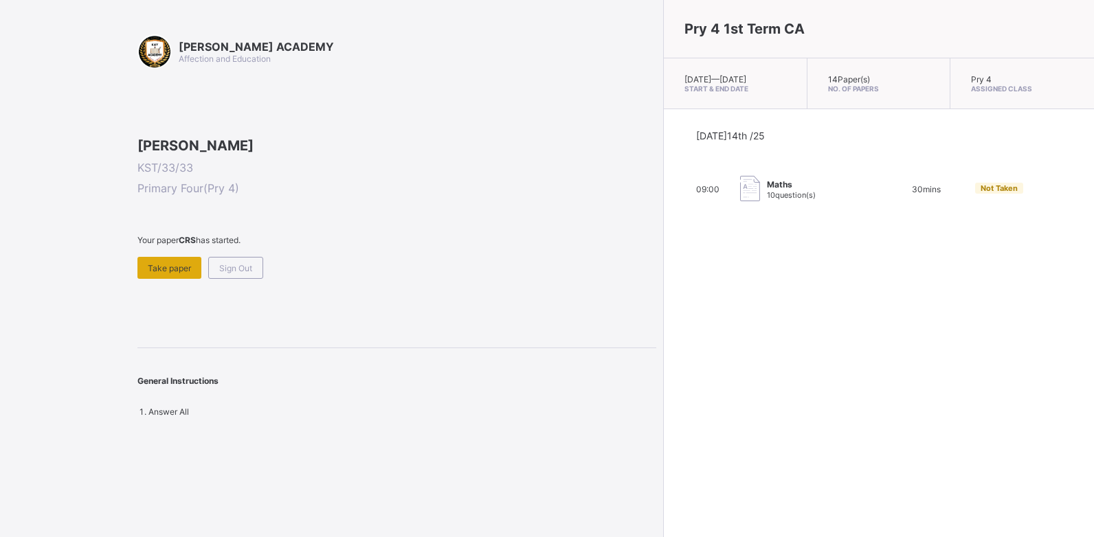
click at [183, 279] on div "Take paper" at bounding box center [169, 268] width 64 height 22
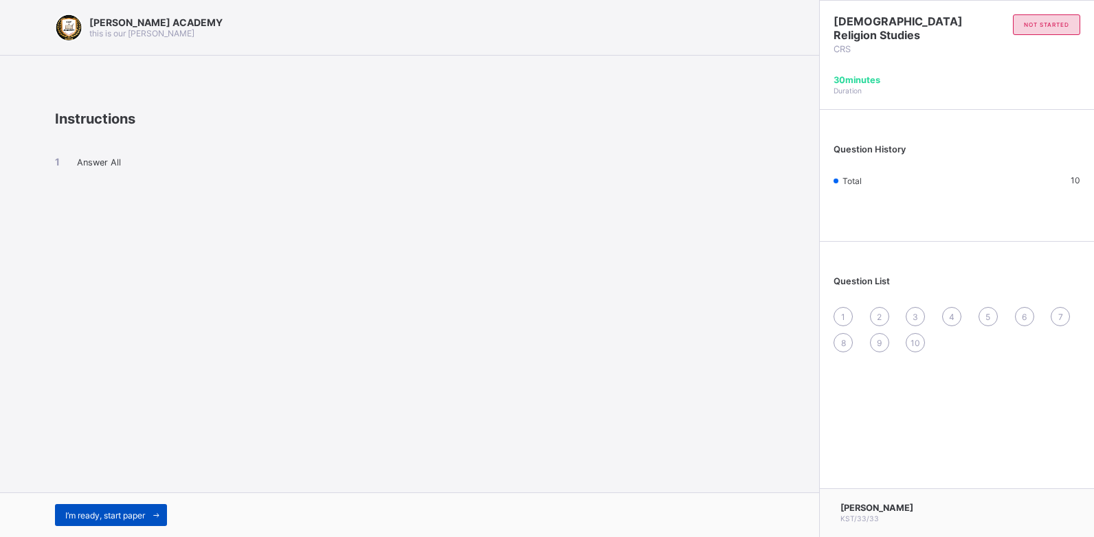
click at [71, 488] on span "I’m ready, start paper" at bounding box center [105, 516] width 80 height 10
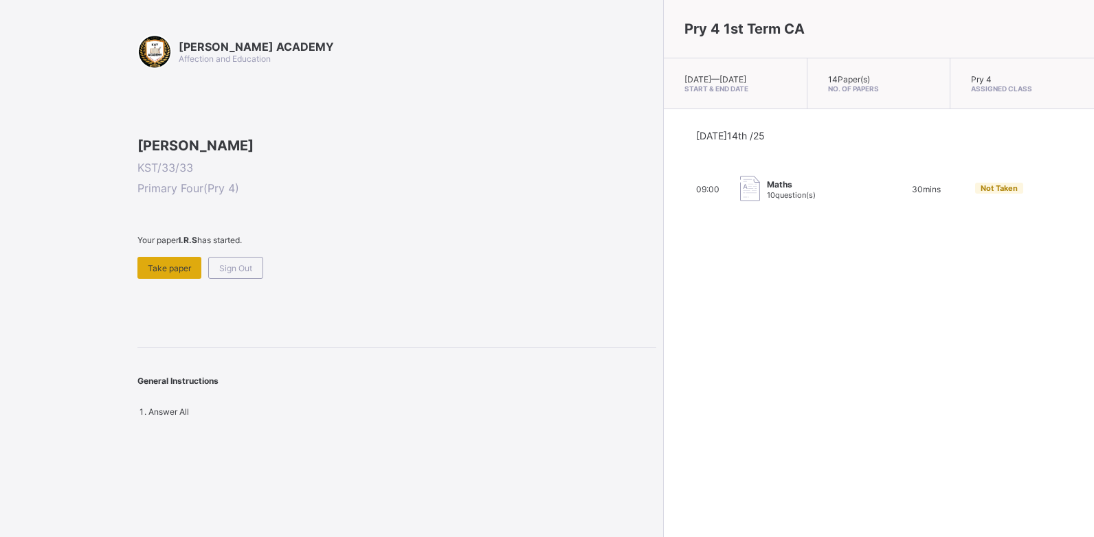
click at [165, 273] on span "Take paper" at bounding box center [169, 268] width 43 height 10
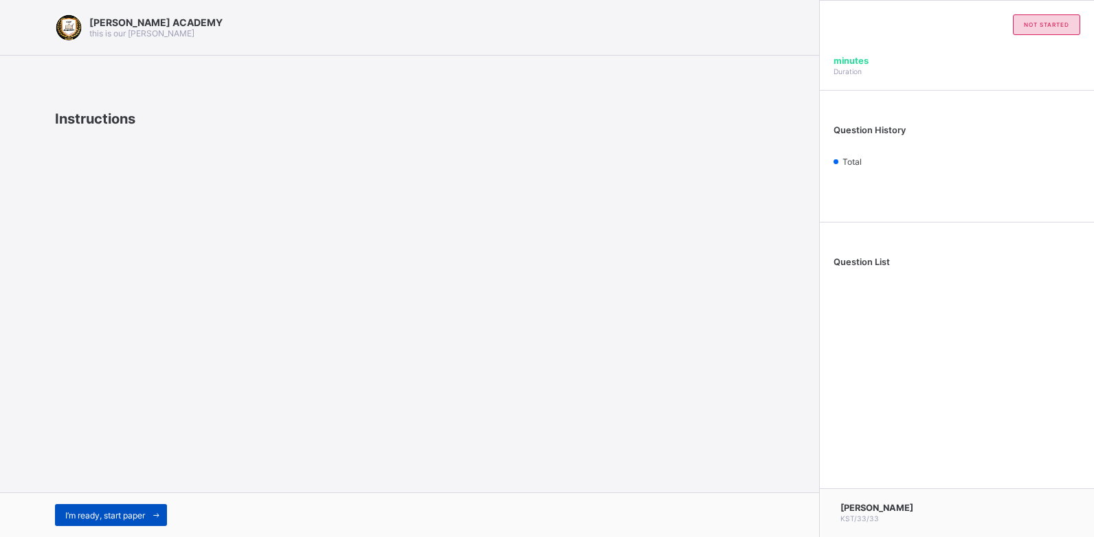
click at [131, 488] on span "I’m ready, start paper" at bounding box center [105, 516] width 80 height 10
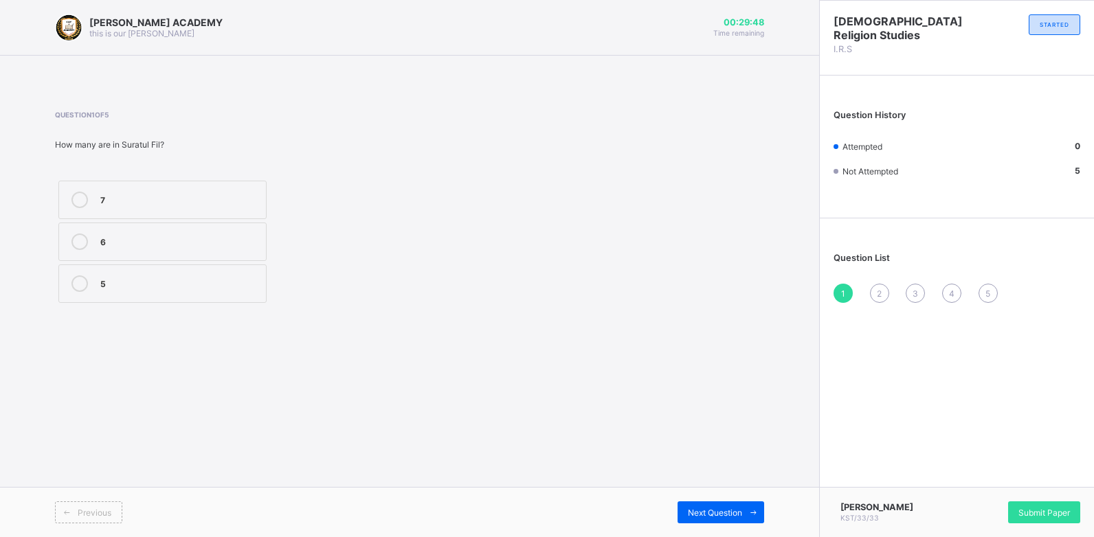
click at [104, 316] on div "Question 1 of 5 How many are in Suratul Fil? 7 6 5" at bounding box center [409, 208] width 709 height 237
click at [133, 255] on label "6" at bounding box center [162, 242] width 208 height 38
click at [699, 488] on span "Next Question" at bounding box center [715, 513] width 54 height 10
click at [123, 251] on label "Isza'il" at bounding box center [162, 242] width 208 height 38
click at [691, 488] on div "Next Question" at bounding box center [720, 513] width 87 height 22
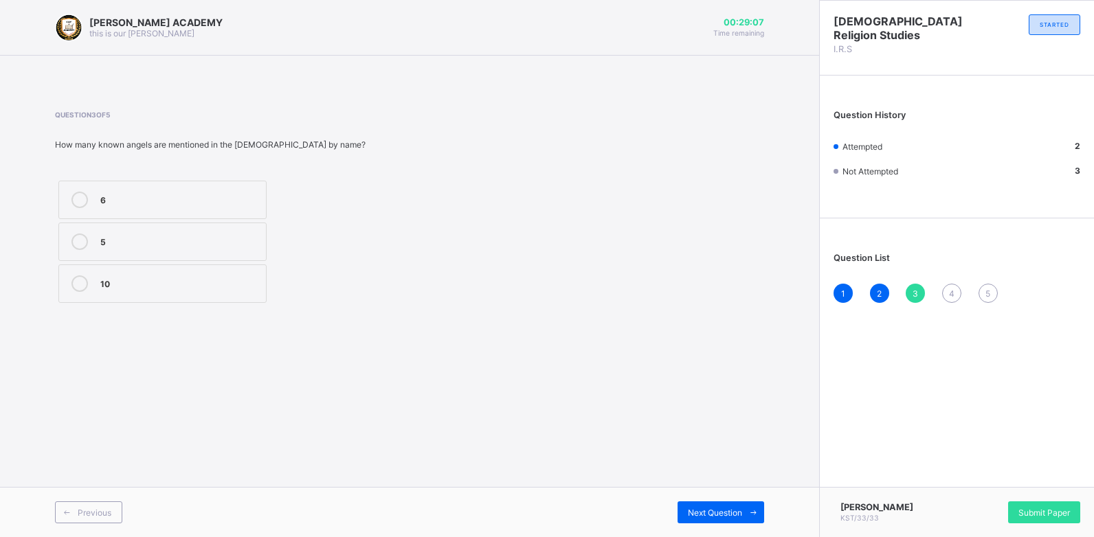
click at [182, 238] on div "5" at bounding box center [179, 241] width 159 height 14
click at [721, 488] on span "Next Question" at bounding box center [715, 513] width 54 height 10
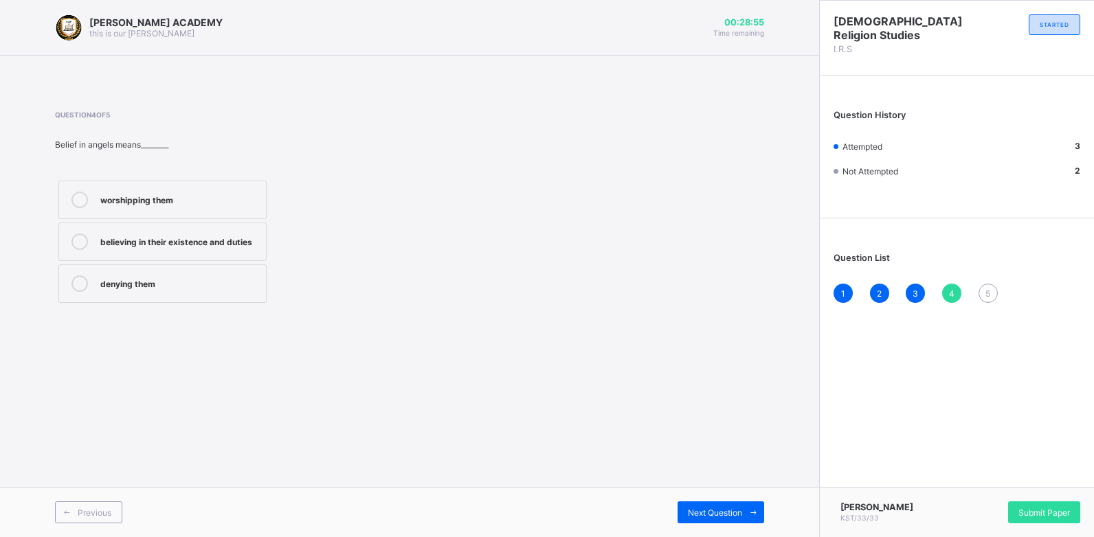
click at [223, 235] on div "believing in their existence and duties" at bounding box center [179, 241] width 159 height 14
click at [693, 488] on span "Next Question" at bounding box center [715, 513] width 54 height 10
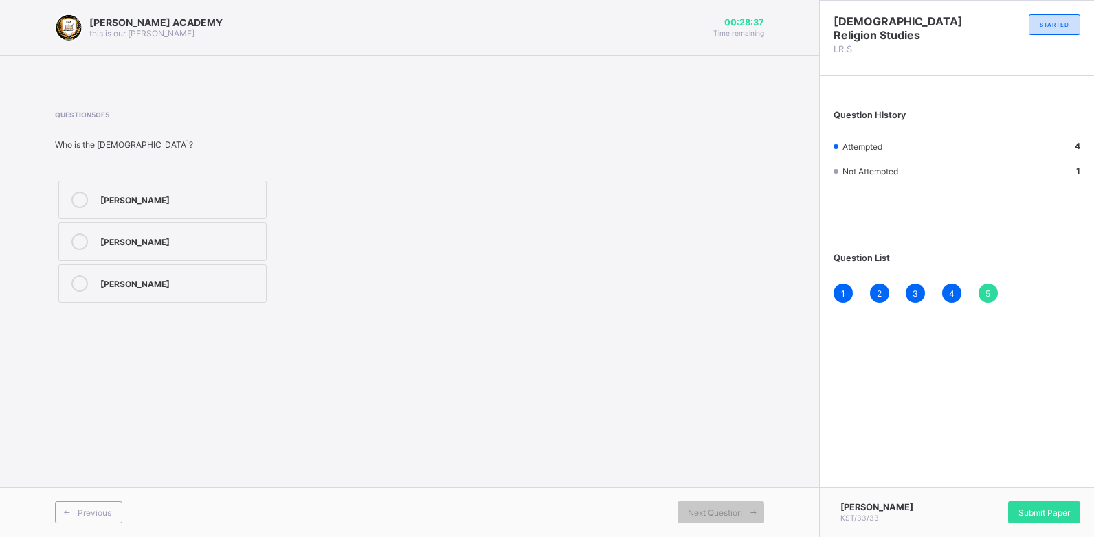
click at [117, 251] on label "[PERSON_NAME]" at bounding box center [162, 242] width 208 height 38
click at [994, 488] on span "Submit Paper" at bounding box center [1044, 513] width 52 height 10
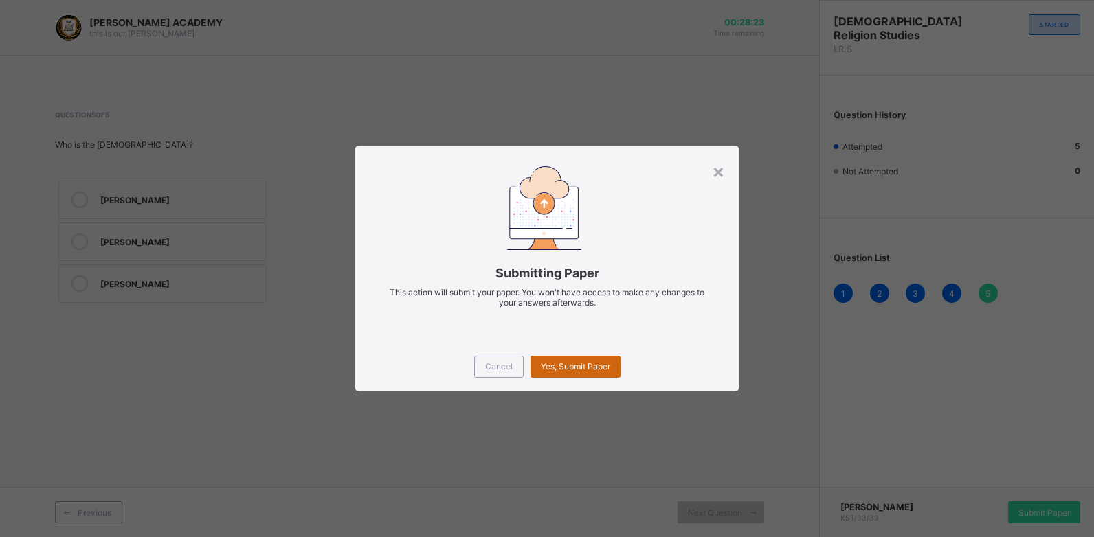
click at [572, 361] on div "Yes, Submit Paper" at bounding box center [575, 367] width 90 height 22
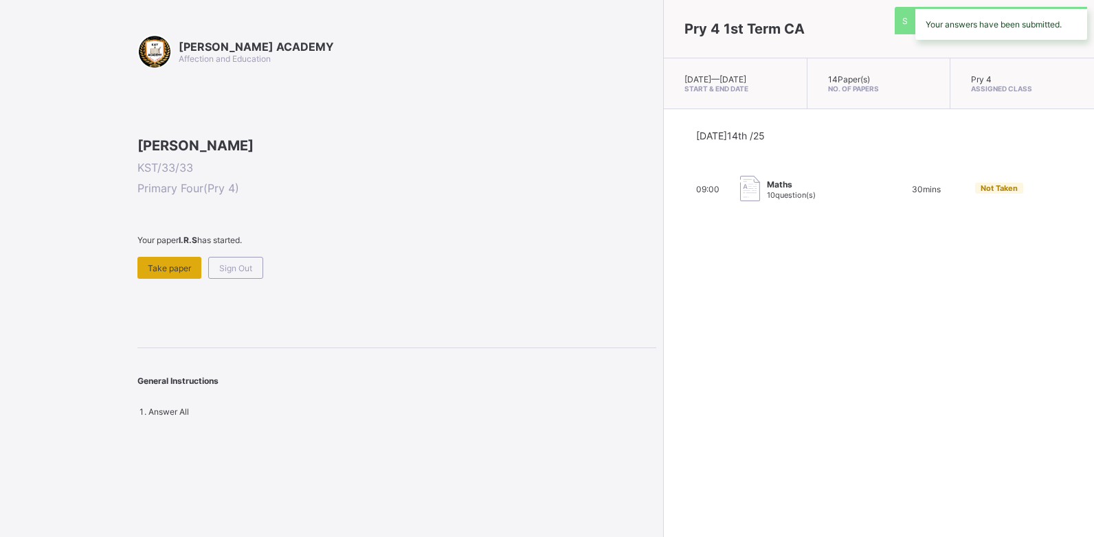
click at [180, 273] on span "Take paper" at bounding box center [169, 268] width 43 height 10
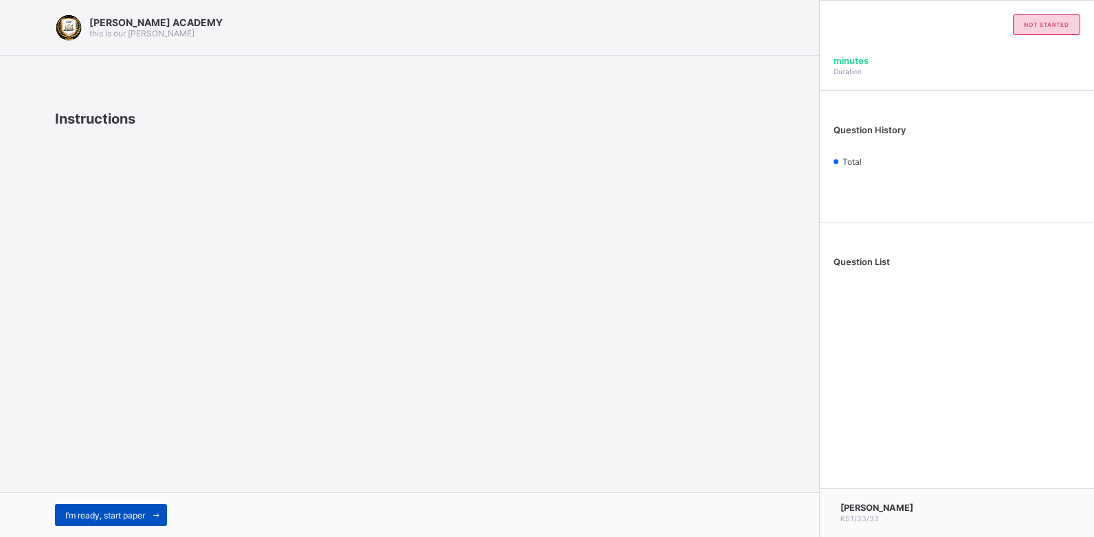
click at [93, 488] on span "I’m ready, start paper" at bounding box center [105, 516] width 80 height 10
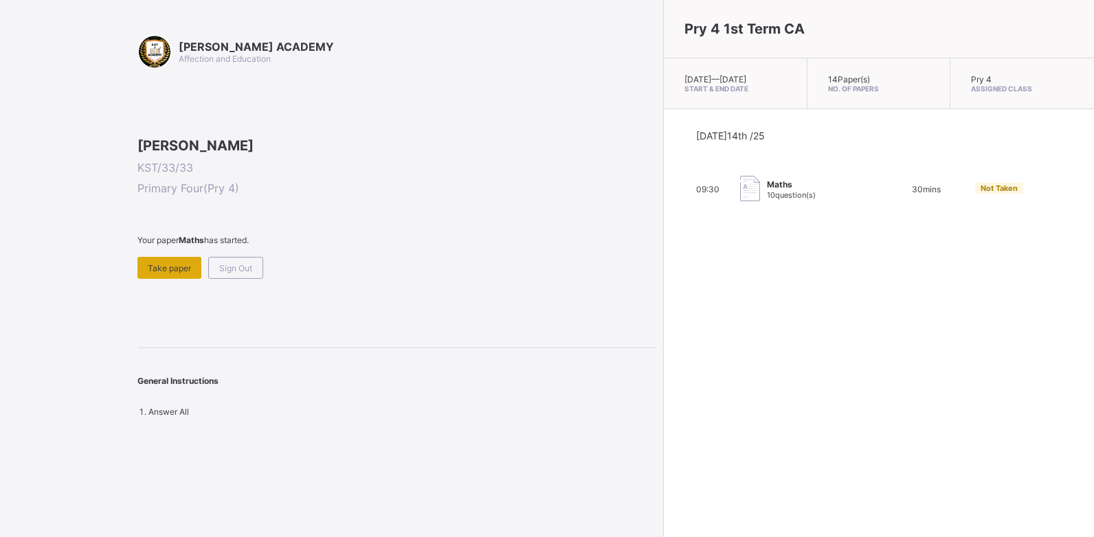
click at [190, 273] on span "Take paper" at bounding box center [169, 268] width 43 height 10
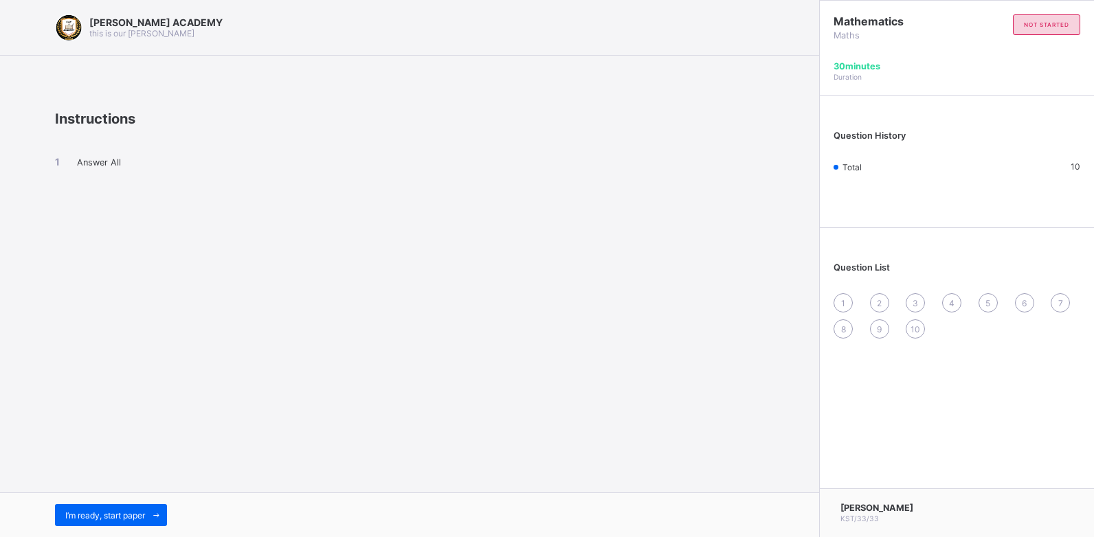
click at [157, 198] on div "Answer All" at bounding box center [409, 174] width 709 height 94
click at [157, 199] on div "Answer All" at bounding box center [409, 174] width 709 height 94
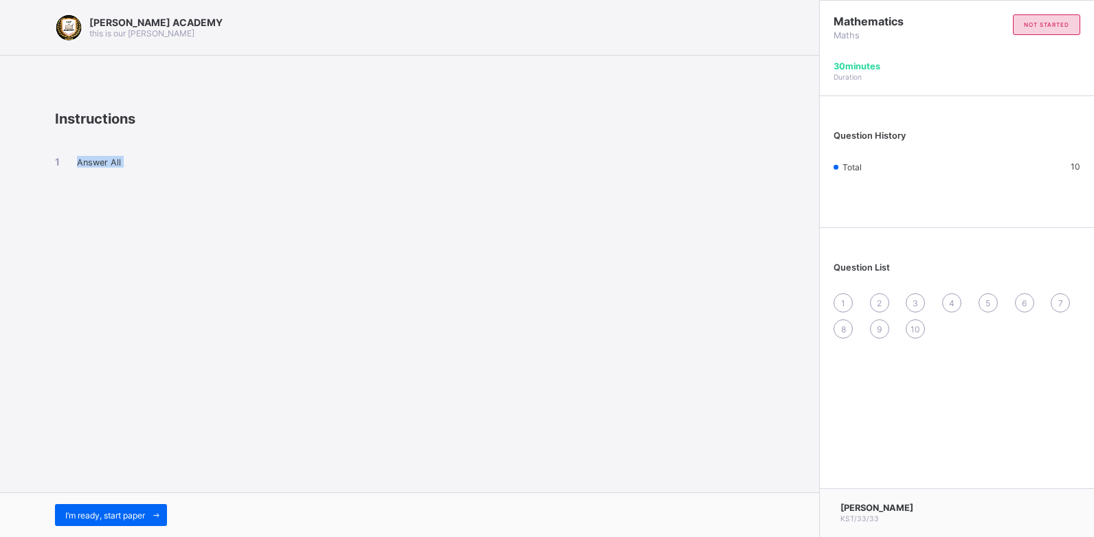
click at [157, 199] on div "Answer All" at bounding box center [409, 174] width 709 height 94
drag, startPoint x: 157, startPoint y: 199, endPoint x: 96, endPoint y: 161, distance: 72.5
click at [96, 161] on span "Answer All" at bounding box center [99, 162] width 44 height 10
click at [107, 162] on span "Answer All" at bounding box center [99, 162] width 44 height 10
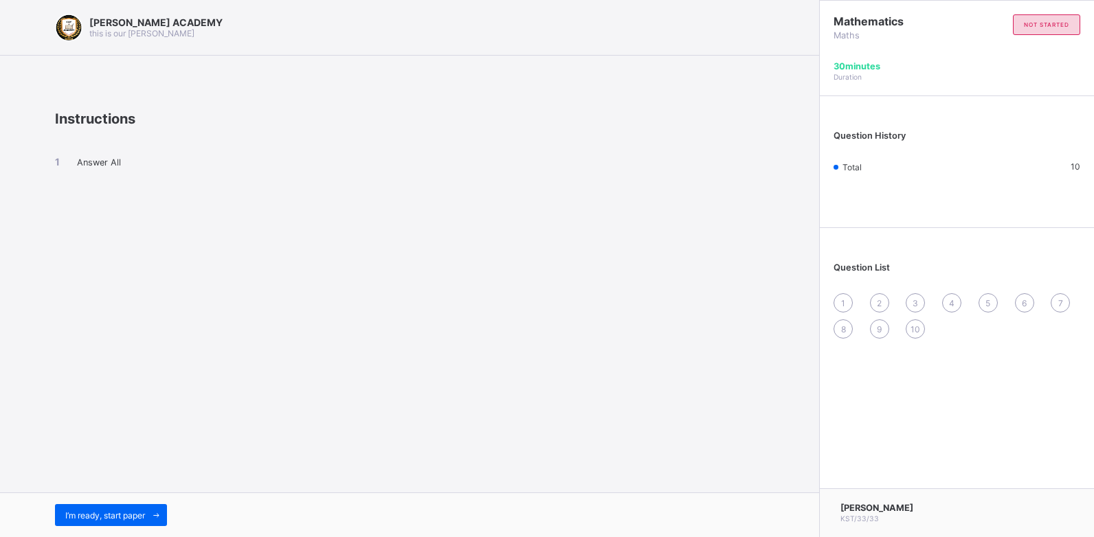
click at [107, 162] on span "Answer All" at bounding box center [99, 162] width 44 height 10
click at [133, 488] on span "I’m ready, start paper" at bounding box center [105, 516] width 80 height 10
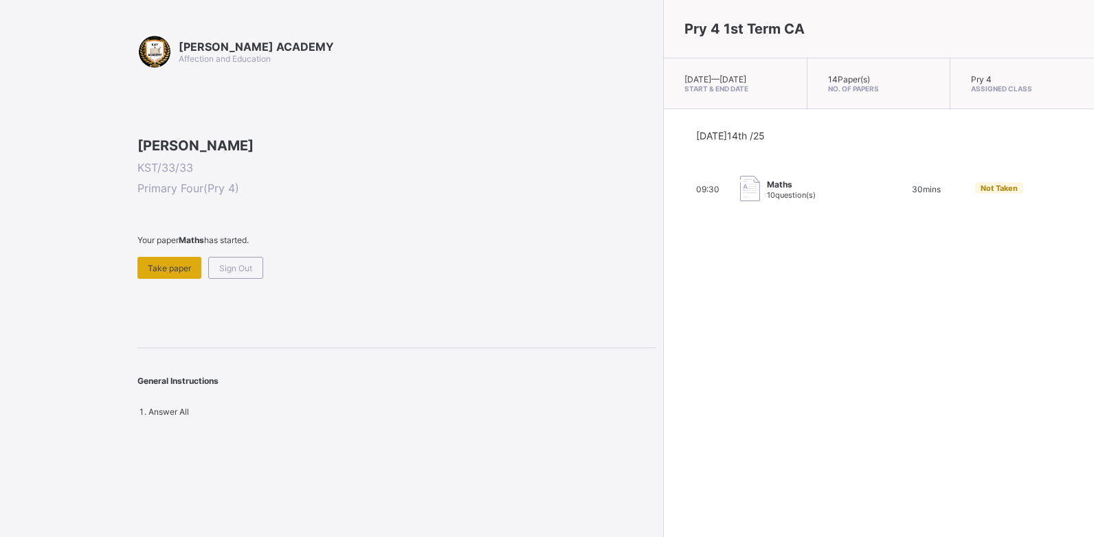
click at [170, 273] on span "Take paper" at bounding box center [169, 268] width 43 height 10
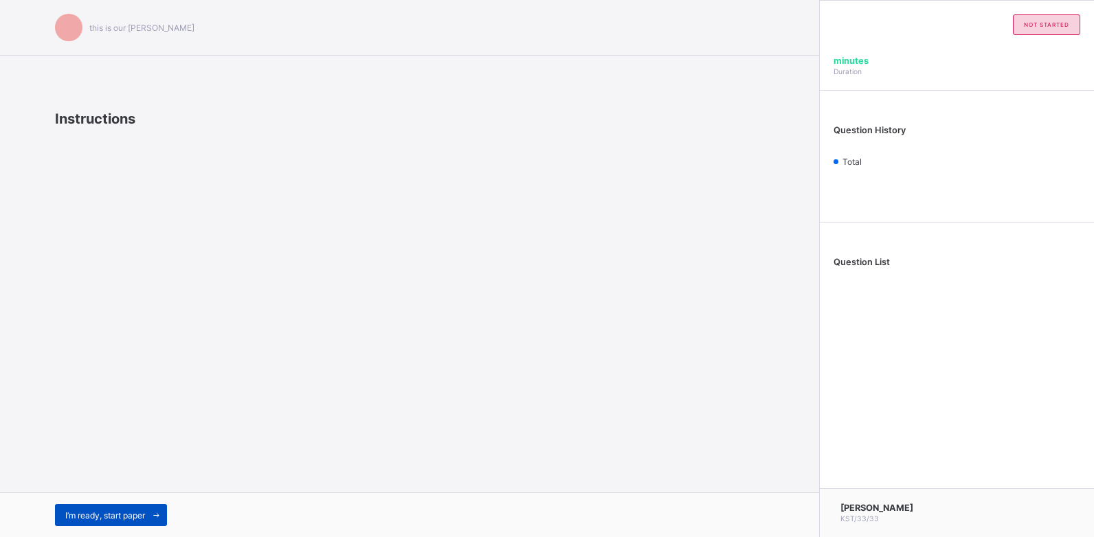
click at [135, 488] on span "I’m ready, start paper" at bounding box center [105, 516] width 80 height 10
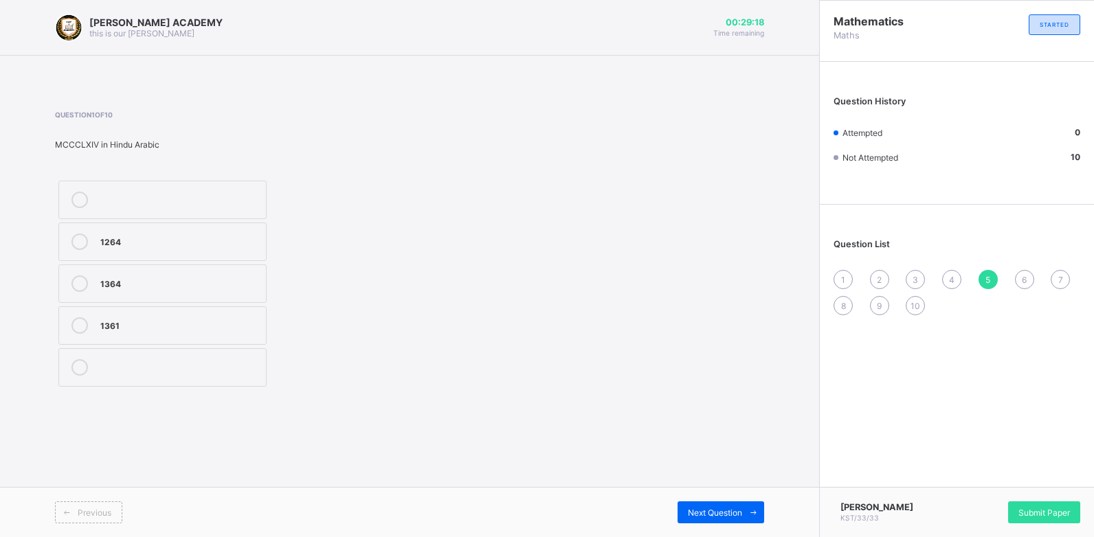
click at [114, 275] on label "1364" at bounding box center [162, 284] width 208 height 38
click at [704, 488] on div "Next Question" at bounding box center [720, 513] width 87 height 22
click at [225, 277] on div "units" at bounding box center [179, 283] width 159 height 14
click at [351, 384] on div "Hundreds units thousands" at bounding box center [234, 283] width 359 height 213
click at [685, 488] on div "Next Question" at bounding box center [720, 513] width 87 height 22
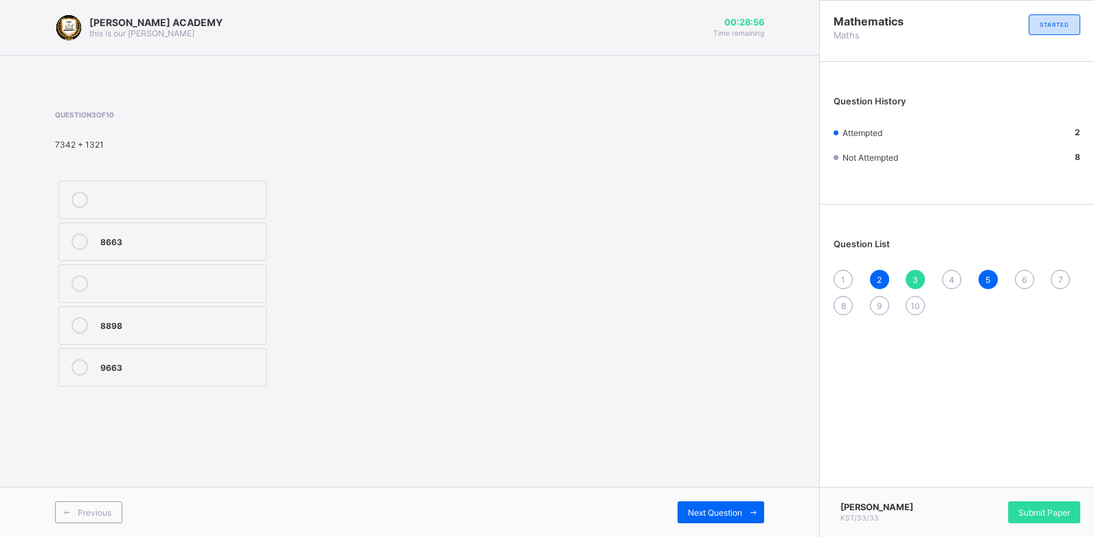
click at [242, 335] on label "8898" at bounding box center [162, 325] width 208 height 38
click at [842, 275] on span "1" at bounding box center [843, 280] width 4 height 10
click at [135, 246] on div "thousand" at bounding box center [179, 241] width 159 height 14
click at [728, 488] on div "Next Question" at bounding box center [720, 513] width 87 height 22
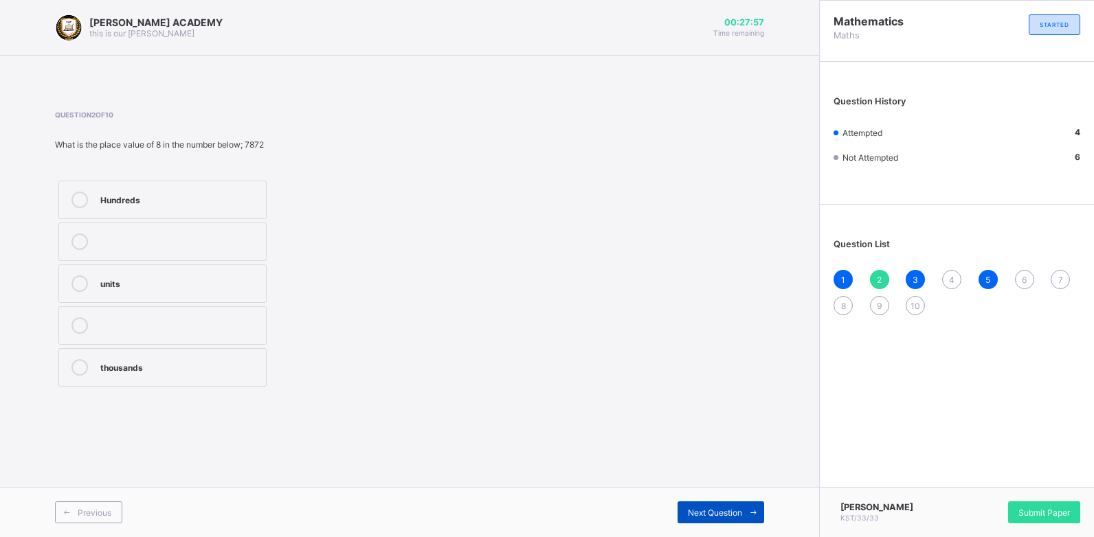
click at [728, 488] on div "Next Question" at bounding box center [720, 513] width 87 height 22
click at [746, 488] on span at bounding box center [753, 513] width 22 height 22
click at [244, 244] on div "MCCXLV" at bounding box center [179, 241] width 159 height 14
click at [720, 488] on span "Next Question" at bounding box center [715, 513] width 54 height 10
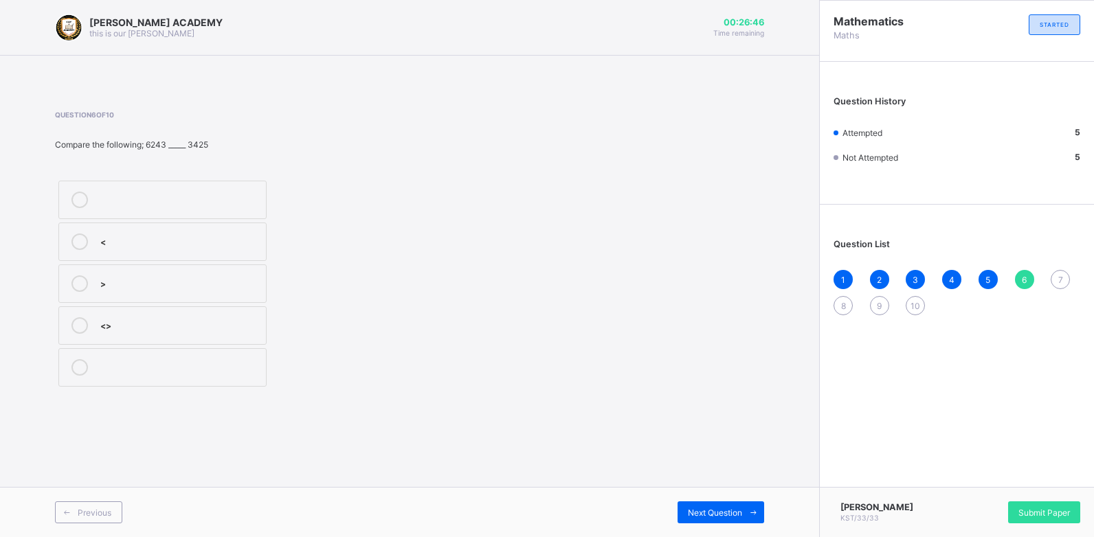
click at [208, 289] on div ">" at bounding box center [179, 284] width 159 height 16
click at [724, 488] on span "Next Question" at bounding box center [715, 513] width 54 height 10
click at [219, 323] on div "CCCVIX" at bounding box center [179, 324] width 159 height 14
click at [705, 488] on div "Next Question" at bounding box center [720, 513] width 87 height 22
click at [245, 230] on label "38" at bounding box center [162, 242] width 208 height 38
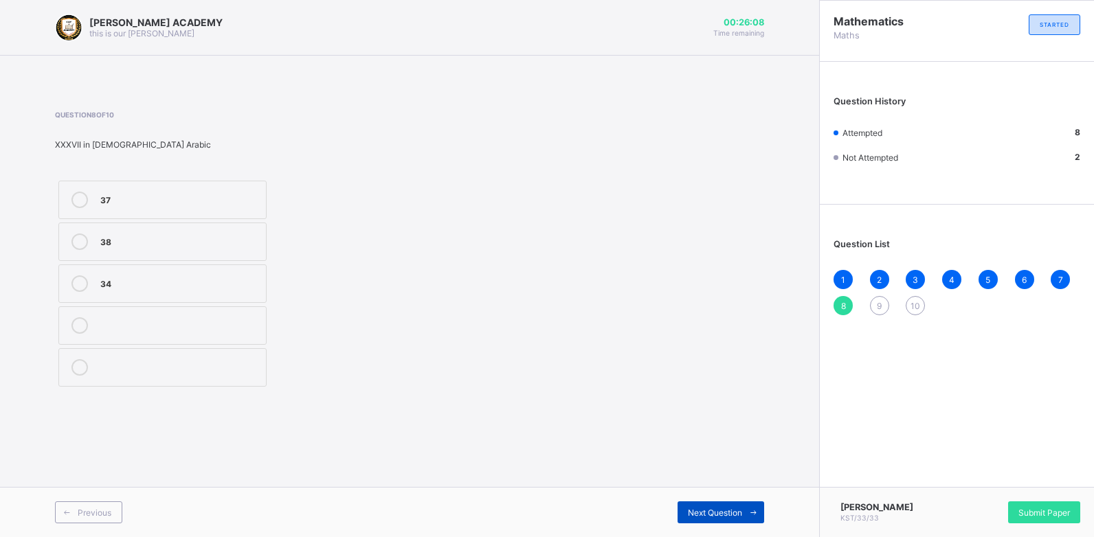
click at [710, 488] on span "Next Question" at bounding box center [715, 513] width 54 height 10
click at [219, 249] on div "<" at bounding box center [179, 242] width 159 height 16
click at [704, 488] on span "Next Question" at bounding box center [715, 513] width 54 height 10
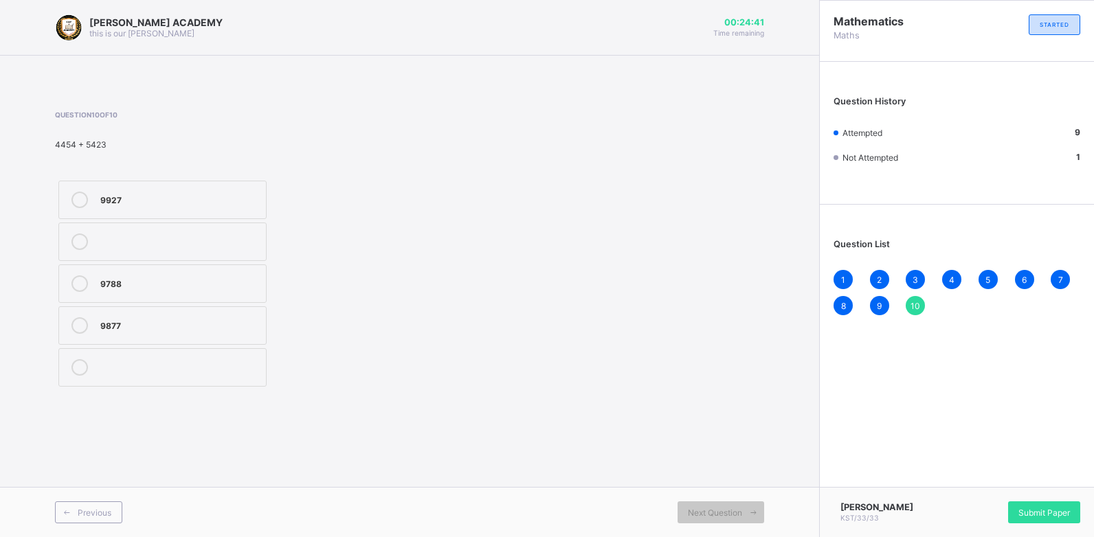
click at [189, 289] on div "9788" at bounding box center [179, 284] width 159 height 16
click at [994, 488] on div "Submit Paper" at bounding box center [1044, 513] width 72 height 22
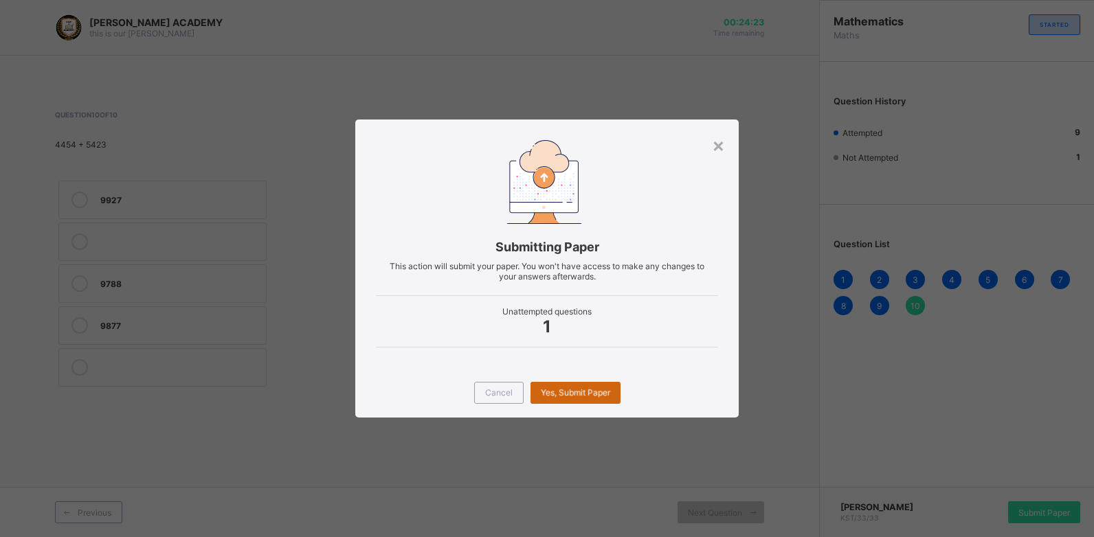
click at [554, 388] on div "Yes, Submit Paper" at bounding box center [575, 393] width 90 height 22
click at [554, 389] on div "Yes, Submit Paper" at bounding box center [575, 393] width 90 height 22
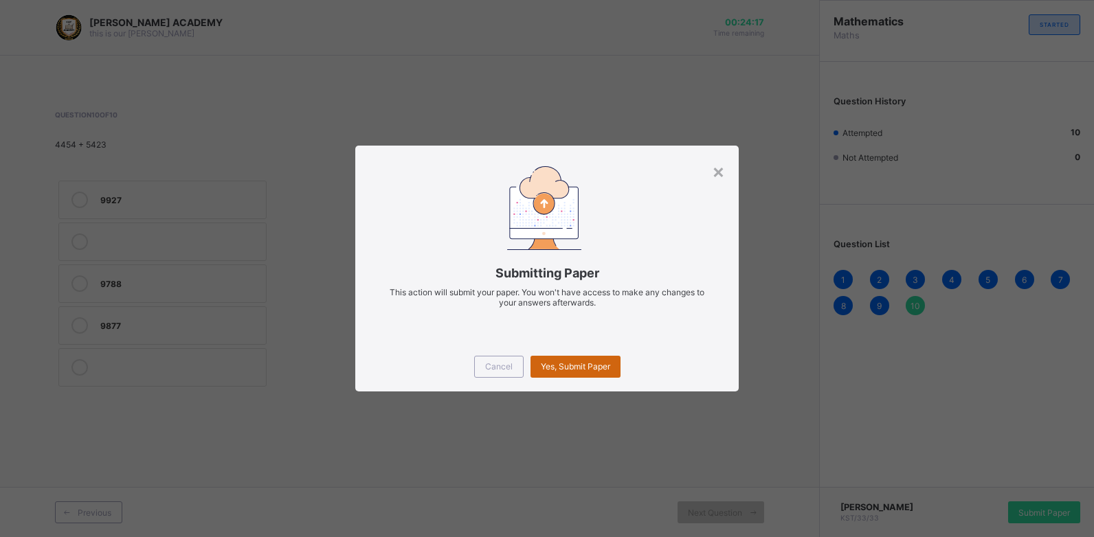
click at [568, 361] on div "Yes, Submit Paper" at bounding box center [575, 367] width 90 height 22
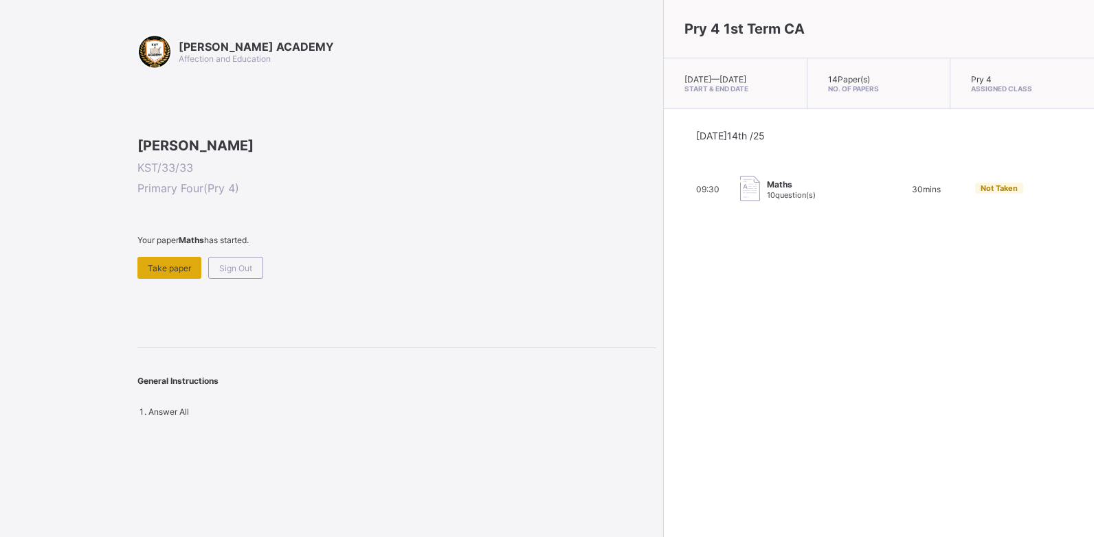
click at [170, 273] on span "Take paper" at bounding box center [169, 268] width 43 height 10
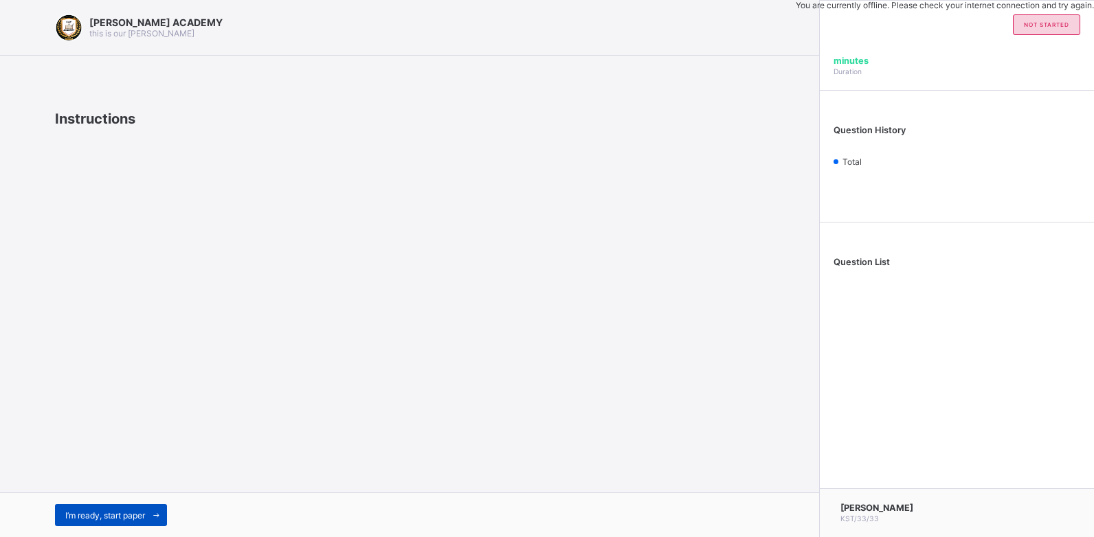
click at [117, 488] on span "I’m ready, start paper" at bounding box center [105, 516] width 80 height 10
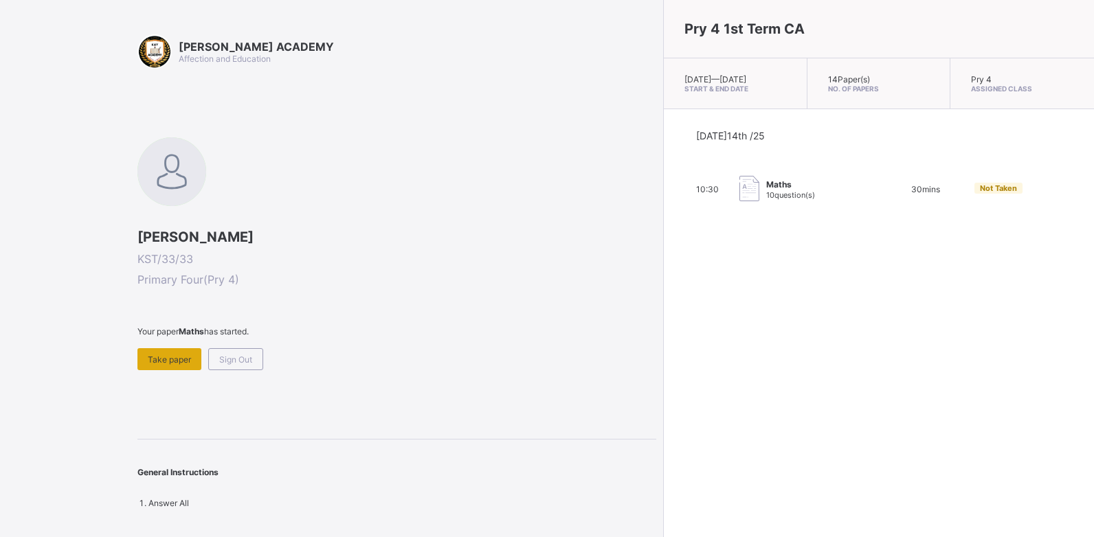
click at [171, 361] on span "Take paper" at bounding box center [169, 360] width 43 height 10
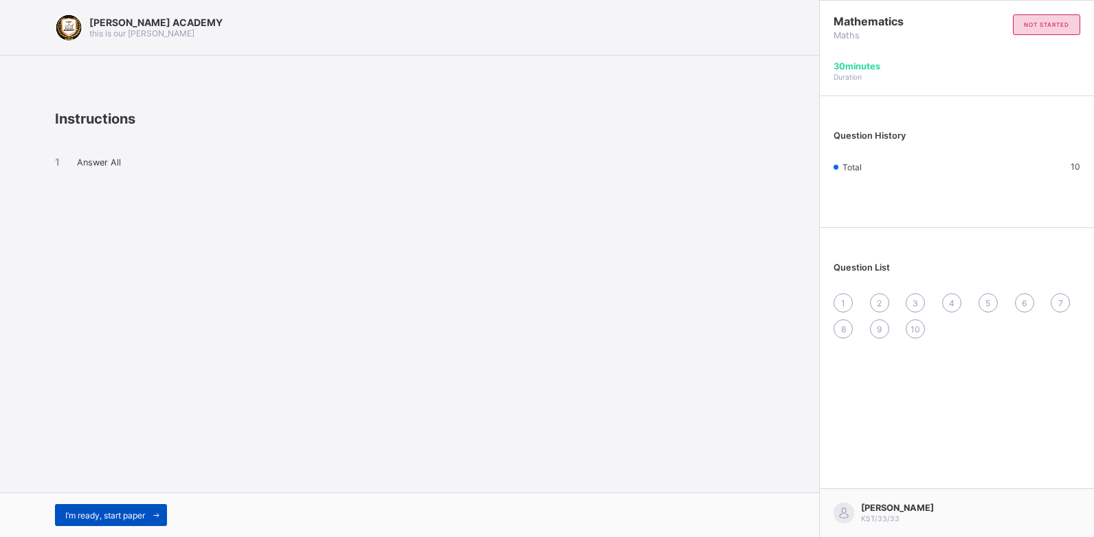
click at [131, 515] on span "I’m ready, start paper" at bounding box center [105, 516] width 80 height 10
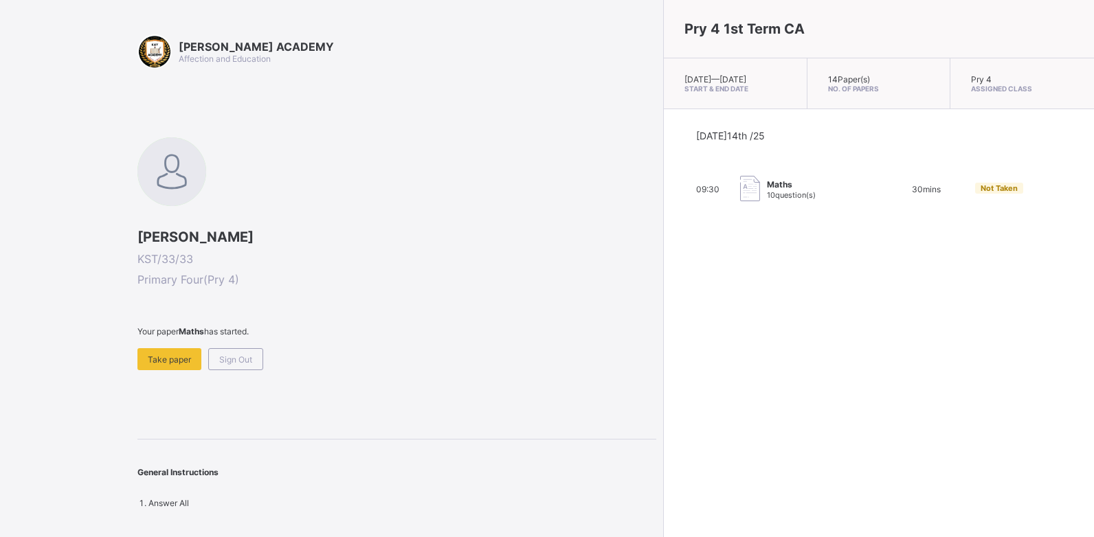
click at [229, 348] on span at bounding box center [396, 343] width 519 height 12
click at [230, 351] on div "Sign Out" at bounding box center [235, 359] width 55 height 22
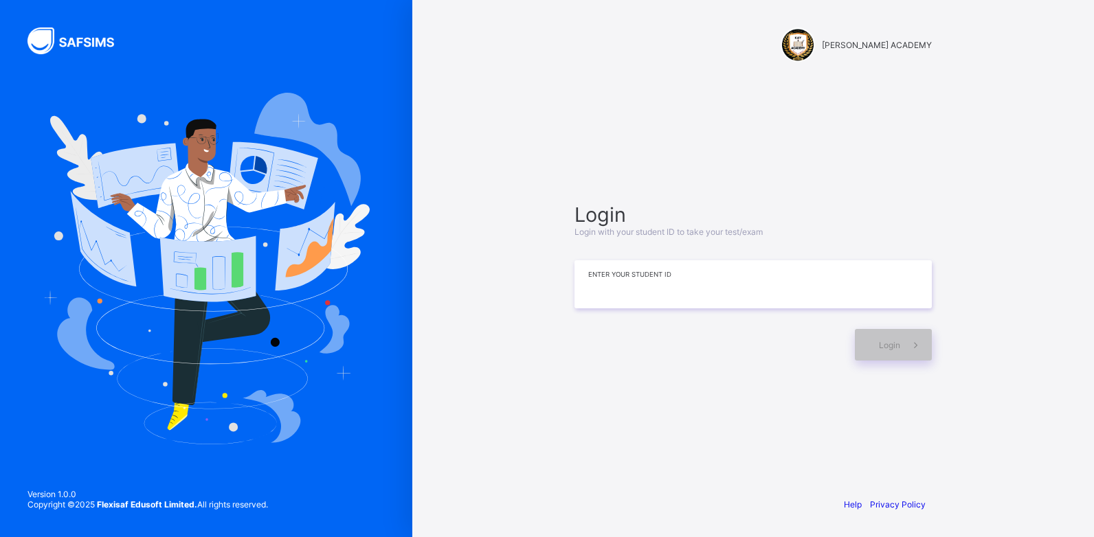
click at [608, 274] on input at bounding box center [752, 284] width 357 height 48
type input "**********"
click at [876, 343] on div "Login" at bounding box center [893, 345] width 77 height 32
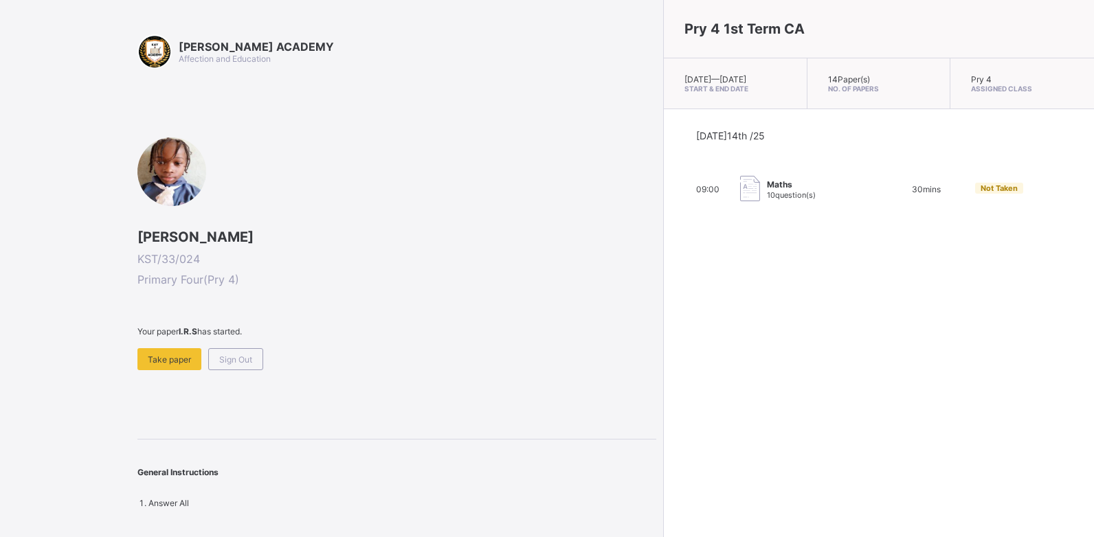
click at [187, 346] on span at bounding box center [396, 343] width 519 height 12
click at [185, 353] on div "Take paper" at bounding box center [169, 359] width 64 height 22
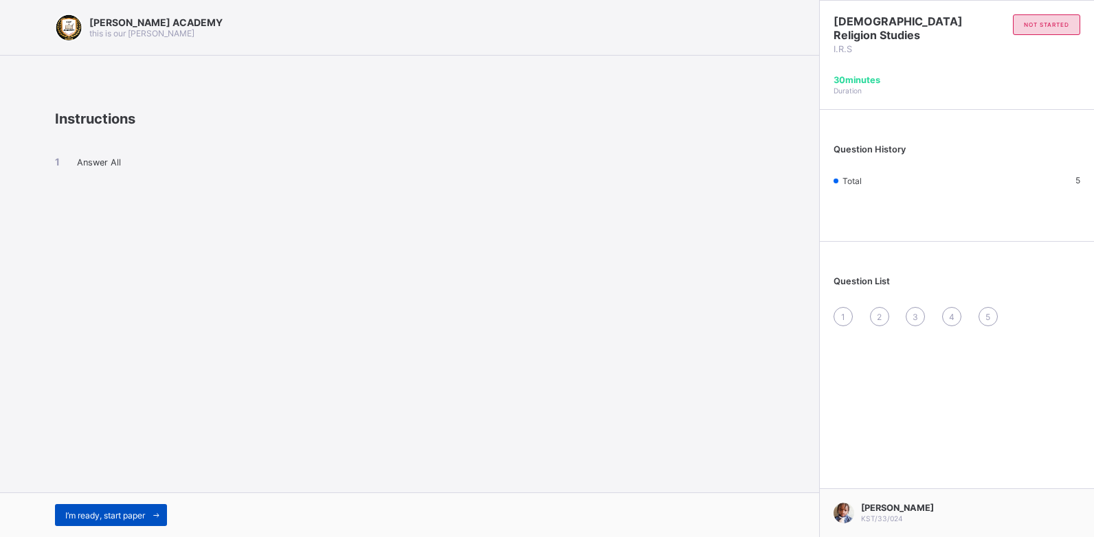
click at [123, 511] on span "I’m ready, start paper" at bounding box center [105, 516] width 80 height 10
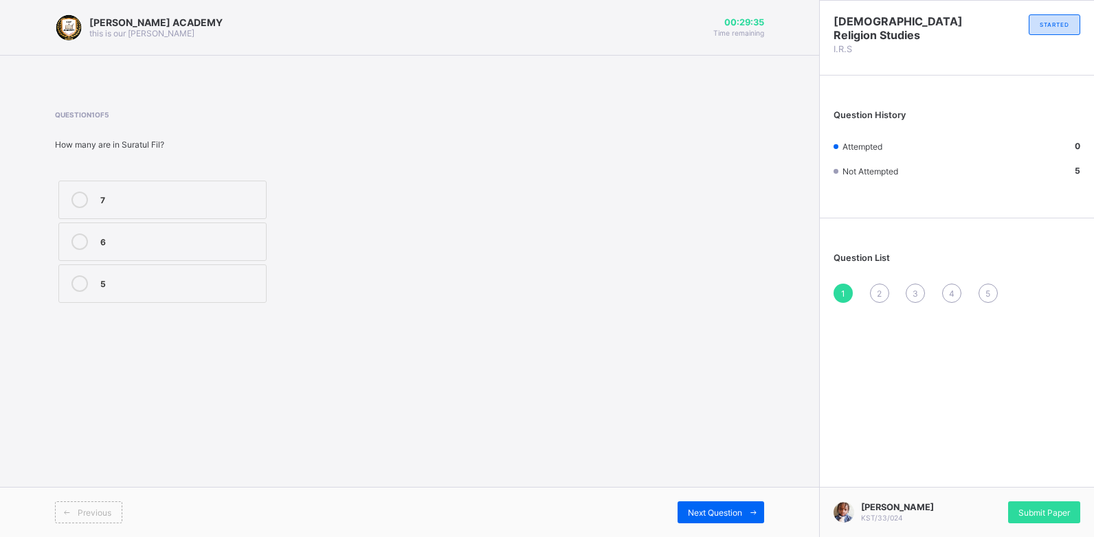
click at [96, 202] on label "7" at bounding box center [162, 200] width 208 height 38
click at [698, 501] on div "Previous Next Question" at bounding box center [409, 512] width 819 height 50
click at [698, 506] on div "Next Question" at bounding box center [720, 513] width 87 height 22
click at [256, 189] on label "Munkar" at bounding box center [162, 200] width 208 height 38
click at [709, 503] on div "Next Question" at bounding box center [720, 513] width 87 height 22
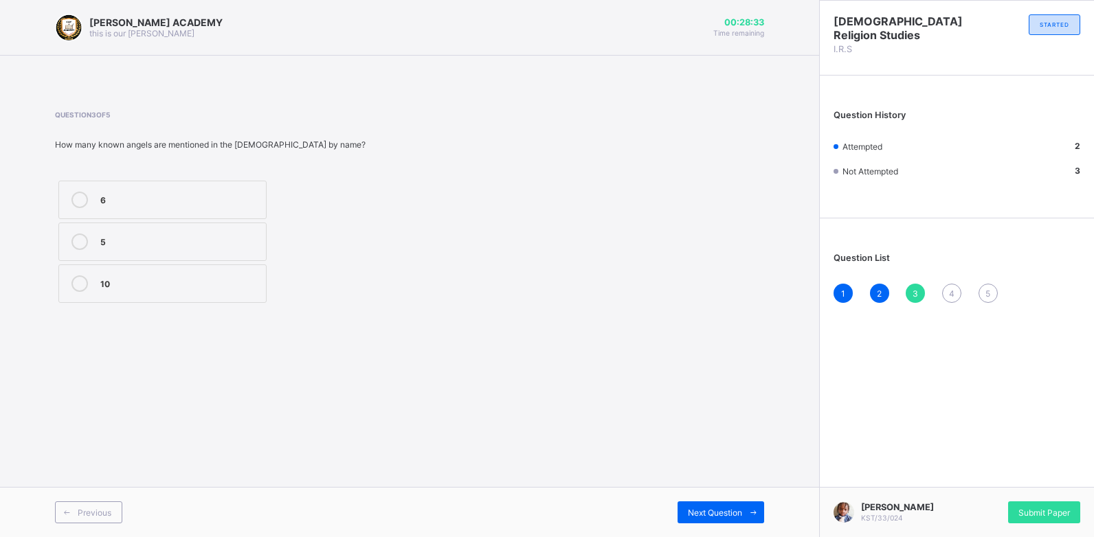
click at [144, 271] on label "10" at bounding box center [162, 284] width 208 height 38
click at [695, 502] on div "Next Question" at bounding box center [720, 513] width 87 height 22
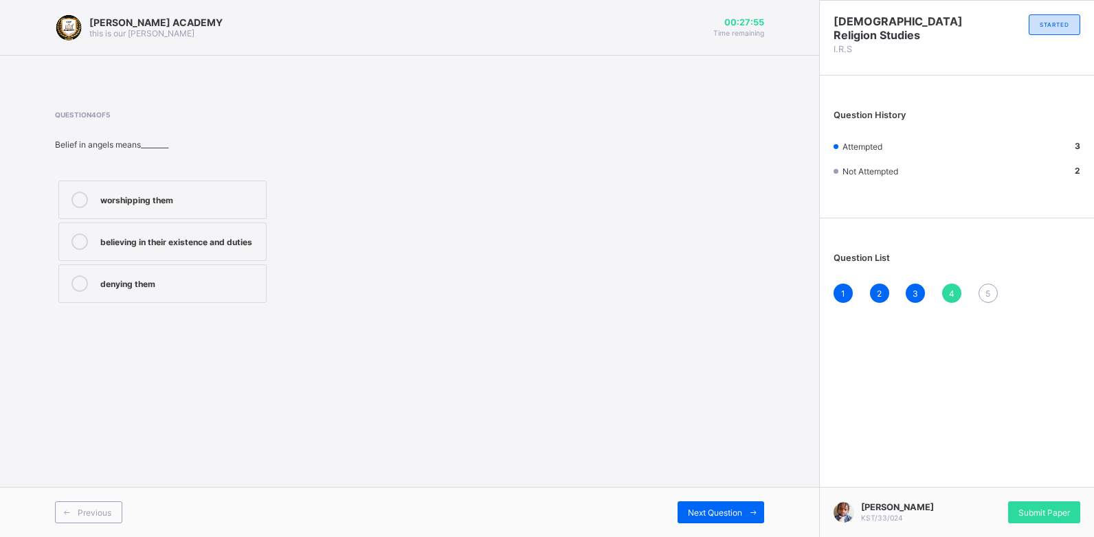
click at [181, 273] on label "denying them" at bounding box center [162, 284] width 208 height 38
click at [735, 503] on div "Next Question" at bounding box center [720, 513] width 87 height 22
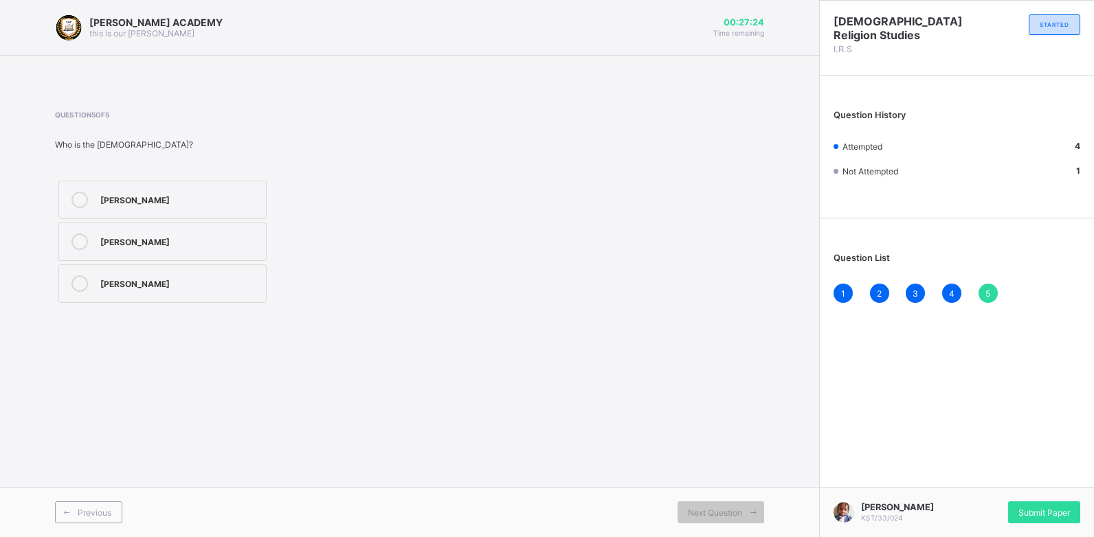
click at [164, 202] on div "[PERSON_NAME]" at bounding box center [179, 199] width 159 height 14
click at [1081, 451] on div "Islamic Religion Studies I.R.S STARTED Question History Attempted 5 Not Attempt…" at bounding box center [956, 268] width 275 height 537
click at [1044, 502] on div "Submit Paper" at bounding box center [1044, 513] width 72 height 22
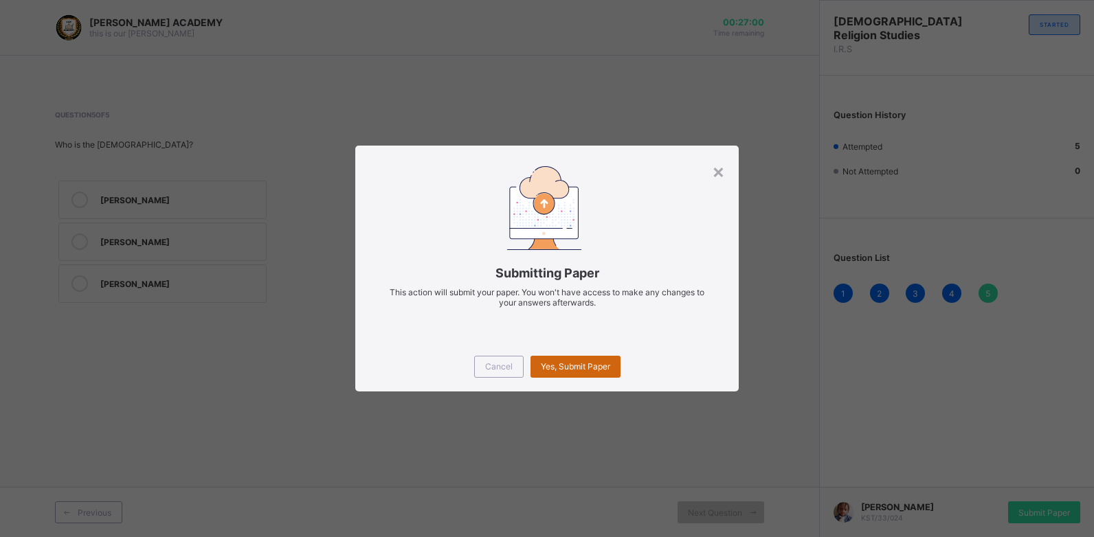
click at [605, 359] on div "Yes, Submit Paper" at bounding box center [575, 367] width 90 height 22
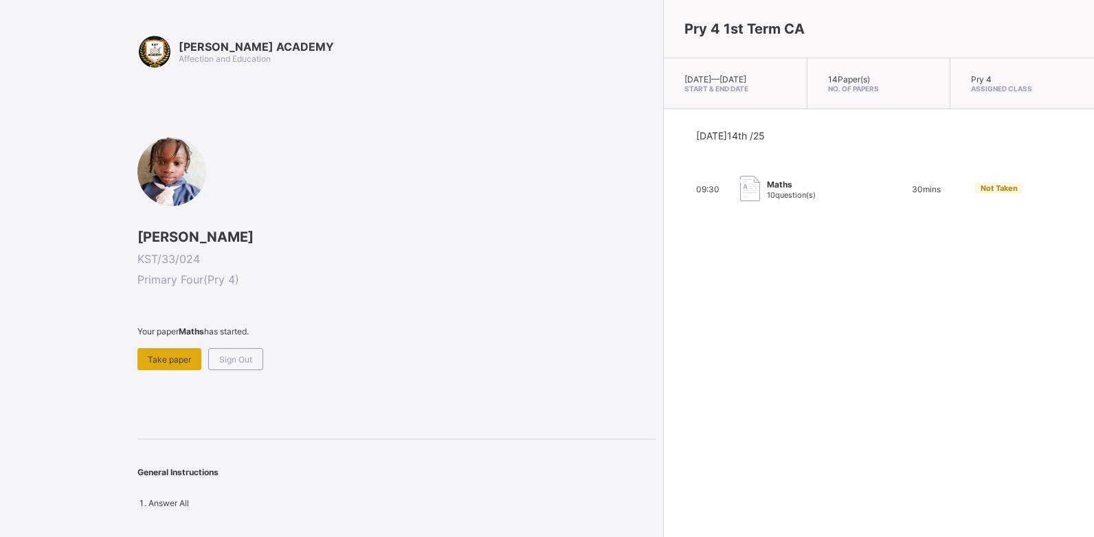
click at [155, 360] on span "Take paper" at bounding box center [169, 360] width 43 height 10
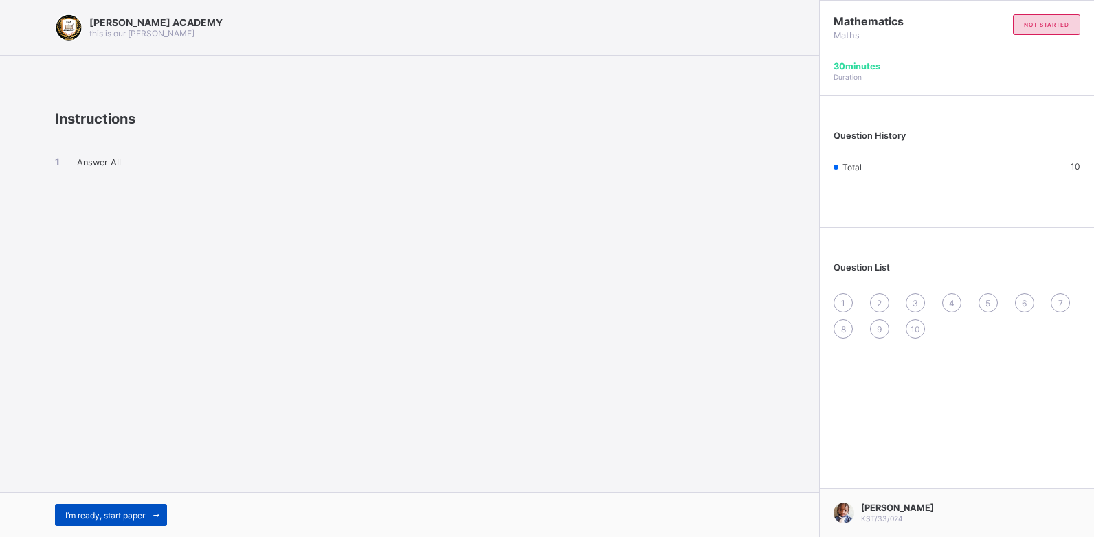
click at [128, 509] on div "I’m ready, start paper" at bounding box center [111, 515] width 112 height 22
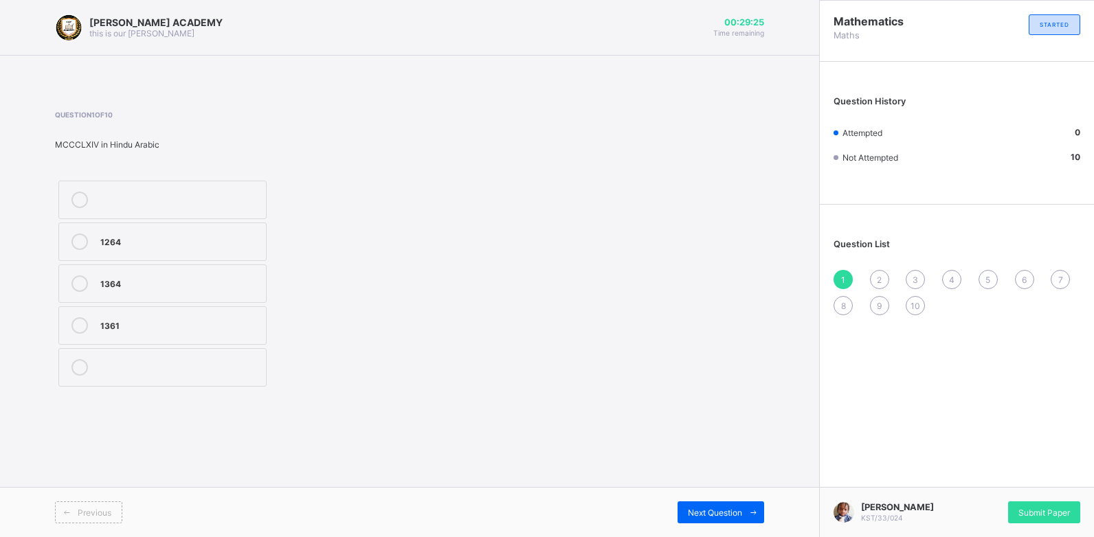
click at [79, 360] on icon at bounding box center [79, 367] width 16 height 16
click at [74, 290] on div at bounding box center [79, 284] width 27 height 16
click at [691, 502] on div "Next Question" at bounding box center [720, 513] width 87 height 22
click at [236, 249] on div "MCCXLV" at bounding box center [179, 242] width 159 height 16
click at [717, 510] on span "Next Question" at bounding box center [715, 513] width 54 height 10
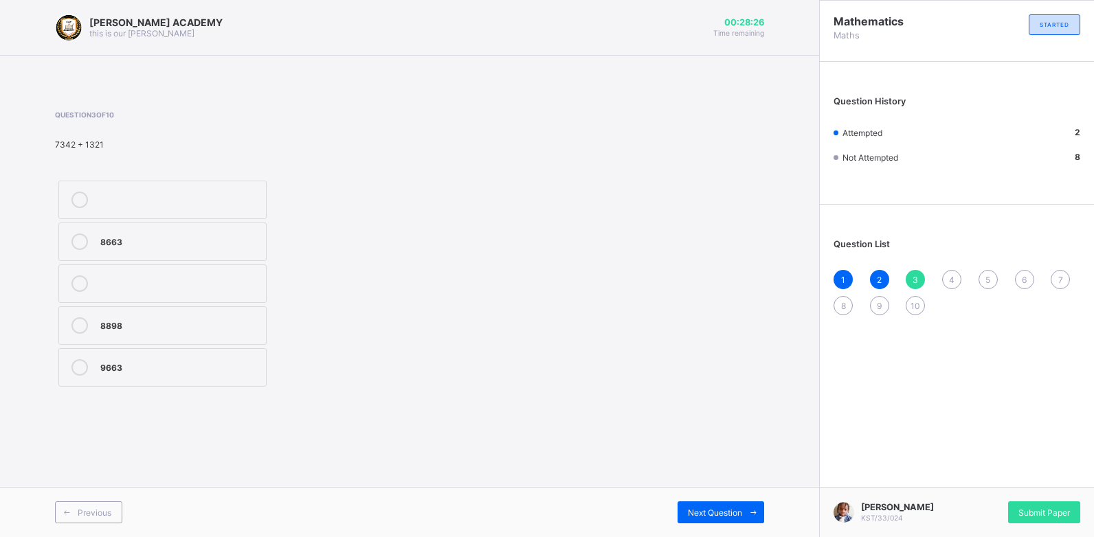
click at [133, 317] on div "8898" at bounding box center [179, 324] width 159 height 14
click at [723, 505] on div "Next Question" at bounding box center [720, 513] width 87 height 22
click at [210, 370] on div ">" at bounding box center [179, 366] width 159 height 14
click at [713, 508] on span "Next Question" at bounding box center [715, 513] width 54 height 10
click at [253, 187] on label "hundred" at bounding box center [162, 200] width 208 height 38
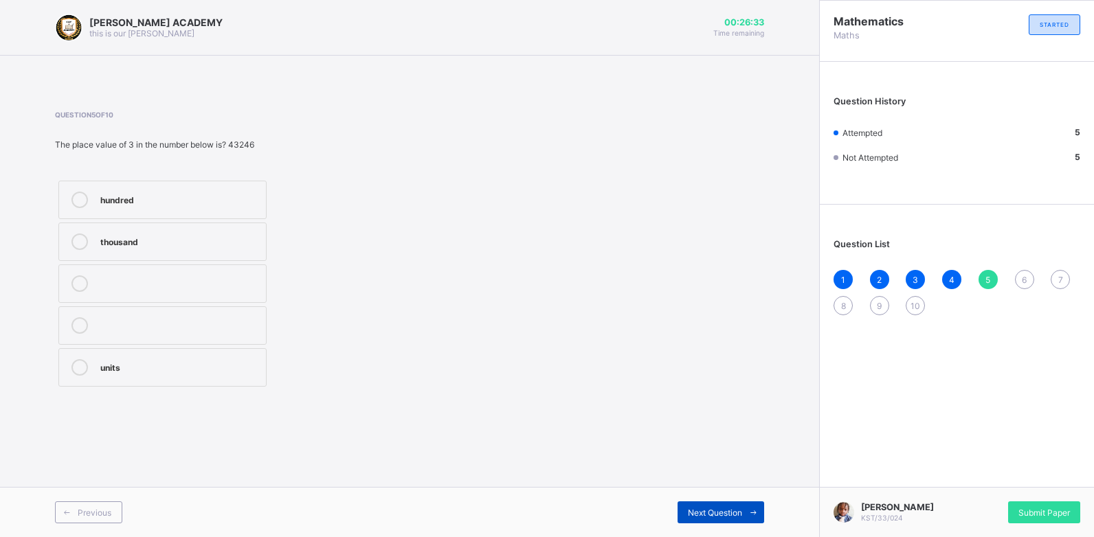
click at [719, 506] on div "Next Question" at bounding box center [720, 513] width 87 height 22
click at [170, 198] on div "37" at bounding box center [179, 199] width 159 height 14
click at [715, 508] on span "Next Question" at bounding box center [715, 513] width 54 height 10
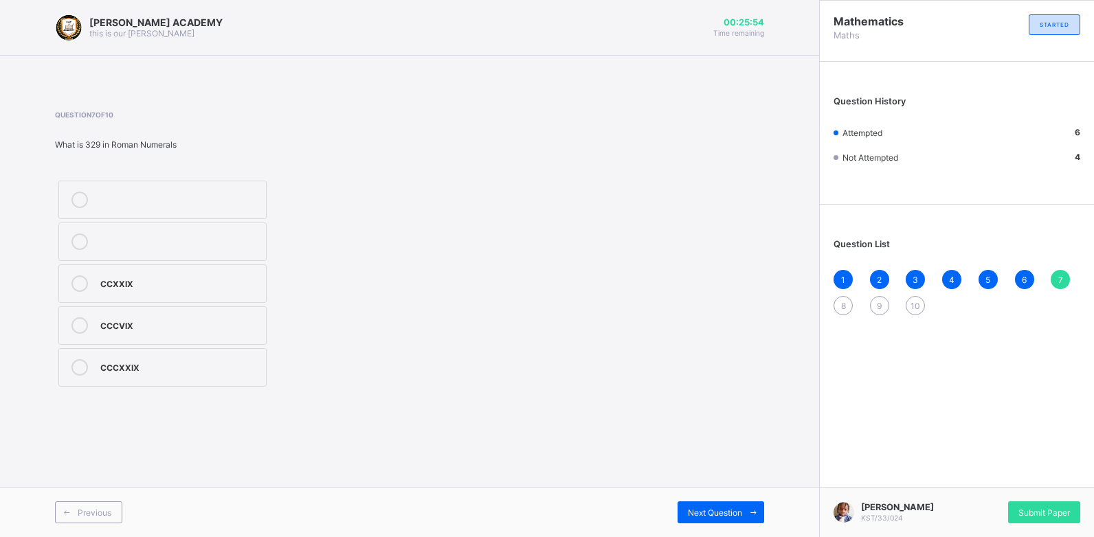
click at [207, 350] on label "CCCXXIX" at bounding box center [162, 367] width 208 height 38
click at [684, 513] on div "Next Question" at bounding box center [720, 513] width 87 height 22
click at [177, 271] on label "9788" at bounding box center [162, 284] width 208 height 38
click at [724, 515] on span "Next Question" at bounding box center [715, 513] width 54 height 10
click at [261, 271] on label ">" at bounding box center [162, 284] width 208 height 38
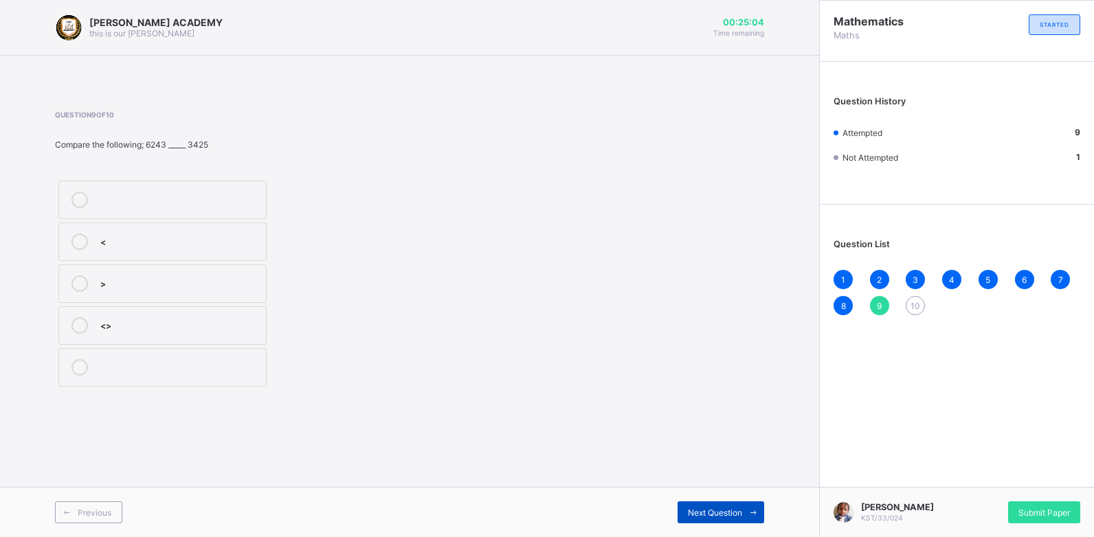
click at [738, 508] on span "Next Question" at bounding box center [715, 513] width 54 height 10
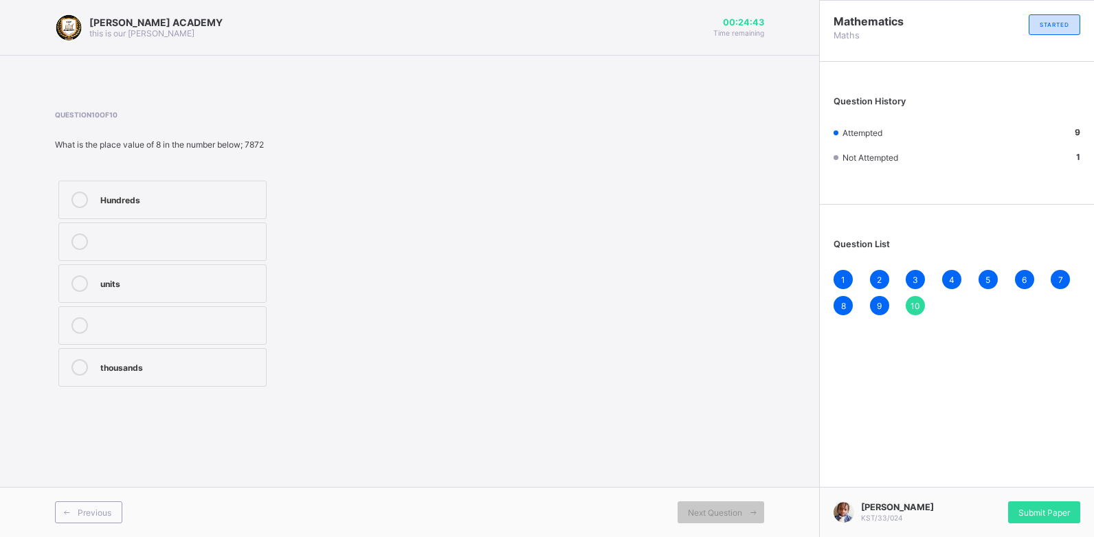
click at [241, 203] on div "Hundreds" at bounding box center [179, 199] width 159 height 14
click at [1064, 502] on div "Submit Paper" at bounding box center [1044, 513] width 72 height 22
